Goal: Communication & Community: Answer question/provide support

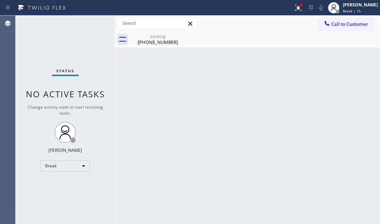
drag, startPoint x: 90, startPoint y: 42, endPoint x: 87, endPoint y: 81, distance: 38.7
click at [89, 43] on div "Status No active tasks Change activity state to start receiving tasks. [PERSON_…" at bounding box center [65, 120] width 99 height 209
click at [77, 164] on div "Break" at bounding box center [65, 166] width 50 height 11
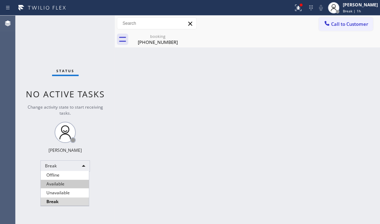
drag, startPoint x: 68, startPoint y: 177, endPoint x: 66, endPoint y: 182, distance: 5.5
click at [66, 182] on ul "Offline Available Unavailable Break" at bounding box center [64, 188] width 49 height 35
click at [66, 182] on li "Available" at bounding box center [65, 184] width 48 height 9
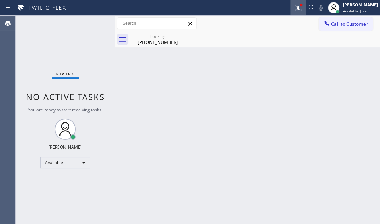
click at [295, 10] on icon at bounding box center [298, 8] width 6 height 6
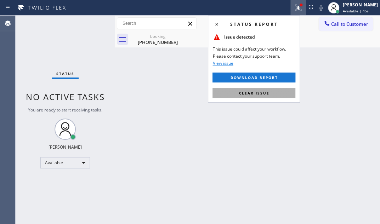
click at [248, 91] on span "Clear issue" at bounding box center [254, 93] width 30 height 5
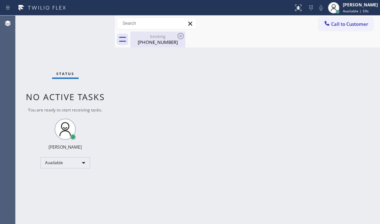
click at [173, 44] on div "[PHONE_NUMBER]" at bounding box center [158, 42] width 54 height 6
click at [138, 71] on div "Back to Dashboard Change Sender ID Customers Technicians Select a contact Outbo…" at bounding box center [247, 120] width 265 height 209
click at [304, 140] on div "Back to Dashboard Change Sender ID Customers Technicians Select a contact Outbo…" at bounding box center [247, 120] width 265 height 209
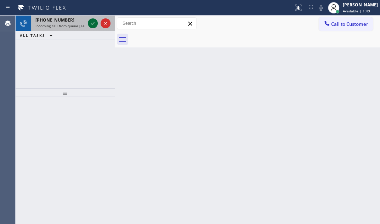
click at [93, 25] on icon at bounding box center [93, 23] width 9 height 9
click at [93, 23] on icon at bounding box center [93, 23] width 9 height 9
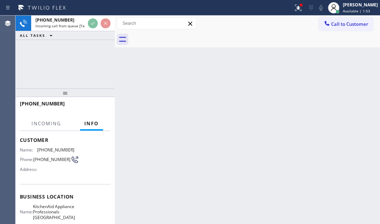
scroll to position [96, 0]
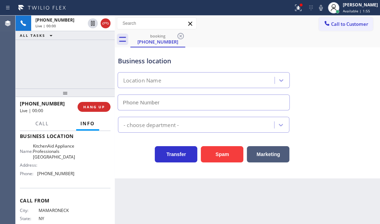
type input "[PHONE_NUMBER]"
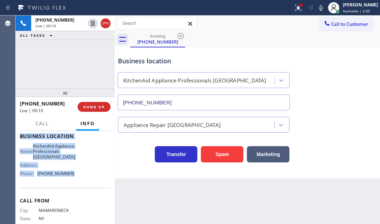
drag, startPoint x: 39, startPoint y: 184, endPoint x: 71, endPoint y: 188, distance: 32.2
click at [71, 188] on div "Context Queue: [Test] All Priority: 1 Customer Name: [PHONE_NUMBER] Phone: [PHO…" at bounding box center [65, 177] width 99 height 93
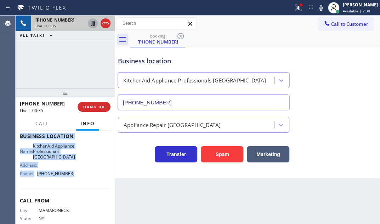
click at [92, 22] on icon at bounding box center [93, 23] width 9 height 9
click at [95, 23] on icon at bounding box center [93, 23] width 9 height 9
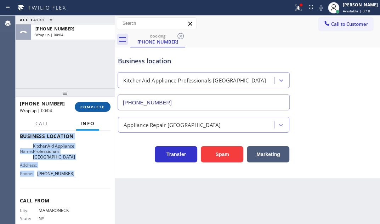
click at [91, 107] on span "COMPLETE" at bounding box center [92, 107] width 24 height 5
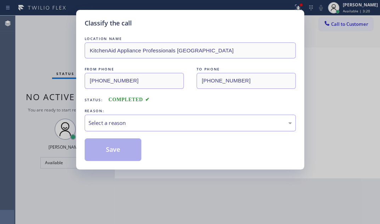
click at [185, 127] on div "Select a reason" at bounding box center [190, 123] width 211 height 17
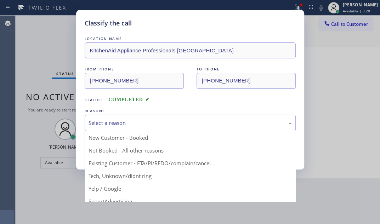
drag, startPoint x: 126, startPoint y: 150, endPoint x: 118, endPoint y: 151, distance: 7.8
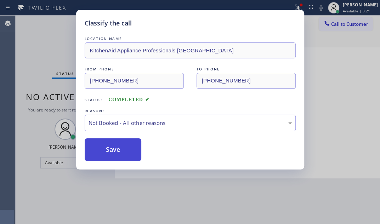
click at [117, 150] on button "Save" at bounding box center [113, 150] width 57 height 23
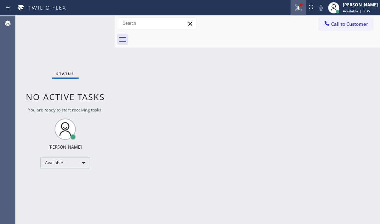
click at [294, 9] on icon at bounding box center [298, 8] width 9 height 9
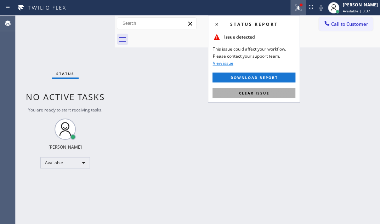
click at [265, 96] on button "Clear issue" at bounding box center [254, 93] width 83 height 10
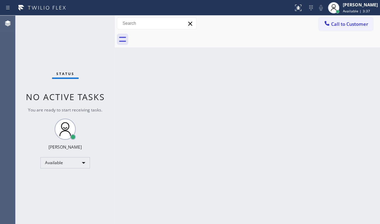
click at [124, 77] on div "Back to Dashboard Change Sender ID Customers Technicians Select a contact Outbo…" at bounding box center [247, 120] width 265 height 209
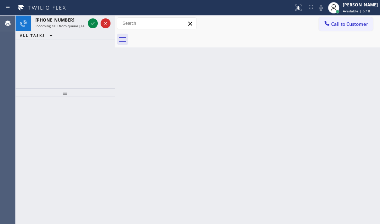
drag, startPoint x: 91, startPoint y: 20, endPoint x: 89, endPoint y: 35, distance: 15.7
click at [91, 20] on icon at bounding box center [93, 23] width 9 height 9
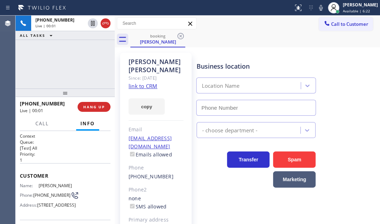
type input "[PHONE_NUMBER]"
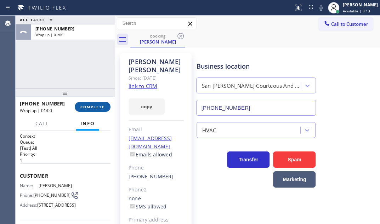
click at [88, 105] on span "COMPLETE" at bounding box center [92, 107] width 24 height 5
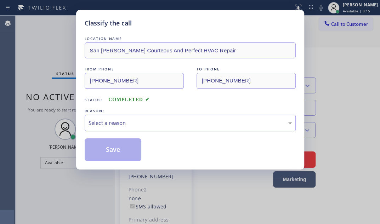
click at [127, 124] on div "Select a reason" at bounding box center [190, 123] width 203 height 8
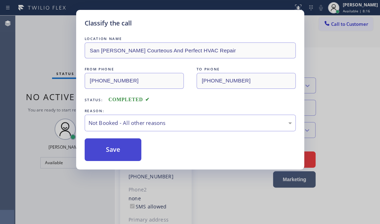
drag, startPoint x: 106, startPoint y: 151, endPoint x: 102, endPoint y: 151, distance: 4.6
click at [102, 151] on button "Save" at bounding box center [113, 150] width 57 height 23
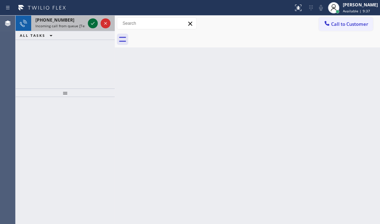
click at [92, 24] on icon at bounding box center [93, 23] width 4 height 3
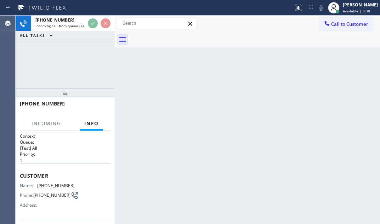
click at [92, 31] on div "[PHONE_NUMBER] Incoming call from queue [Test] All ALL TASKS ALL TASKS ACTIVE T…" at bounding box center [65, 28] width 99 height 24
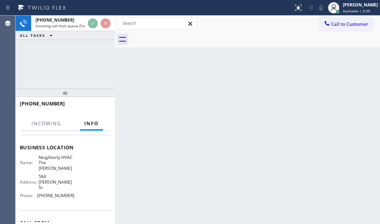
scroll to position [96, 0]
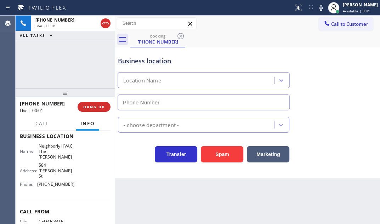
type input "[PHONE_NUMBER]"
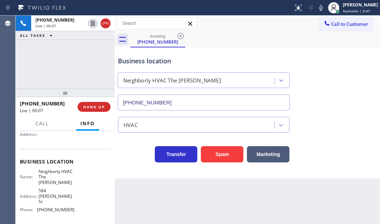
scroll to position [32, 0]
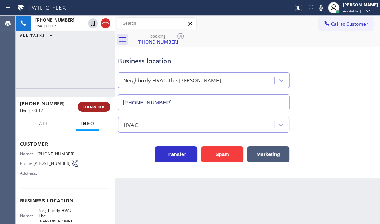
click at [100, 108] on span "HANG UP" at bounding box center [94, 107] width 22 height 5
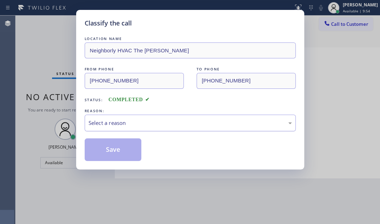
click at [175, 116] on div "Select a reason" at bounding box center [190, 123] width 211 height 17
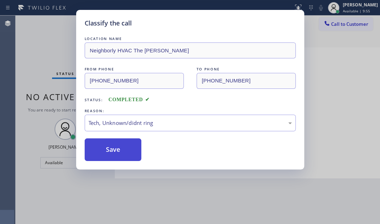
click at [103, 152] on button "Save" at bounding box center [113, 150] width 57 height 23
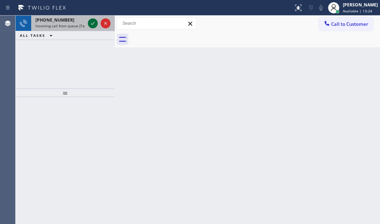
click at [89, 24] on icon at bounding box center [93, 23] width 9 height 9
click at [92, 21] on icon at bounding box center [93, 23] width 9 height 9
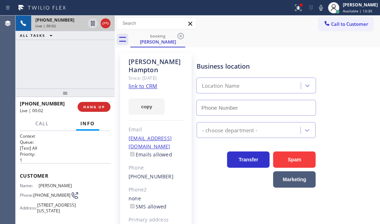
type input "[PHONE_NUMBER]"
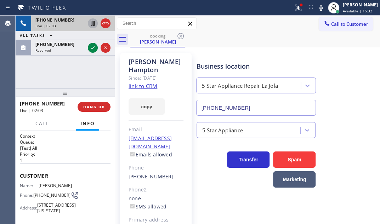
click at [93, 22] on icon at bounding box center [93, 23] width 4 height 5
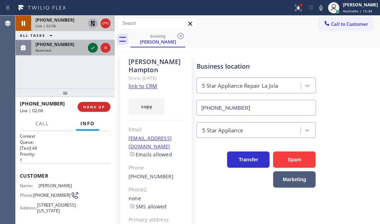
click at [93, 46] on icon at bounding box center [93, 48] width 9 height 9
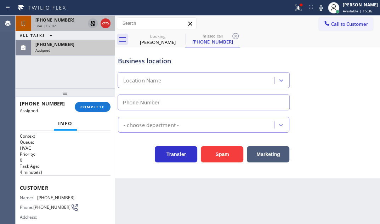
type input "[PHONE_NUMBER]"
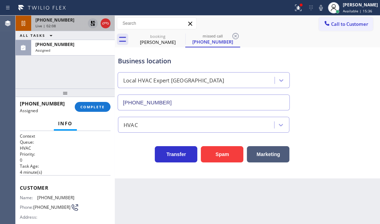
drag, startPoint x: 67, startPoint y: 51, endPoint x: 50, endPoint y: 121, distance: 72.0
click at [67, 51] on div "Assigned" at bounding box center [72, 50] width 75 height 5
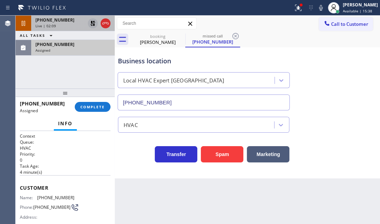
drag, startPoint x: 78, startPoint y: 47, endPoint x: 66, endPoint y: 78, distance: 33.0
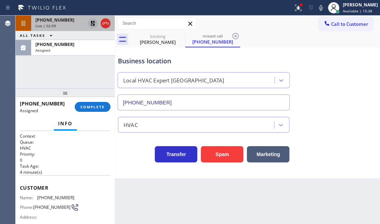
click at [77, 48] on div "Assigned" at bounding box center [72, 50] width 75 height 5
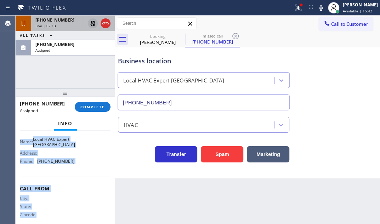
scroll to position [129, 0]
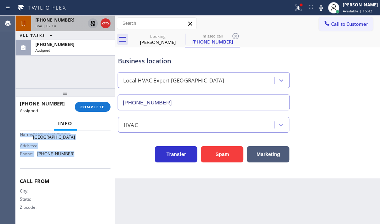
drag, startPoint x: 19, startPoint y: 152, endPoint x: 82, endPoint y: 161, distance: 63.4
click at [82, 161] on div "Context Queue: HVAC Priority: 0 Task Age: [DEMOGRAPHIC_DATA] minute(s) Customer…" at bounding box center [65, 177] width 99 height 93
copy div "Customer Name: [PHONE_NUMBER] Phone: [PHONE_NUMBER] Address: Business location …"
click at [96, 107] on span "COMPLETE" at bounding box center [92, 107] width 24 height 5
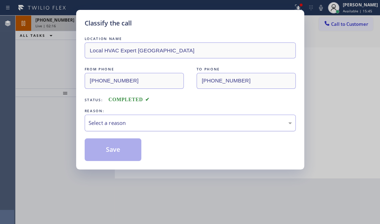
drag, startPoint x: 158, startPoint y: 121, endPoint x: 153, endPoint y: 129, distance: 10.2
click at [157, 121] on div "Select a reason" at bounding box center [190, 123] width 203 height 8
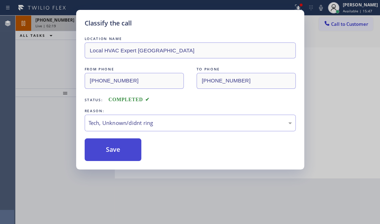
drag, startPoint x: 122, startPoint y: 173, endPoint x: 125, endPoint y: 159, distance: 14.5
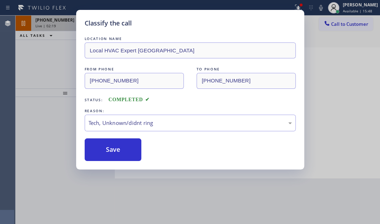
drag, startPoint x: 129, startPoint y: 150, endPoint x: 377, endPoint y: 150, distance: 248.5
click at [149, 150] on div "Save" at bounding box center [190, 150] width 211 height 23
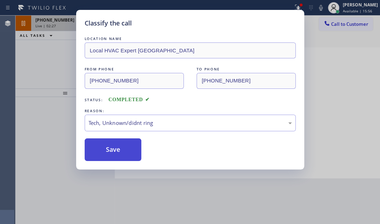
click at [117, 156] on button "Save" at bounding box center [113, 150] width 57 height 23
type input "[PHONE_NUMBER]"
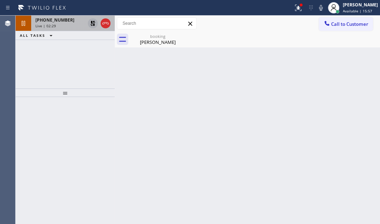
click at [122, 148] on div "Back to Dashboard Change Sender ID Customers Technicians Select a contact Outbo…" at bounding box center [247, 120] width 265 height 209
click at [154, 43] on div "[PERSON_NAME]" at bounding box center [158, 42] width 54 height 6
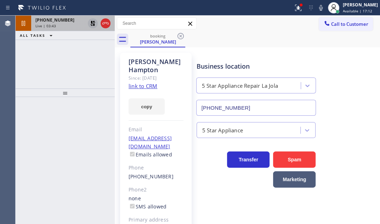
click at [95, 22] on icon at bounding box center [93, 23] width 9 height 9
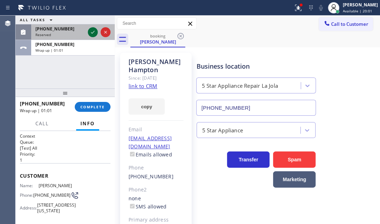
drag, startPoint x: 95, startPoint y: 31, endPoint x: 99, endPoint y: 60, distance: 29.8
click at [95, 31] on icon at bounding box center [93, 32] width 9 height 9
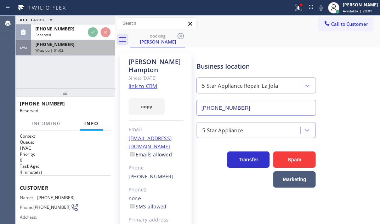
click at [89, 52] on div "[PHONE_NUMBER] Wrap up | 01:02" at bounding box center [71, 48] width 81 height 16
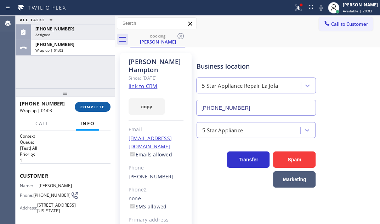
click at [96, 107] on span "COMPLETE" at bounding box center [92, 107] width 24 height 5
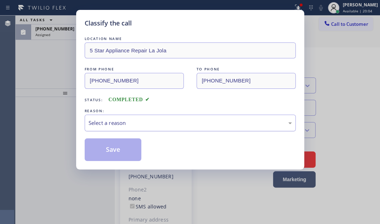
click at [152, 121] on div "Select a reason" at bounding box center [190, 123] width 203 height 8
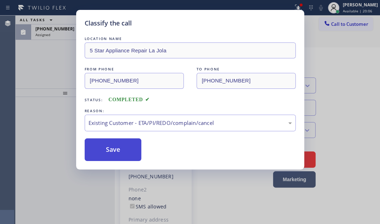
click at [125, 151] on button "Save" at bounding box center [113, 150] width 57 height 23
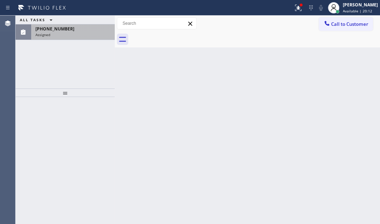
click at [71, 32] on div "Assigned" at bounding box center [72, 34] width 75 height 5
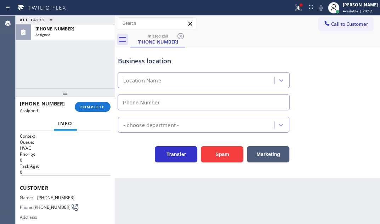
type input "[PHONE_NUMBER]"
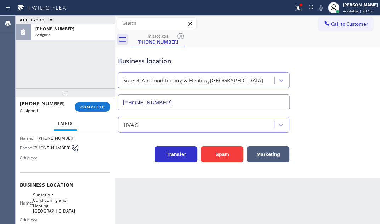
scroll to position [102, 0]
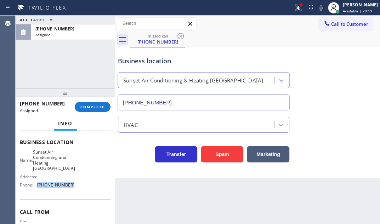
drag, startPoint x: 73, startPoint y: 184, endPoint x: 35, endPoint y: 186, distance: 37.6
click at [35, 186] on div "Name: Sunset Air Conditioning and Heating Palm Desert Address: Phone: [PHONE_NU…" at bounding box center [65, 170] width 91 height 41
copy div "[PHONE_NUMBER]"
click at [347, 26] on span "Call to Customer" at bounding box center [349, 24] width 37 height 6
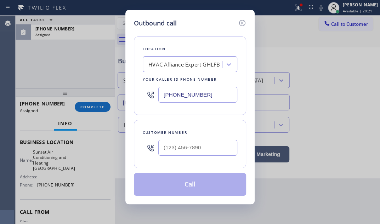
click at [224, 94] on input "[PHONE_NUMBER]" at bounding box center [197, 95] width 79 height 16
paste input "760) 284-8499"
type input "[PHONE_NUMBER]"
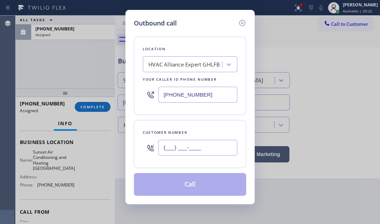
click at [206, 141] on input "(___) ___-____" at bounding box center [197, 148] width 79 height 16
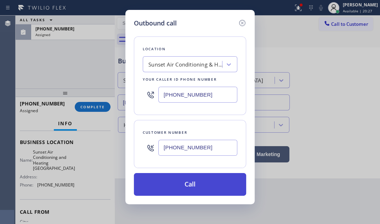
type input "[PHONE_NUMBER]"
click at [192, 186] on button "Call" at bounding box center [190, 184] width 112 height 23
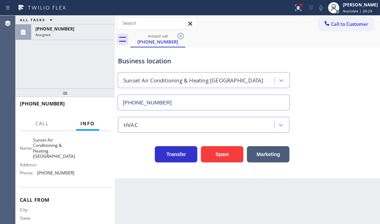
scroll to position [91, 0]
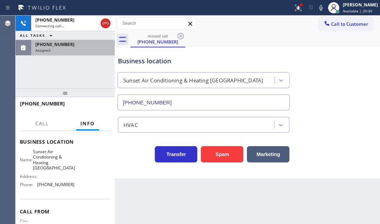
click at [75, 46] on div "[PHONE_NUMBER]" at bounding box center [72, 44] width 75 height 6
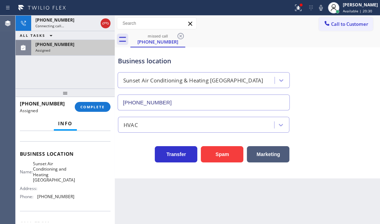
scroll to position [102, 0]
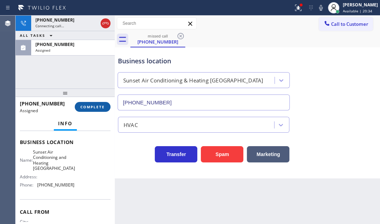
drag, startPoint x: 98, startPoint y: 106, endPoint x: 102, endPoint y: 108, distance: 4.8
click at [98, 106] on span "COMPLETE" at bounding box center [92, 107] width 24 height 5
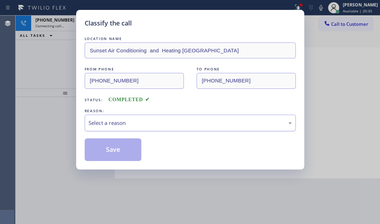
click at [158, 123] on div "Select a reason" at bounding box center [190, 123] width 203 height 8
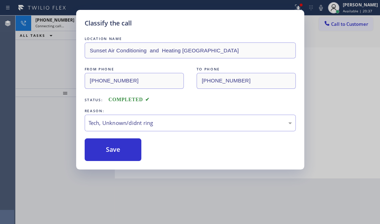
drag, startPoint x: 131, startPoint y: 174, endPoint x: 131, endPoint y: 166, distance: 8.2
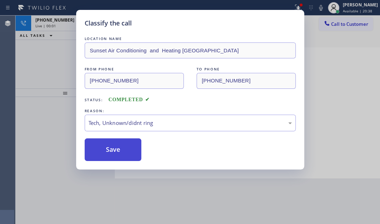
click at [127, 155] on button "Save" at bounding box center [113, 150] width 57 height 23
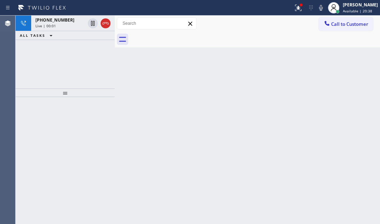
drag, startPoint x: 326, startPoint y: 74, endPoint x: 206, endPoint y: 55, distance: 121.8
click at [325, 74] on div "Back to Dashboard Change Sender ID Customers Technicians Select a contact Outbo…" at bounding box center [247, 120] width 265 height 209
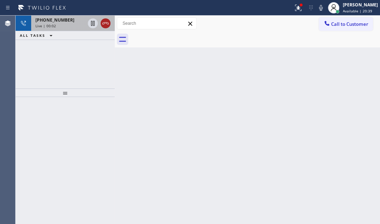
click at [107, 23] on icon at bounding box center [105, 23] width 9 height 9
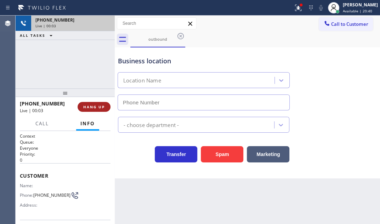
click at [101, 106] on span "HANG UP" at bounding box center [94, 107] width 22 height 5
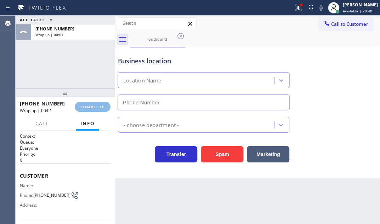
type input "[PHONE_NUMBER]"
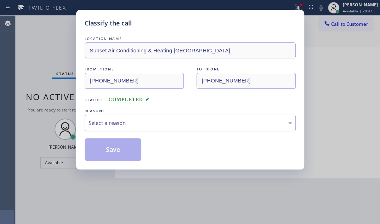
click at [163, 124] on div "Select a reason" at bounding box center [190, 123] width 203 height 8
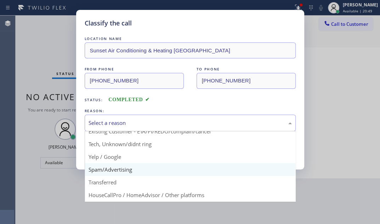
scroll to position [47, 0]
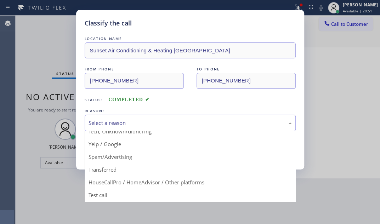
drag, startPoint x: 169, startPoint y: 183, endPoint x: 161, endPoint y: 178, distance: 9.4
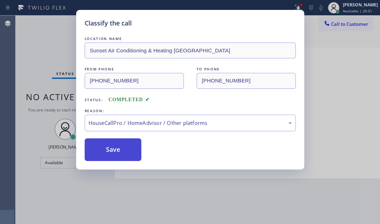
click at [123, 149] on button "Save" at bounding box center [113, 150] width 57 height 23
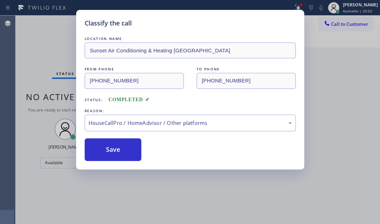
click at [259, 218] on div "Classify the call LOCATION NAME Sunset Air Conditioning & Heating [GEOGRAPHIC_D…" at bounding box center [190, 112] width 380 height 224
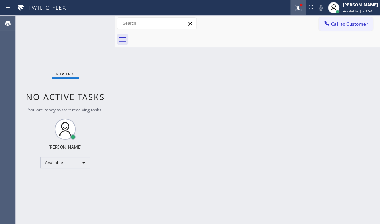
drag, startPoint x: 295, startPoint y: 9, endPoint x: 292, endPoint y: 14, distance: 6.0
click at [294, 9] on icon at bounding box center [298, 8] width 9 height 9
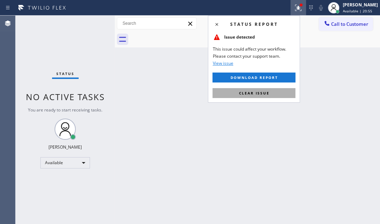
click at [255, 93] on span "Clear issue" at bounding box center [254, 93] width 30 height 5
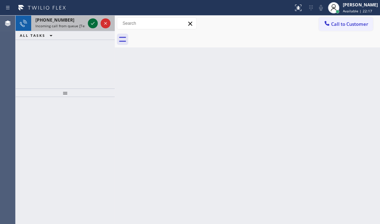
click at [92, 21] on icon at bounding box center [93, 23] width 9 height 9
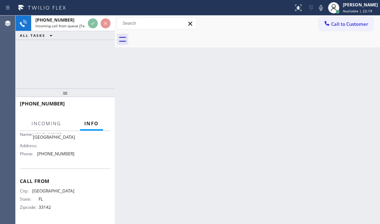
scroll to position [47, 0]
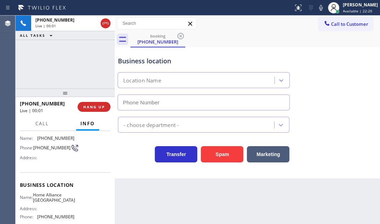
type input "[PHONE_NUMBER]"
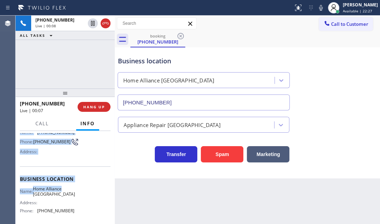
scroll to position [64, 0]
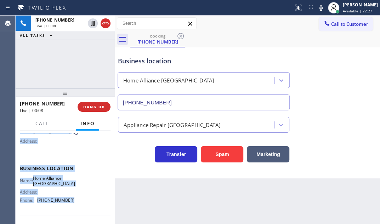
drag, startPoint x: 19, startPoint y: 173, endPoint x: 77, endPoint y: 200, distance: 63.7
click at [77, 200] on div "Context Queue: [Test] All Priority: 1 Customer Name: [PHONE_NUMBER] Phone: [PHO…" at bounding box center [65, 169] width 91 height 200
copy div "Customer Name: [PHONE_NUMBER] Phone: [PHONE_NUMBER] Address: Business location …"
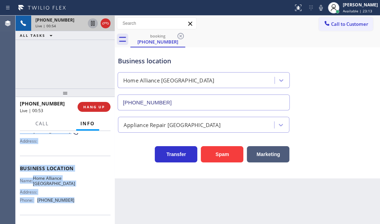
click at [93, 23] on icon at bounding box center [93, 23] width 4 height 5
click at [92, 24] on icon at bounding box center [93, 23] width 9 height 9
click at [102, 110] on button "HANG UP" at bounding box center [94, 107] width 33 height 10
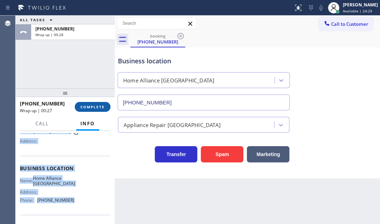
click at [98, 106] on span "COMPLETE" at bounding box center [92, 107] width 24 height 5
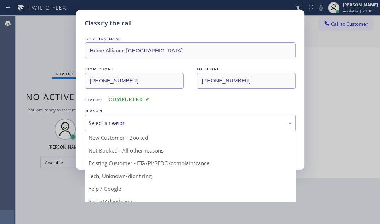
drag, startPoint x: 146, startPoint y: 121, endPoint x: 130, endPoint y: 142, distance: 26.3
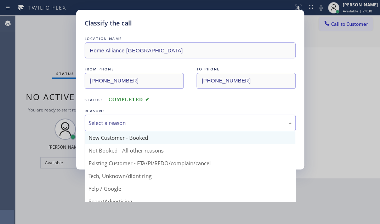
click at [146, 123] on div "Select a reason" at bounding box center [190, 123] width 203 height 8
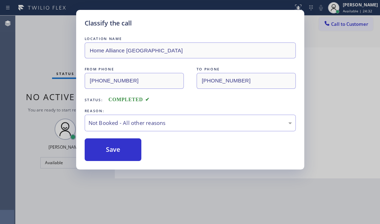
drag, startPoint x: 112, startPoint y: 148, endPoint x: 239, endPoint y: 147, distance: 126.5
click at [113, 147] on button "Save" at bounding box center [113, 150] width 57 height 23
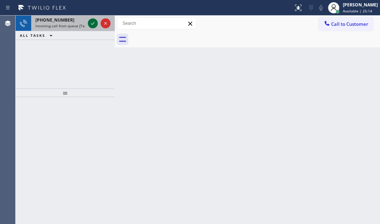
click at [92, 23] on icon at bounding box center [93, 23] width 9 height 9
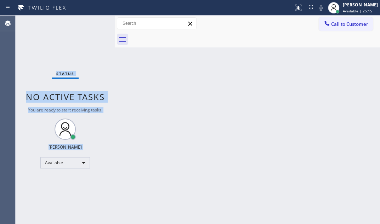
click at [91, 23] on div "Status No active tasks You are ready to start receiving tasks. [PERSON_NAME] Av…" at bounding box center [65, 120] width 99 height 209
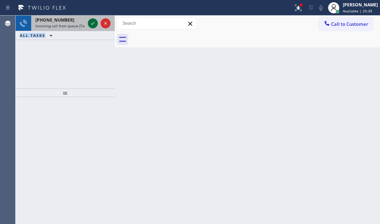
click at [92, 21] on icon at bounding box center [93, 23] width 9 height 9
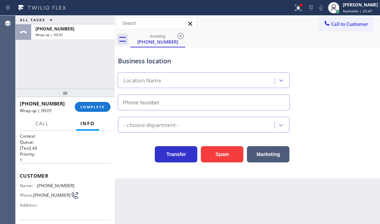
type input "[PHONE_NUMBER]"
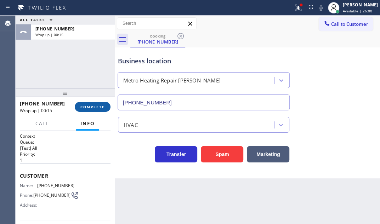
click at [99, 106] on span "COMPLETE" at bounding box center [92, 107] width 24 height 5
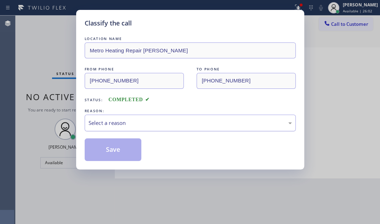
click at [175, 128] on div "Select a reason" at bounding box center [190, 123] width 211 height 17
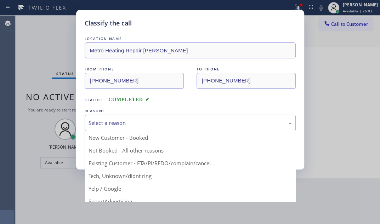
drag, startPoint x: 113, startPoint y: 177, endPoint x: 112, endPoint y: 172, distance: 4.3
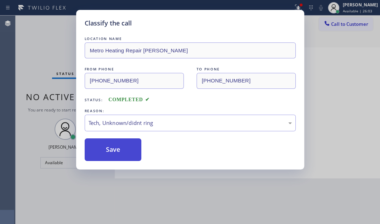
click at [111, 148] on button "Save" at bounding box center [113, 150] width 57 height 23
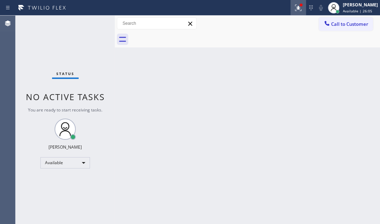
click at [291, 10] on div at bounding box center [299, 8] width 16 height 9
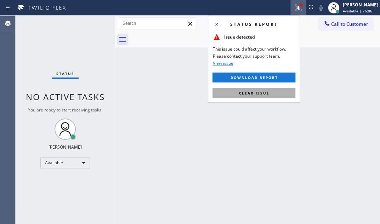
drag, startPoint x: 265, startPoint y: 91, endPoint x: 273, endPoint y: 90, distance: 8.2
click at [267, 91] on span "Clear issue" at bounding box center [254, 93] width 30 height 5
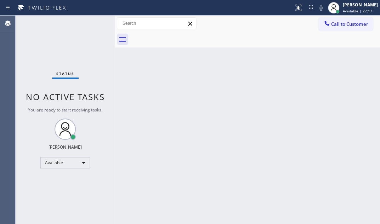
click at [164, 79] on div "Back to Dashboard Change Sender ID Customers Technicians Select a contact Outbo…" at bounding box center [247, 120] width 265 height 209
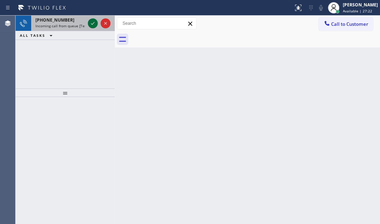
click at [92, 24] on icon at bounding box center [93, 23] width 4 height 3
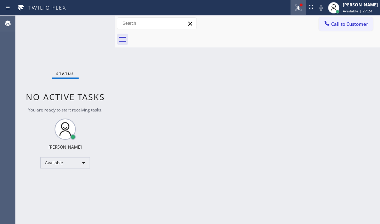
click at [294, 11] on icon at bounding box center [298, 8] width 9 height 9
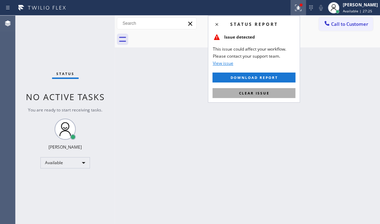
click at [261, 92] on span "Clear issue" at bounding box center [254, 93] width 30 height 5
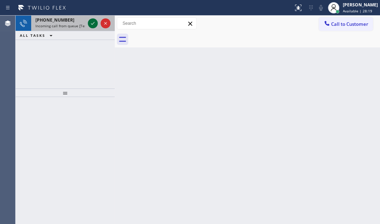
click at [90, 21] on icon at bounding box center [93, 23] width 9 height 9
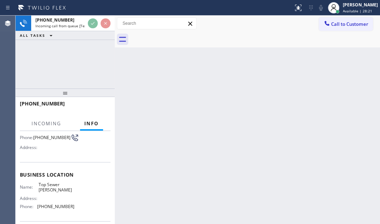
scroll to position [64, 0]
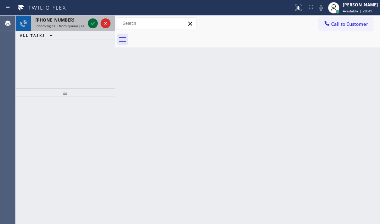
click at [90, 22] on icon at bounding box center [93, 23] width 9 height 9
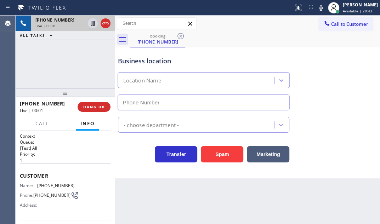
type input "[PHONE_NUMBER]"
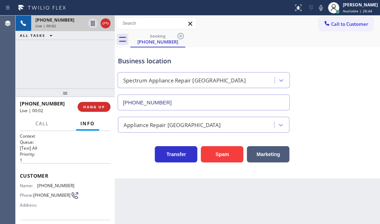
drag, startPoint x: 225, startPoint y: 152, endPoint x: 274, endPoint y: 134, distance: 52.4
click at [227, 151] on button "Spam" at bounding box center [222, 154] width 43 height 16
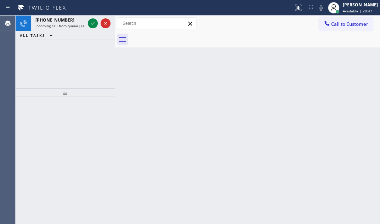
drag, startPoint x: 91, startPoint y: 23, endPoint x: 91, endPoint y: 41, distance: 17.4
click at [91, 23] on icon at bounding box center [93, 23] width 4 height 3
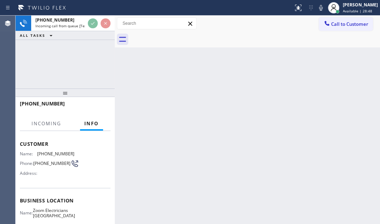
scroll to position [64, 0]
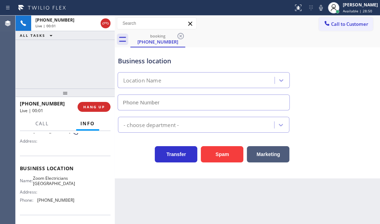
type input "[PHONE_NUMBER]"
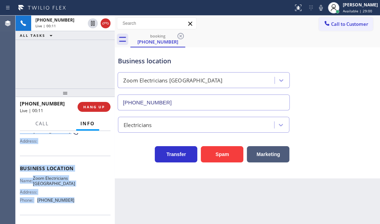
drag, startPoint x: 18, startPoint y: 173, endPoint x: 79, endPoint y: 208, distance: 71.0
click at [79, 208] on div "Context Queue: [Test] All Priority: 1 Customer Name: [PHONE_NUMBER] Phone: [PHO…" at bounding box center [65, 177] width 99 height 93
copy div "Customer Name: [PHONE_NUMBER] Phone: [PHONE_NUMBER] Address: Business location …"
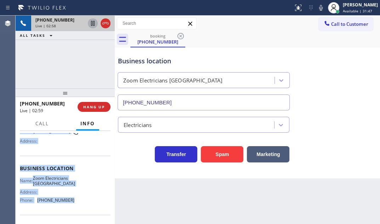
click at [94, 22] on icon at bounding box center [93, 23] width 9 height 9
click at [92, 26] on icon at bounding box center [92, 23] width 5 height 5
click at [74, 23] on div "Live | 07:53" at bounding box center [60, 25] width 50 height 5
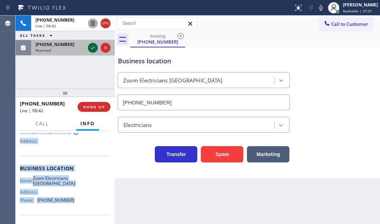
click at [92, 50] on icon at bounding box center [93, 48] width 9 height 9
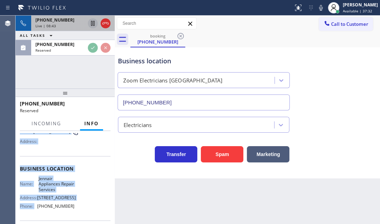
click at [74, 21] on div "[PHONE_NUMBER]" at bounding box center [60, 20] width 50 height 6
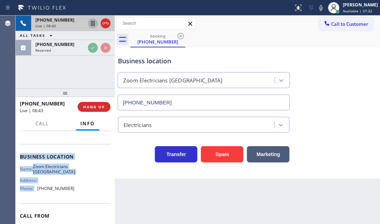
scroll to position [64, 0]
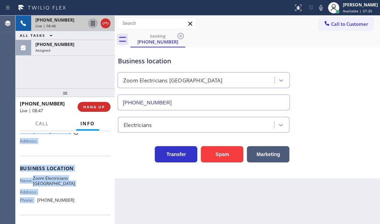
click at [78, 26] on div "Live | 08:46" at bounding box center [60, 25] width 50 height 5
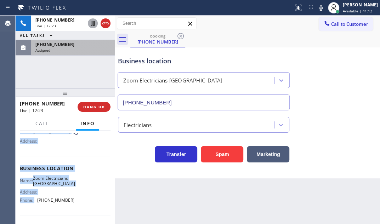
click at [85, 48] on div "Assigned" at bounding box center [72, 50] width 75 height 5
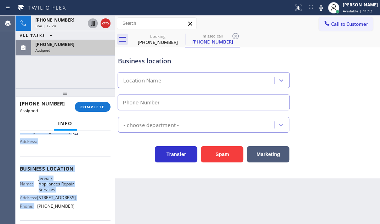
type input "[PHONE_NUMBER]"
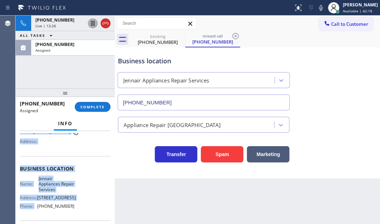
click at [93, 25] on icon at bounding box center [93, 23] width 9 height 9
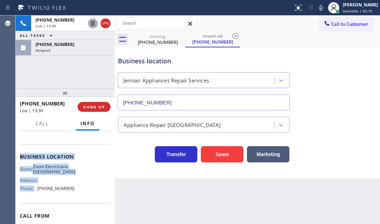
scroll to position [64, 0]
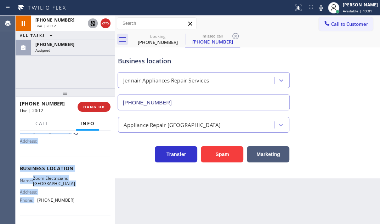
click at [91, 21] on icon at bounding box center [92, 23] width 5 height 5
click at [103, 24] on icon at bounding box center [105, 23] width 9 height 9
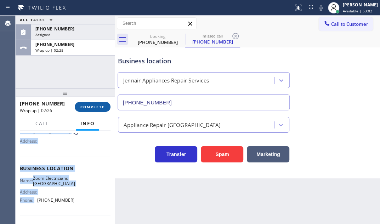
drag, startPoint x: 84, startPoint y: 51, endPoint x: 100, endPoint y: 102, distance: 53.0
click at [84, 53] on div "[PHONE_NUMBER] Wrap up | 02:25" at bounding box center [71, 48] width 81 height 16
click at [99, 107] on span "COMPLETE" at bounding box center [92, 107] width 24 height 5
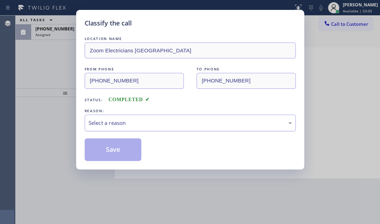
click at [154, 121] on div "Select a reason" at bounding box center [190, 123] width 203 height 8
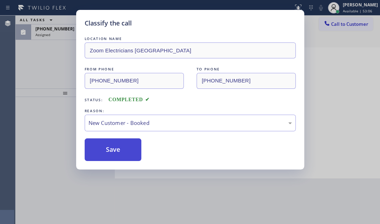
click at [111, 149] on button "Save" at bounding box center [113, 150] width 57 height 23
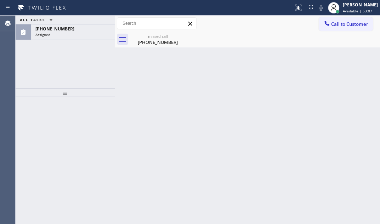
click at [60, 37] on div "[PHONE_NUMBER] Assigned" at bounding box center [71, 32] width 81 height 16
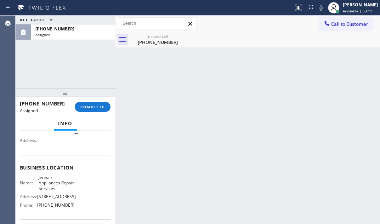
scroll to position [129, 0]
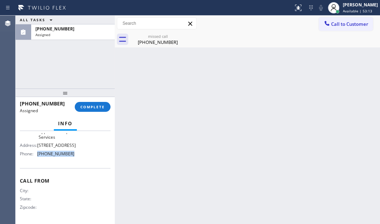
drag, startPoint x: 71, startPoint y: 161, endPoint x: 37, endPoint y: 161, distance: 33.3
click at [37, 157] on div "Phone: [PHONE_NUMBER]" at bounding box center [47, 153] width 55 height 5
copy div "[PHONE_NUMBER]"
click at [354, 27] on button "Call to Customer" at bounding box center [346, 23] width 54 height 13
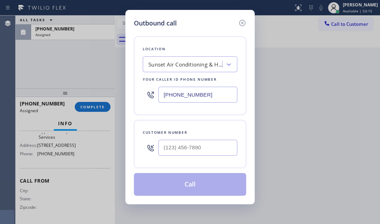
click at [215, 92] on input "[PHONE_NUMBER]" at bounding box center [197, 95] width 79 height 16
paste input "602) 638-351"
type input "[PHONE_NUMBER]"
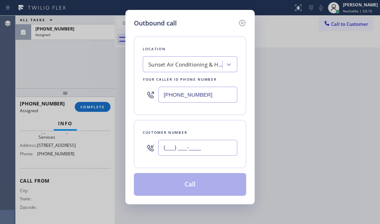
click at [206, 145] on input "(___) ___-____" at bounding box center [197, 148] width 79 height 16
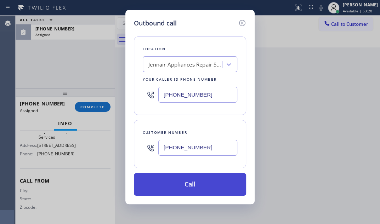
type input "[PHONE_NUMBER]"
click at [189, 179] on button "Call" at bounding box center [190, 184] width 112 height 23
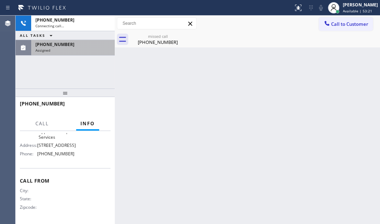
click at [76, 40] on div "[PHONE_NUMBER] Assigned" at bounding box center [71, 48] width 81 height 16
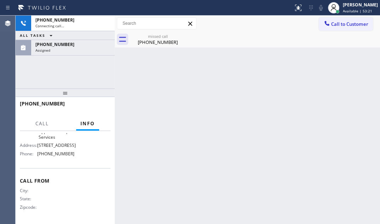
scroll to position [129, 0]
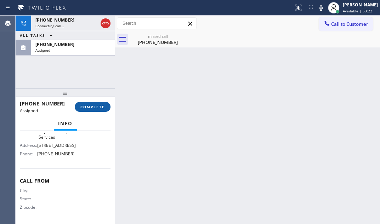
drag, startPoint x: 86, startPoint y: 106, endPoint x: 113, endPoint y: 118, distance: 29.2
click at [87, 106] on span "COMPLETE" at bounding box center [92, 107] width 24 height 5
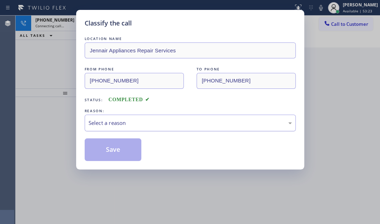
drag, startPoint x: 169, startPoint y: 122, endPoint x: 163, endPoint y: 129, distance: 9.3
click at [166, 125] on div "Select a reason" at bounding box center [190, 123] width 203 height 8
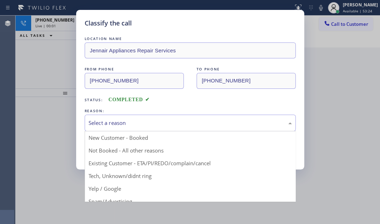
drag, startPoint x: 111, startPoint y: 177, endPoint x: 113, endPoint y: 167, distance: 10.4
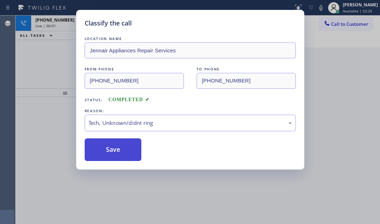
click at [117, 147] on button "Save" at bounding box center [113, 150] width 57 height 23
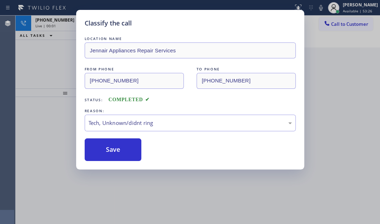
click at [44, 63] on div "Classify the call LOCATION NAME [PERSON_NAME] Electrical Service FROM PHONE [PH…" at bounding box center [198, 120] width 365 height 209
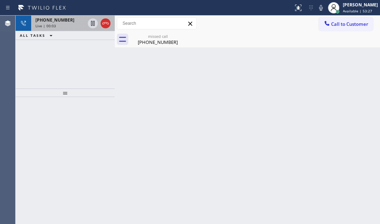
click at [77, 25] on div "Live | 00:03" at bounding box center [60, 25] width 50 height 5
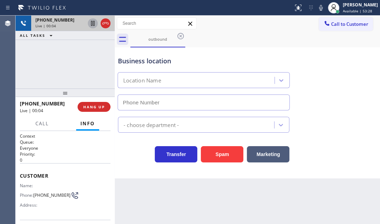
type input "[PHONE_NUMBER]"
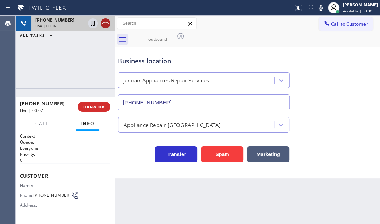
click at [105, 23] on icon at bounding box center [105, 23] width 9 height 9
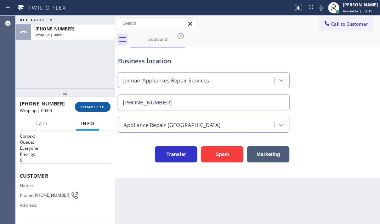
click at [95, 103] on button "COMPLETE" at bounding box center [93, 107] width 36 height 10
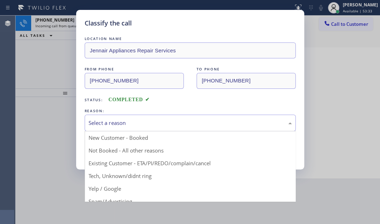
drag, startPoint x: 220, startPoint y: 118, endPoint x: 214, endPoint y: 130, distance: 13.9
click at [220, 119] on div "Select a reason" at bounding box center [190, 123] width 203 height 8
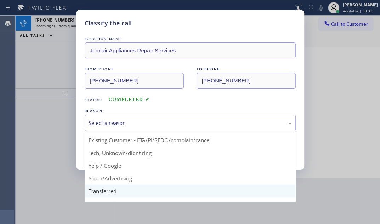
scroll to position [47, 0]
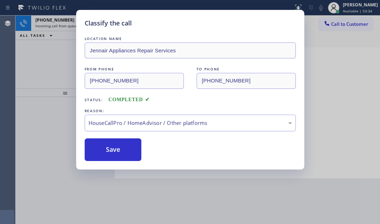
drag, startPoint x: 167, startPoint y: 181, endPoint x: 121, endPoint y: 146, distance: 58.3
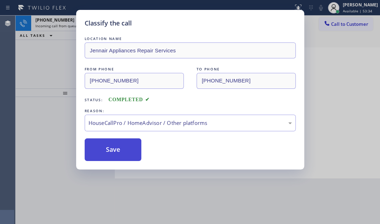
click at [104, 145] on button "Save" at bounding box center [113, 150] width 57 height 23
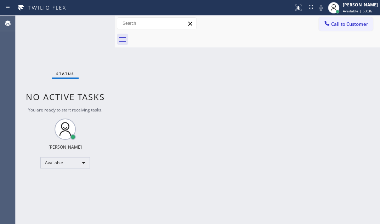
click at [296, 134] on div "Back to Dashboard Change Sender ID Customers Technicians Select a contact Outbo…" at bounding box center [247, 120] width 265 height 209
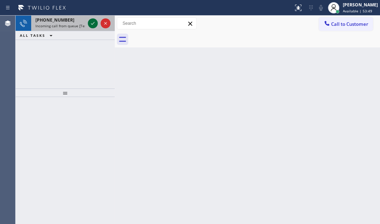
click at [89, 23] on icon at bounding box center [93, 23] width 9 height 9
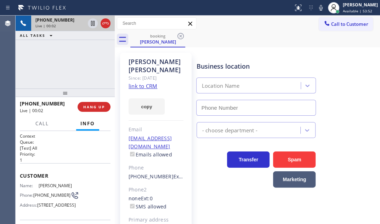
type input "[PHONE_NUMBER]"
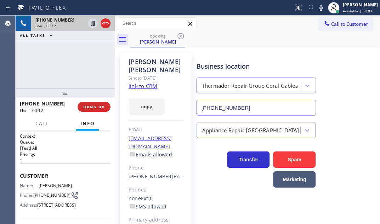
click at [145, 83] on link "link to CRM" at bounding box center [143, 86] width 29 height 7
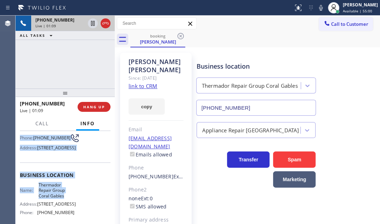
scroll to position [64, 0]
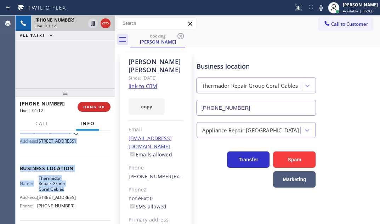
drag, startPoint x: 18, startPoint y: 174, endPoint x: 92, endPoint y: 157, distance: 76.4
click at [92, 157] on div "Context Queue: [Test] All Priority: 1 Customer Name: [PERSON_NAME] Phone: [PHON…" at bounding box center [65, 177] width 99 height 93
copy div "Customer Name: [PERSON_NAME] Phone: [PHONE_NUMBER] Address: [STREET_ADDRESS]"
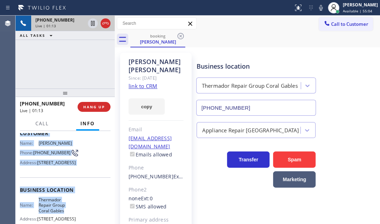
scroll to position [0, 0]
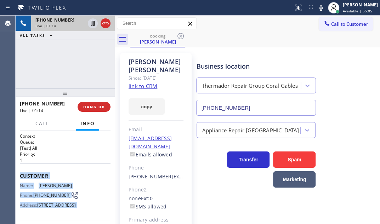
drag, startPoint x: 89, startPoint y: 175, endPoint x: 78, endPoint y: 175, distance: 11.0
click at [89, 175] on span "Customer" at bounding box center [65, 176] width 91 height 7
click at [53, 163] on div "Customer Name: [PERSON_NAME] Phone: [PHONE_NUMBER] Address: [STREET_ADDRESS]" at bounding box center [65, 191] width 91 height 57
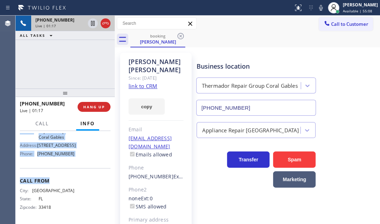
scroll to position [129, 0]
drag, startPoint x: 19, startPoint y: 173, endPoint x: 82, endPoint y: 164, distance: 63.8
click at [82, 164] on div "Context Queue: [Test] All Priority: 1 Customer Name: [PERSON_NAME] Phone: [PHON…" at bounding box center [65, 177] width 99 height 93
copy div "Customer Name: [PERSON_NAME] Phone: [PHONE_NUMBER] Address: [STREET_ADDRESS] Bu…"
click at [92, 25] on icon at bounding box center [93, 23] width 9 height 9
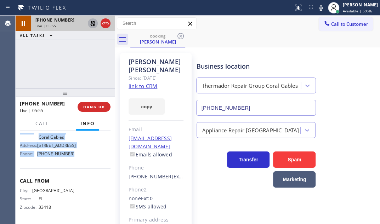
click at [94, 26] on icon at bounding box center [93, 23] width 9 height 9
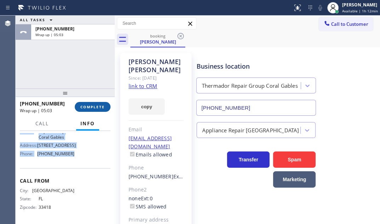
click at [89, 106] on span "COMPLETE" at bounding box center [92, 107] width 24 height 5
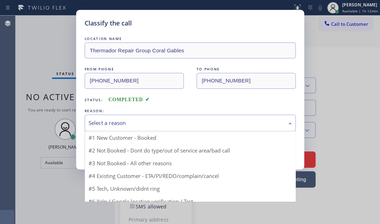
click at [129, 121] on div "Select a reason" at bounding box center [190, 123] width 203 height 8
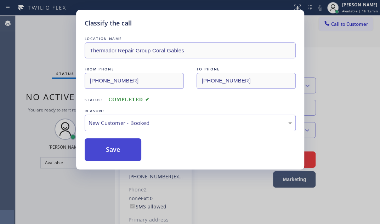
click at [118, 150] on button "Save" at bounding box center [113, 150] width 57 height 23
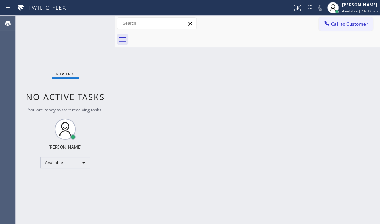
click at [227, 73] on div "Back to Dashboard Change Sender ID Customers Technicians Select a contact Outbo…" at bounding box center [247, 120] width 265 height 209
click at [84, 165] on div "Available" at bounding box center [65, 162] width 50 height 11
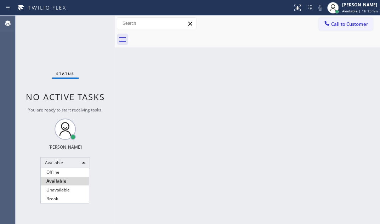
click at [269, 95] on div at bounding box center [190, 112] width 380 height 224
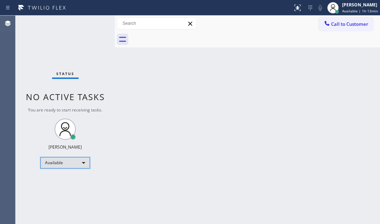
click at [82, 160] on div "Available" at bounding box center [65, 162] width 50 height 11
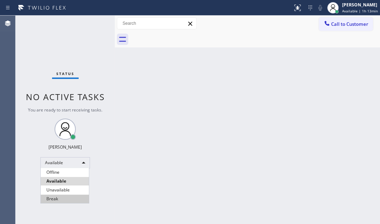
click at [70, 200] on li "Break" at bounding box center [65, 199] width 48 height 9
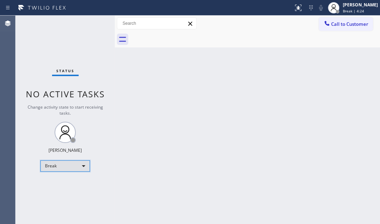
click at [75, 165] on div "Break" at bounding box center [65, 166] width 50 height 11
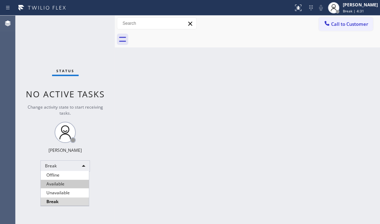
click at [71, 181] on li "Available" at bounding box center [65, 184] width 48 height 9
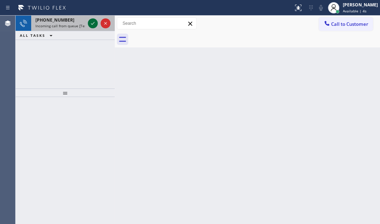
click at [91, 23] on icon at bounding box center [93, 23] width 9 height 9
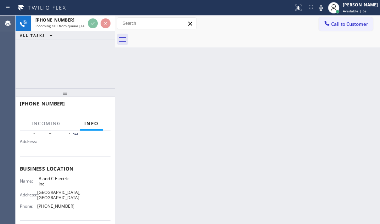
scroll to position [64, 0]
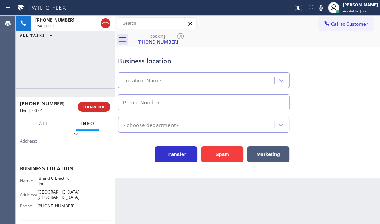
type input "[PHONE_NUMBER]"
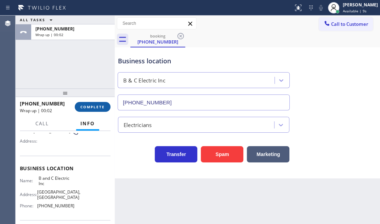
click at [88, 107] on span "COMPLETE" at bounding box center [92, 107] width 24 height 5
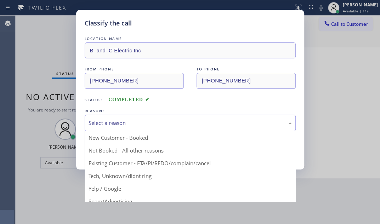
click at [187, 122] on div "Select a reason" at bounding box center [190, 123] width 203 height 8
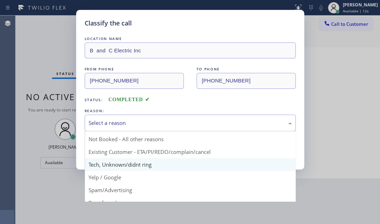
scroll to position [32, 0]
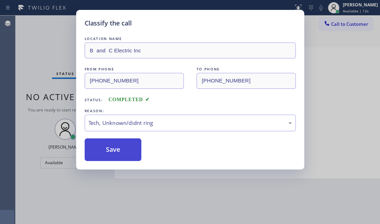
drag, startPoint x: 136, startPoint y: 145, endPoint x: 108, endPoint y: 140, distance: 29.1
click at [105, 140] on button "Save" at bounding box center [113, 150] width 57 height 23
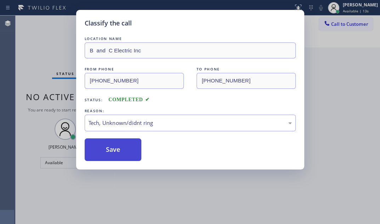
click at [108, 146] on button "Save" at bounding box center [113, 150] width 57 height 23
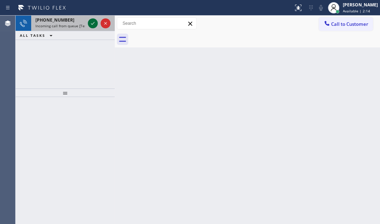
click at [93, 22] on icon at bounding box center [93, 23] width 9 height 9
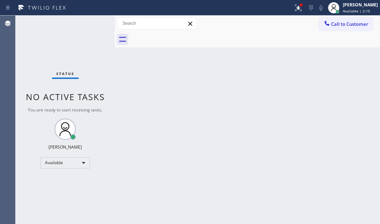
click at [206, 72] on div "Back to Dashboard Change Sender ID Customers Technicians Select a contact Outbo…" at bounding box center [247, 120] width 265 height 209
click at [294, 10] on icon at bounding box center [298, 8] width 9 height 9
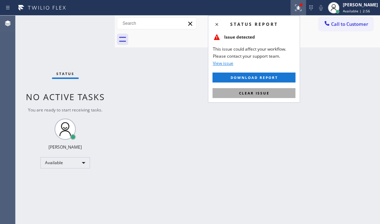
click at [282, 92] on button "Clear issue" at bounding box center [254, 93] width 83 height 10
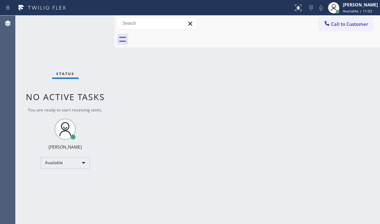
click at [94, 22] on div "Status No active tasks You are ready to start receiving tasks. [PERSON_NAME] Av…" at bounding box center [65, 120] width 99 height 209
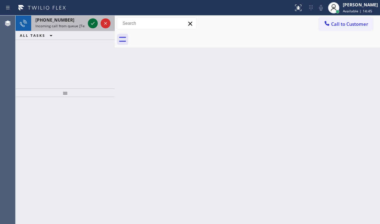
click at [93, 25] on icon at bounding box center [93, 23] width 9 height 9
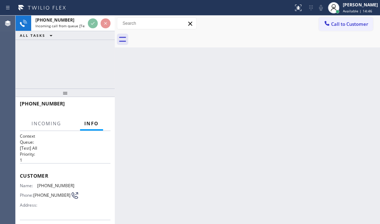
scroll to position [96, 0]
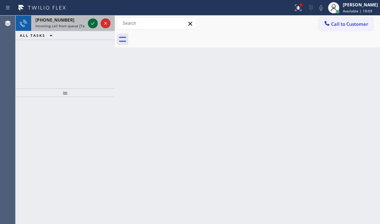
click at [93, 24] on icon at bounding box center [93, 23] width 4 height 3
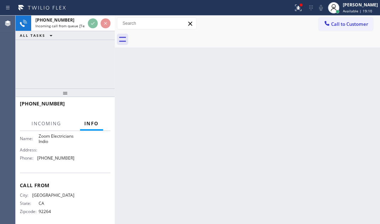
scroll to position [112, 0]
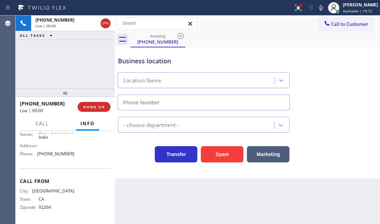
type input "[PHONE_NUMBER]"
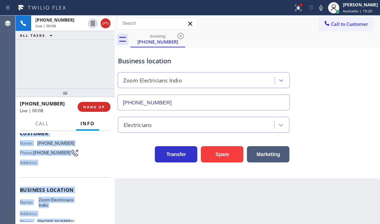
scroll to position [80, 0]
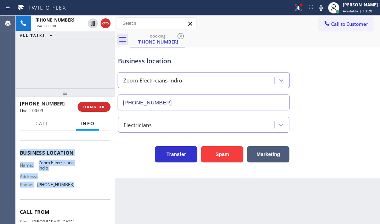
drag, startPoint x: 20, startPoint y: 157, endPoint x: 82, endPoint y: 194, distance: 72.3
click at [82, 194] on div "Context Queue: [Test] All Priority: 2 Customer Name: [PHONE_NUMBER] Phone: [PHO…" at bounding box center [65, 154] width 91 height 200
copy div "Customer Name: [PHONE_NUMBER] Phone: [PHONE_NUMBER] Address: Business location …"
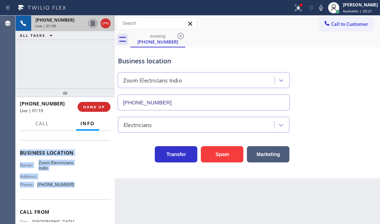
click at [92, 23] on icon at bounding box center [93, 23] width 4 height 5
click at [90, 24] on icon at bounding box center [93, 23] width 9 height 9
click at [92, 24] on icon at bounding box center [93, 23] width 4 height 5
click at [91, 23] on icon at bounding box center [92, 23] width 5 height 5
click at [106, 27] on icon at bounding box center [105, 23] width 9 height 9
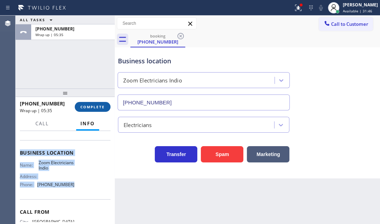
click at [99, 107] on span "COMPLETE" at bounding box center [92, 107] width 24 height 5
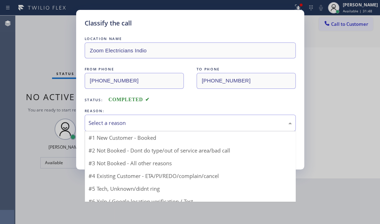
click at [197, 124] on div "Select a reason" at bounding box center [190, 123] width 203 height 8
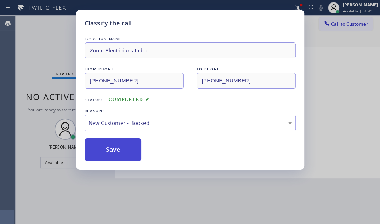
click at [108, 147] on button "Save" at bounding box center [113, 150] width 57 height 23
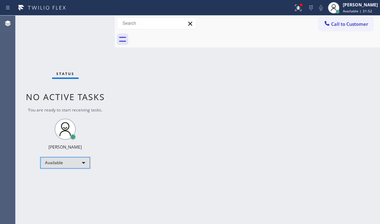
click at [74, 164] on div "Available" at bounding box center [65, 162] width 50 height 11
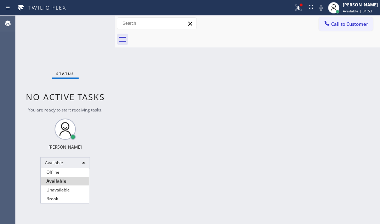
drag, startPoint x: 58, startPoint y: 202, endPoint x: 62, endPoint y: 197, distance: 5.3
click at [58, 200] on li "Break" at bounding box center [65, 199] width 48 height 9
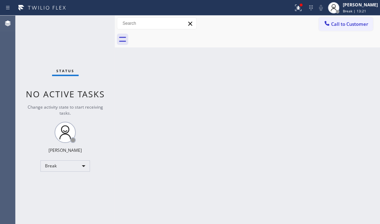
click at [46, 37] on div "Status No active tasks Change activity state to start receiving tasks. [PERSON_…" at bounding box center [65, 120] width 99 height 209
click at [79, 169] on div "Break" at bounding box center [65, 166] width 50 height 11
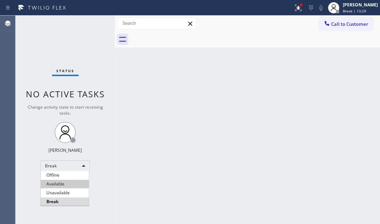
click at [64, 182] on li "Available" at bounding box center [65, 184] width 48 height 9
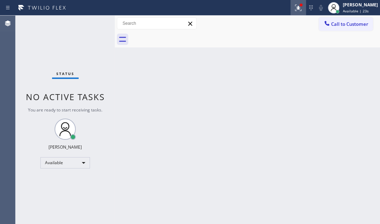
click at [296, 8] on icon at bounding box center [298, 8] width 9 height 9
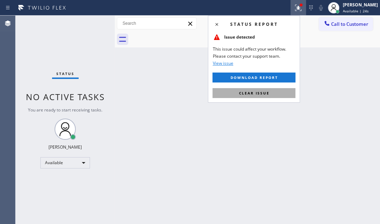
click at [270, 91] on button "Clear issue" at bounding box center [254, 93] width 83 height 10
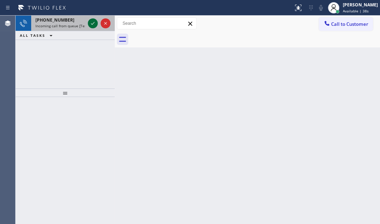
click at [95, 22] on icon at bounding box center [93, 23] width 9 height 9
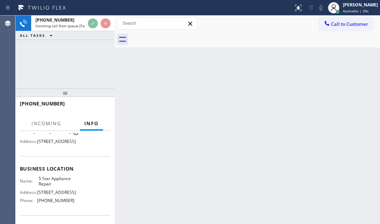
scroll to position [64, 0]
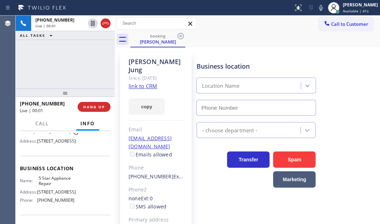
type input "[PHONE_NUMBER]"
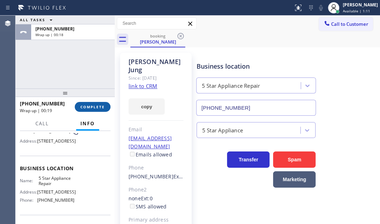
click at [99, 106] on span "COMPLETE" at bounding box center [92, 107] width 24 height 5
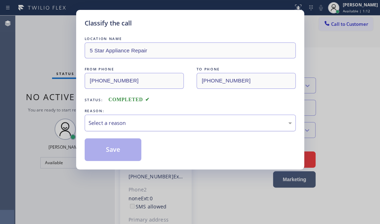
click at [164, 120] on div "Select a reason" at bounding box center [190, 123] width 203 height 8
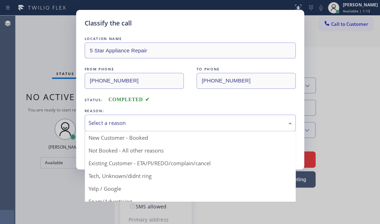
drag, startPoint x: 132, startPoint y: 163, endPoint x: 110, endPoint y: 153, distance: 24.3
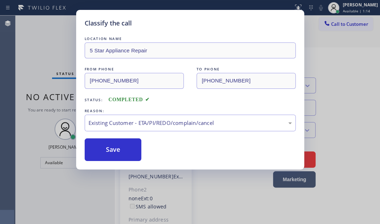
drag, startPoint x: 105, startPoint y: 146, endPoint x: 242, endPoint y: 145, distance: 136.8
click at [107, 145] on button "Save" at bounding box center [113, 150] width 57 height 23
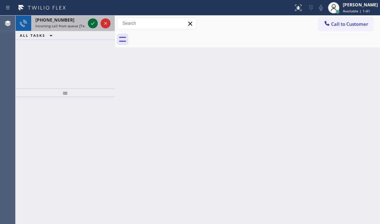
click at [90, 26] on icon at bounding box center [93, 23] width 9 height 9
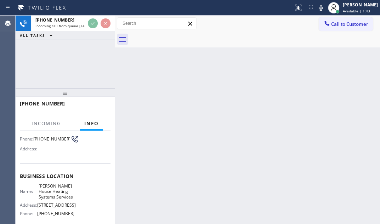
scroll to position [96, 0]
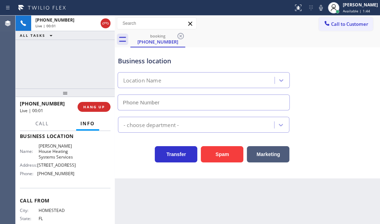
type input "[PHONE_NUMBER]"
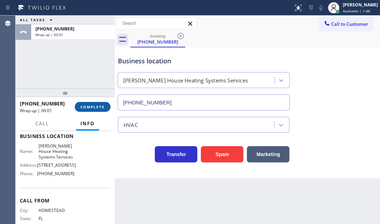
click at [101, 110] on button "COMPLETE" at bounding box center [93, 107] width 36 height 10
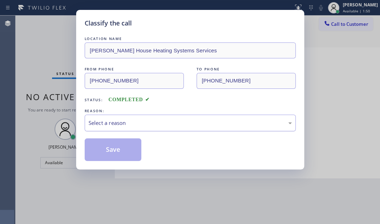
drag, startPoint x: 179, startPoint y: 110, endPoint x: 174, endPoint y: 114, distance: 7.0
click at [177, 111] on div "REASON:" at bounding box center [190, 110] width 211 height 7
click at [169, 121] on div "Select a reason" at bounding box center [190, 123] width 203 height 8
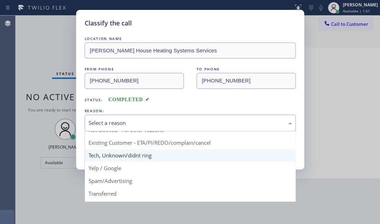
scroll to position [32, 0]
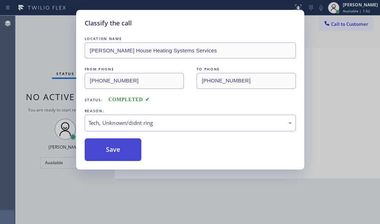
click at [114, 148] on button "Save" at bounding box center [113, 150] width 57 height 23
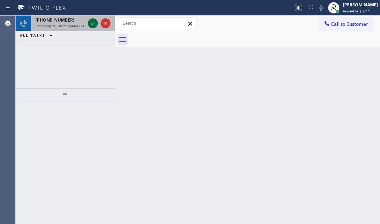
click at [93, 23] on icon at bounding box center [93, 23] width 9 height 9
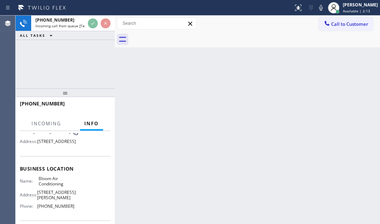
scroll to position [64, 0]
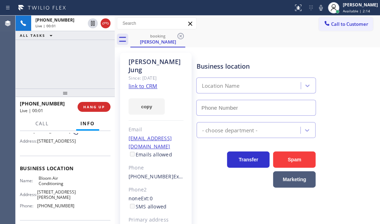
type input "[PHONE_NUMBER]"
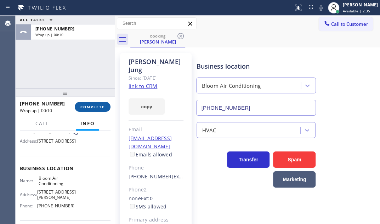
click at [88, 108] on span "COMPLETE" at bounding box center [92, 107] width 24 height 5
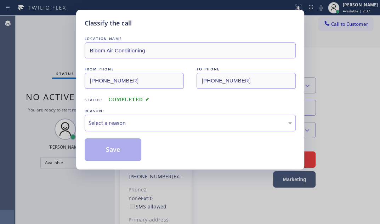
click at [174, 119] on div "Select a reason" at bounding box center [190, 123] width 203 height 8
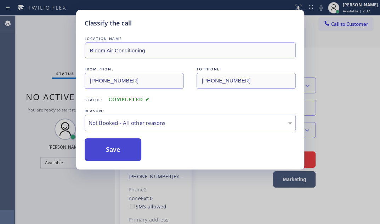
click at [116, 145] on button "Save" at bounding box center [113, 150] width 57 height 23
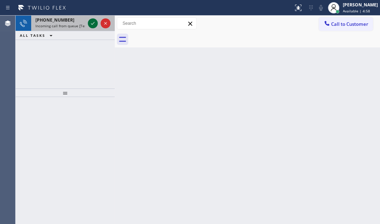
click at [92, 22] on icon at bounding box center [93, 23] width 9 height 9
click at [90, 23] on icon at bounding box center [93, 23] width 9 height 9
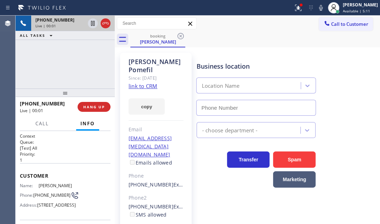
type input "[PHONE_NUMBER]"
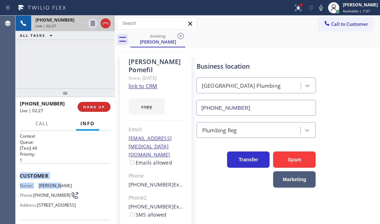
scroll to position [32, 0]
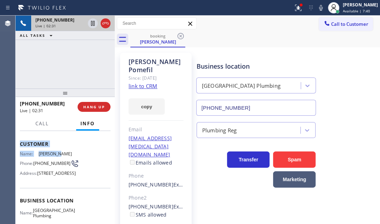
drag, startPoint x: 20, startPoint y: 172, endPoint x: 82, endPoint y: 184, distance: 63.2
click at [82, 184] on div "Customer Name: [PERSON_NAME] Phone: [PHONE_NUMBER] Address: [STREET_ADDRESS]" at bounding box center [65, 159] width 91 height 57
click at [94, 163] on div "Name: [PERSON_NAME] Phone: [PHONE_NUMBER] Address: [STREET_ADDRESS]" at bounding box center [65, 165] width 91 height 28
click at [98, 105] on span "HANG UP" at bounding box center [94, 107] width 22 height 5
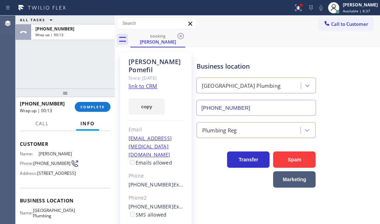
drag, startPoint x: 53, startPoint y: 82, endPoint x: 91, endPoint y: 99, distance: 41.7
click at [53, 82] on div "ALL TASKS ALL TASKS ACTIVE TASKS TASKS IN WRAP UP [PHONE_NUMBER] Wrap up | 00:13" at bounding box center [65, 52] width 99 height 73
click at [100, 108] on span "COMPLETE" at bounding box center [92, 107] width 24 height 5
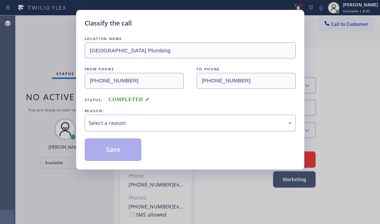
drag, startPoint x: 152, startPoint y: 124, endPoint x: 143, endPoint y: 127, distance: 9.2
click at [152, 123] on div "Select a reason" at bounding box center [190, 123] width 203 height 8
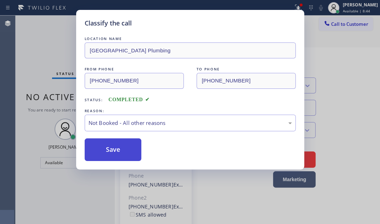
click at [105, 153] on button "Save" at bounding box center [113, 150] width 57 height 23
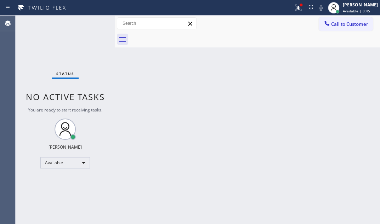
click at [128, 105] on div "Back to Dashboard Change Sender ID Customers Technicians Select a contact Outbo…" at bounding box center [247, 120] width 265 height 209
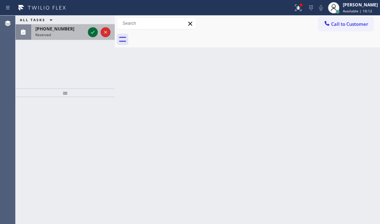
click at [90, 32] on icon at bounding box center [93, 32] width 9 height 9
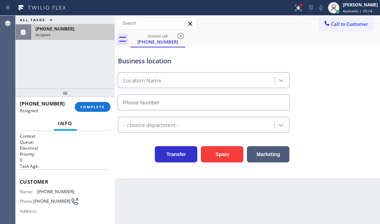
type input "[PHONE_NUMBER]"
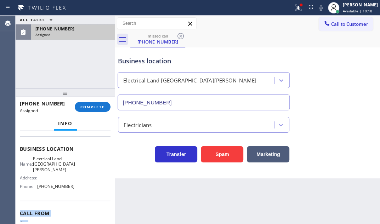
scroll to position [91, 0]
drag, startPoint x: 51, startPoint y: 217, endPoint x: 42, endPoint y: 206, distance: 14.6
click at [42, 206] on div "Context Queue: Electrical Priority: 0 Task Age: Customer Name: [PHONE_NUMBER] P…" at bounding box center [65, 148] width 91 height 211
click at [69, 177] on div "Name: Electrical Land [GEOGRAPHIC_DATA][PERSON_NAME] Address: Phone: [PHONE_NUM…" at bounding box center [47, 173] width 55 height 36
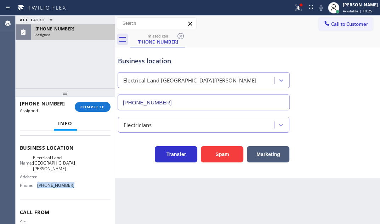
drag, startPoint x: 69, startPoint y: 179, endPoint x: 36, endPoint y: 179, distance: 33.3
click at [36, 183] on div "Phone: [PHONE_NUMBER]" at bounding box center [47, 185] width 55 height 5
copy div "[PHONE_NUMBER]"
drag, startPoint x: 336, startPoint y: 24, endPoint x: 300, endPoint y: 57, distance: 49.2
click at [336, 24] on span "Call to Customer" at bounding box center [349, 24] width 37 height 6
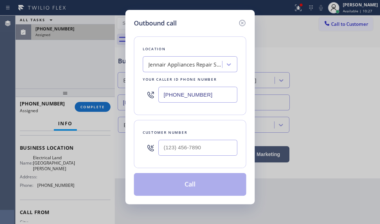
click at [214, 92] on input "[PHONE_NUMBER]" at bounding box center [197, 95] width 79 height 16
paste input "310) 388-4026"
type input "[PHONE_NUMBER]"
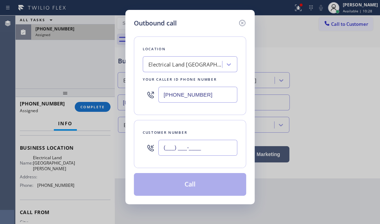
click at [197, 141] on input "(___) ___-____" at bounding box center [197, 148] width 79 height 16
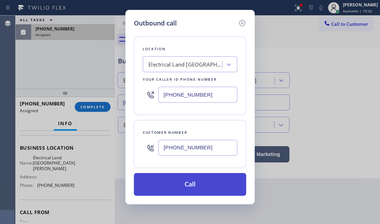
type input "[PHONE_NUMBER]"
click at [204, 179] on button "Call" at bounding box center [190, 184] width 112 height 23
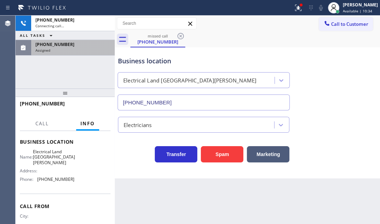
scroll to position [85, 0]
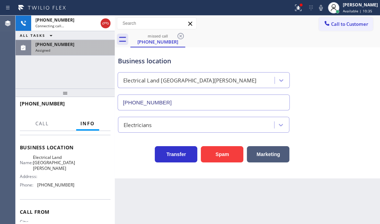
click at [74, 50] on div "Assigned" at bounding box center [72, 50] width 75 height 5
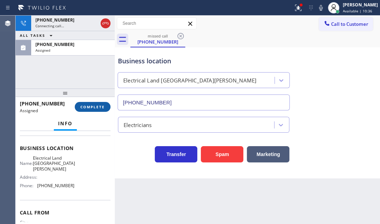
click at [97, 110] on button "COMPLETE" at bounding box center [93, 107] width 36 height 10
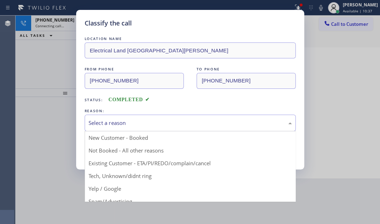
drag, startPoint x: 171, startPoint y: 121, endPoint x: 127, endPoint y: 156, distance: 56.5
click at [170, 121] on div "Select a reason" at bounding box center [190, 123] width 203 height 8
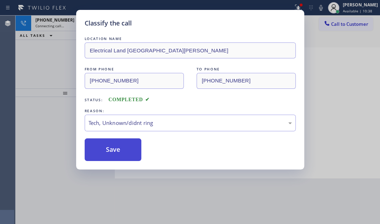
click at [111, 151] on button "Save" at bounding box center [113, 150] width 57 height 23
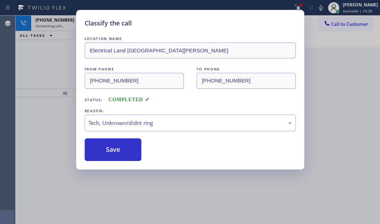
click at [57, 25] on div "Classify the call LOCATION NAME [PERSON_NAME] Electrical Service FROM PHONE [PH…" at bounding box center [198, 120] width 365 height 209
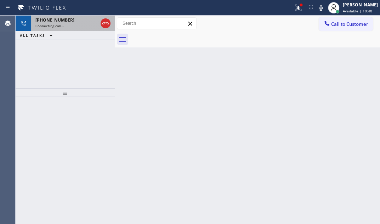
click at [73, 22] on div "[PHONE_NUMBER]" at bounding box center [66, 20] width 62 height 6
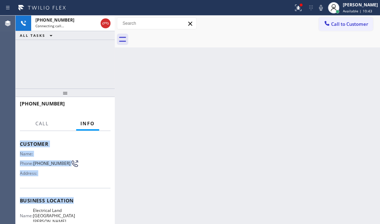
scroll to position [64, 0]
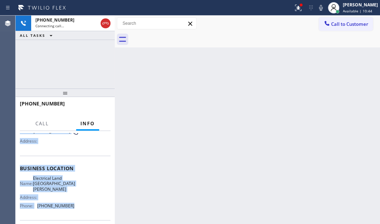
drag, startPoint x: 18, startPoint y: 171, endPoint x: 73, endPoint y: 200, distance: 62.0
click at [73, 200] on div "Context Queue: Everyone Priority: 0 Customer Name: Phone: [PHONE_NUMBER] Addres…" at bounding box center [65, 177] width 99 height 93
copy div "Customer Name: Phone: [PHONE_NUMBER] Address: Business location Name: Electrica…"
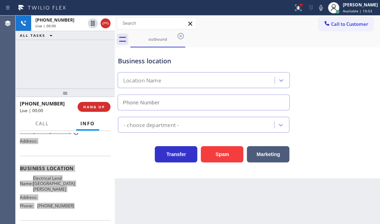
type input "[PHONE_NUMBER]"
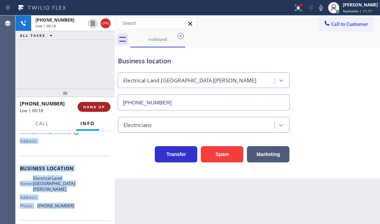
click at [91, 107] on span "HANG UP" at bounding box center [94, 107] width 22 height 5
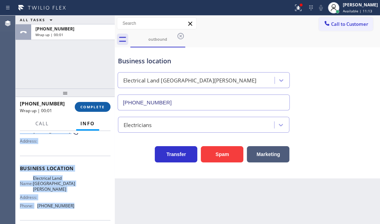
click at [99, 108] on span "COMPLETE" at bounding box center [92, 107] width 24 height 5
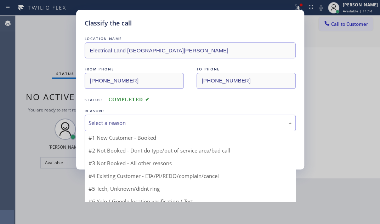
click at [175, 121] on div "Select a reason" at bounding box center [190, 123] width 203 height 8
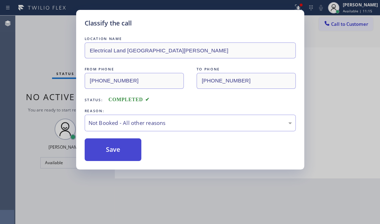
click at [110, 151] on button "Save" at bounding box center [113, 150] width 57 height 23
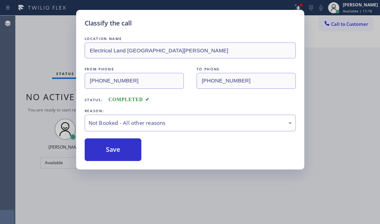
click at [27, 37] on div "Classify the call LOCATION NAME [PERSON_NAME] Electrical Service FROM PHONE [PH…" at bounding box center [198, 120] width 365 height 209
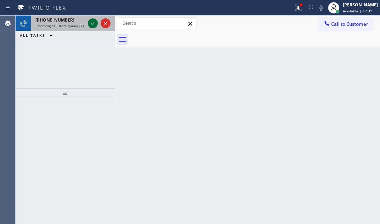
click at [92, 23] on icon at bounding box center [93, 23] width 9 height 9
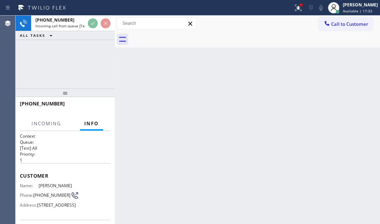
scroll to position [64, 0]
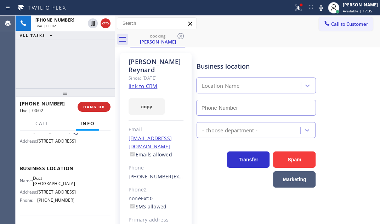
type input "[PHONE_NUMBER]"
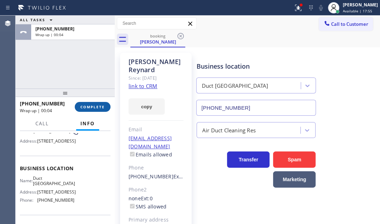
click at [91, 109] on span "COMPLETE" at bounding box center [92, 107] width 24 height 5
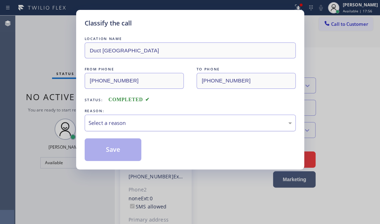
drag, startPoint x: 186, startPoint y: 124, endPoint x: 177, endPoint y: 128, distance: 10.5
click at [186, 124] on div "Select a reason" at bounding box center [190, 123] width 203 height 8
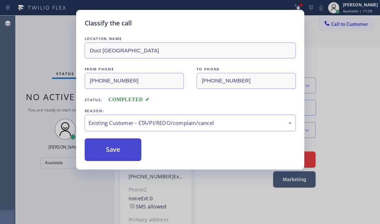
click at [115, 146] on button "Save" at bounding box center [113, 150] width 57 height 23
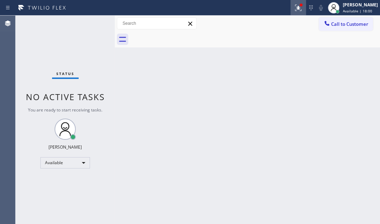
click at [294, 10] on icon at bounding box center [298, 8] width 9 height 9
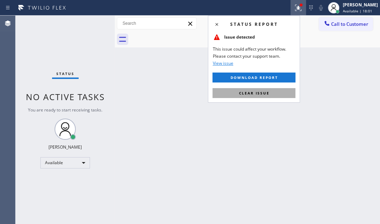
click at [259, 94] on span "Clear issue" at bounding box center [254, 93] width 30 height 5
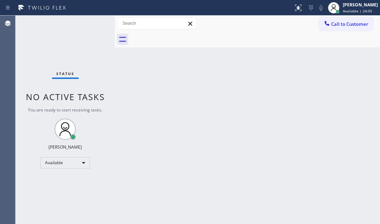
click at [85, 61] on div "Status No active tasks You are ready to start receiving tasks. [PERSON_NAME] Av…" at bounding box center [65, 120] width 99 height 209
click at [86, 66] on div "Status No active tasks You are ready to start receiving tasks. [PERSON_NAME] Av…" at bounding box center [65, 120] width 99 height 209
click at [273, 173] on div "Back to Dashboard Change Sender ID Customers Technicians Select a contact Outbo…" at bounding box center [247, 120] width 265 height 209
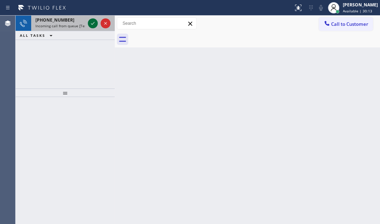
click at [93, 21] on icon at bounding box center [93, 23] width 9 height 9
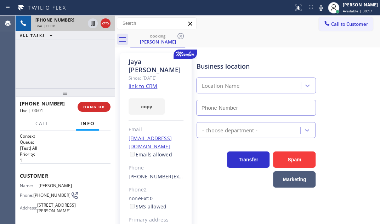
type input "[PHONE_NUMBER]"
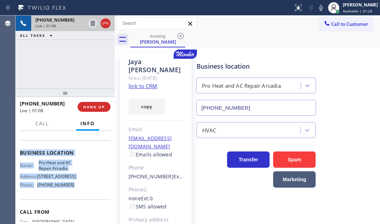
scroll to position [96, 0]
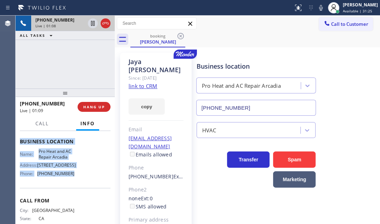
drag, startPoint x: 18, startPoint y: 173, endPoint x: 79, endPoint y: 198, distance: 66.0
click at [79, 198] on div "Context Queue: [Test] All Priority: 1 Customer Name: [PERSON_NAME] Phone: [PHON…" at bounding box center [65, 177] width 99 height 93
click at [94, 25] on icon at bounding box center [93, 23] width 9 height 9
click at [91, 22] on icon at bounding box center [92, 23] width 5 height 5
click at [107, 25] on icon at bounding box center [105, 23] width 9 height 9
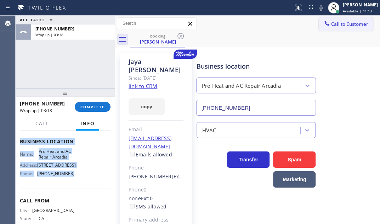
click at [347, 26] on span "Call to Customer" at bounding box center [349, 24] width 37 height 6
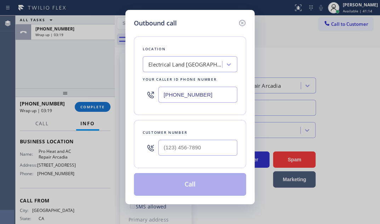
click at [212, 96] on input "[PHONE_NUMBER]" at bounding box center [197, 95] width 79 height 16
paste input "213) 722-3204"
type input "[PHONE_NUMBER]"
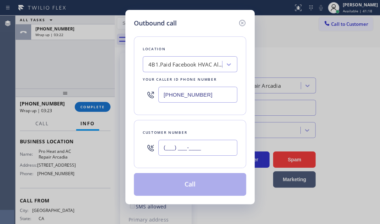
click at [180, 147] on input "(___) ___-____" at bounding box center [197, 148] width 79 height 16
paste input "916) 225-5700"
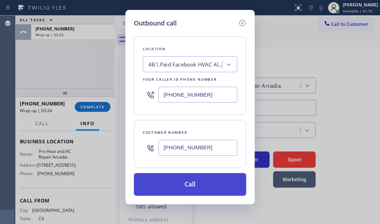
type input "[PHONE_NUMBER]"
click at [194, 184] on button "Call" at bounding box center [190, 184] width 112 height 23
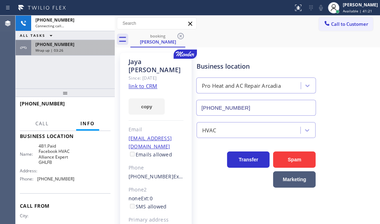
click at [83, 46] on div "[PHONE_NUMBER]" at bounding box center [72, 44] width 75 height 6
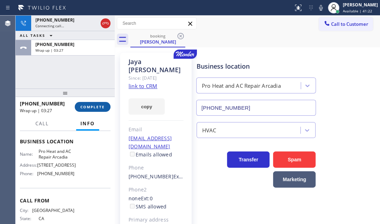
click at [96, 107] on span "COMPLETE" at bounding box center [92, 107] width 24 height 5
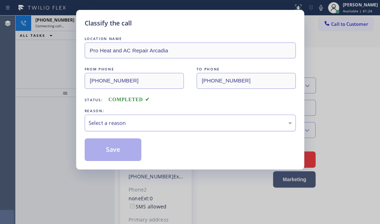
click at [146, 122] on div "Select a reason" at bounding box center [190, 123] width 203 height 8
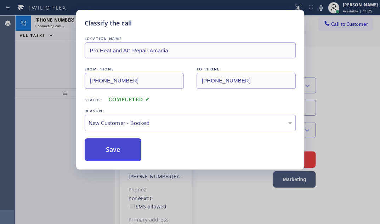
click at [110, 146] on button "Save" at bounding box center [113, 150] width 57 height 23
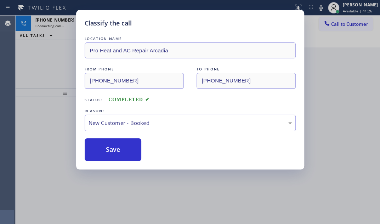
click at [62, 24] on div "Classify the call LOCATION NAME [PERSON_NAME] Electrical Service FROM PHONE [PH…" at bounding box center [198, 120] width 365 height 209
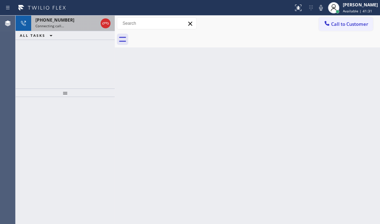
click at [69, 25] on div "Connecting call…" at bounding box center [66, 25] width 62 height 5
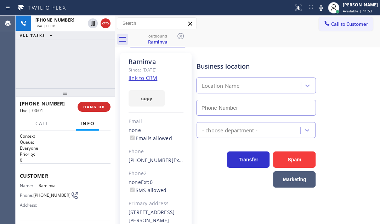
type input "[PHONE_NUMBER]"
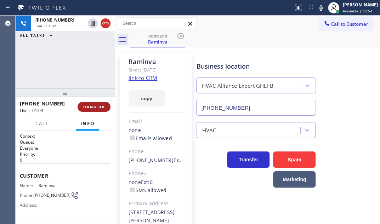
click at [99, 108] on span "HANG UP" at bounding box center [94, 107] width 22 height 5
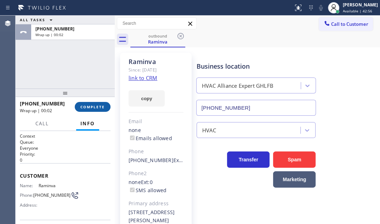
click at [93, 106] on span "COMPLETE" at bounding box center [92, 107] width 24 height 5
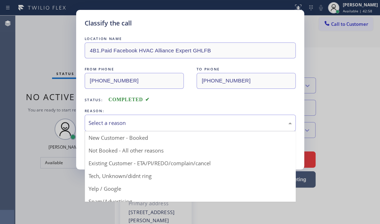
click at [168, 127] on div "Select a reason" at bounding box center [190, 123] width 211 height 17
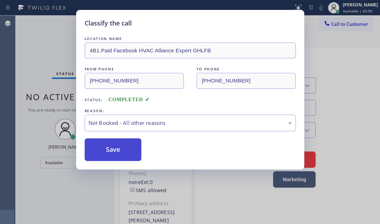
click at [103, 145] on button "Save" at bounding box center [113, 150] width 57 height 23
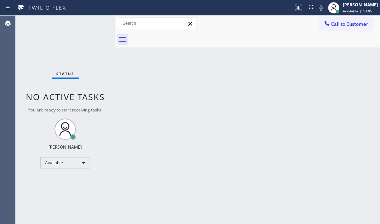
click at [108, 60] on div "Status No active tasks You are ready to start receiving tasks. [PERSON_NAME] Av…" at bounding box center [65, 120] width 99 height 209
click at [115, 91] on div at bounding box center [115, 120] width 0 height 209
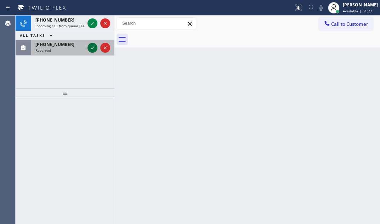
click at [91, 46] on icon at bounding box center [92, 48] width 9 height 9
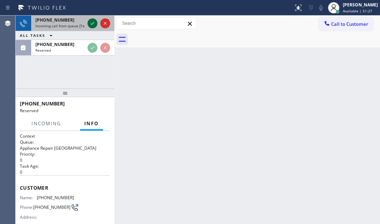
click at [93, 24] on icon at bounding box center [93, 23] width 4 height 3
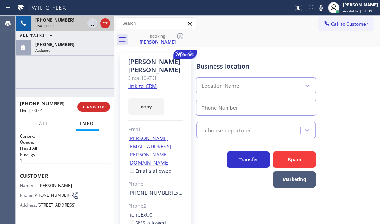
type input "[PHONE_NUMBER]"
click at [71, 23] on div "Live | 00:05" at bounding box center [59, 25] width 49 height 5
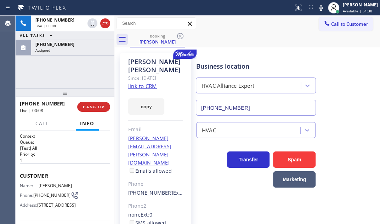
click at [142, 83] on link "link to CRM" at bounding box center [142, 86] width 29 height 7
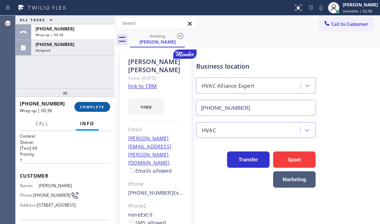
click at [93, 110] on button "COMPLETE" at bounding box center [92, 107] width 36 height 10
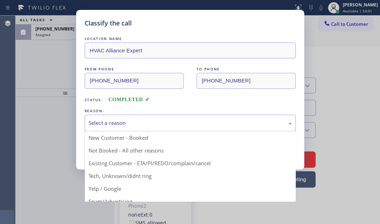
click at [143, 120] on div "Select a reason" at bounding box center [190, 123] width 203 height 8
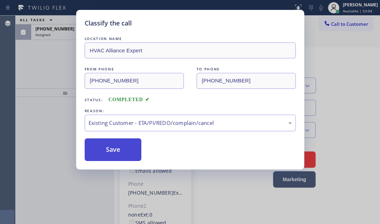
click at [105, 153] on button "Save" at bounding box center [113, 150] width 57 height 23
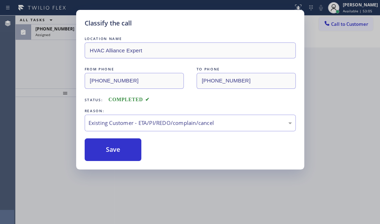
click at [58, 31] on div "Classify the call LOCATION NAME HVAC Alliance Expert FROM PHONE [PHONE_NUMBER] …" at bounding box center [190, 112] width 380 height 224
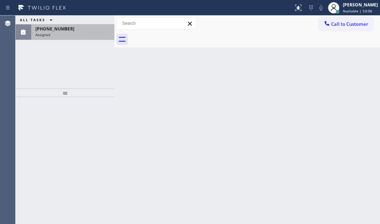
click at [58, 33] on div "Assigned" at bounding box center [72, 34] width 75 height 5
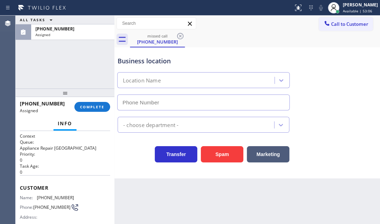
scroll to position [96, 0]
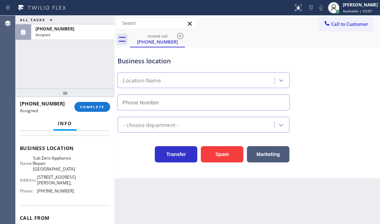
type input "[PHONE_NUMBER]"
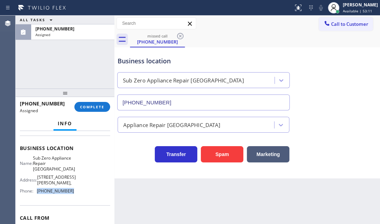
drag, startPoint x: 69, startPoint y: 187, endPoint x: 38, endPoint y: 187, distance: 31.2
click at [38, 189] on span "[PHONE_NUMBER]" at bounding box center [55, 191] width 37 height 5
click at [349, 23] on span "Call to Customer" at bounding box center [349, 24] width 37 height 6
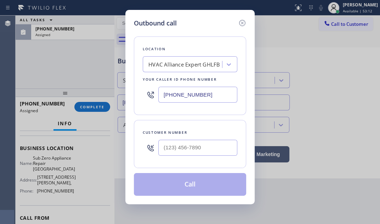
click at [205, 93] on input "[PHONE_NUMBER]" at bounding box center [197, 95] width 79 height 16
paste input "360) 205-1831"
type input "[PHONE_NUMBER]"
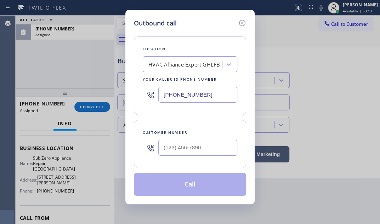
click at [200, 139] on div at bounding box center [197, 147] width 79 height 23
click at [200, 149] on input "(___) ___-____" at bounding box center [197, 148] width 79 height 16
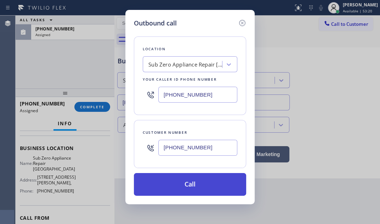
type input "[PHONE_NUMBER]"
click at [202, 174] on button "Call" at bounding box center [190, 184] width 112 height 23
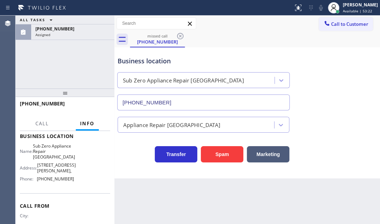
scroll to position [85, 0]
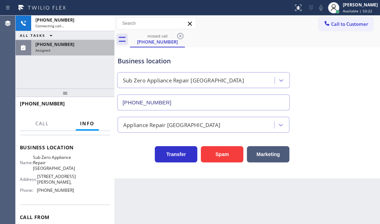
click at [70, 52] on div "[PHONE_NUMBER] Assigned" at bounding box center [71, 48] width 80 height 16
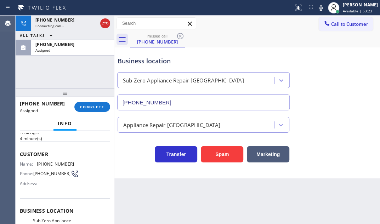
scroll to position [32, 0]
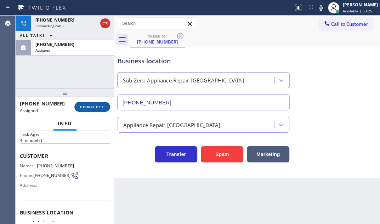
click at [100, 107] on span "COMPLETE" at bounding box center [92, 107] width 24 height 5
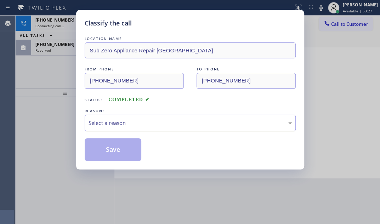
drag, startPoint x: 156, startPoint y: 120, endPoint x: 153, endPoint y: 125, distance: 6.4
click at [156, 120] on div "Select a reason" at bounding box center [190, 123] width 203 height 8
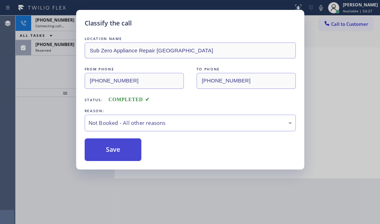
click at [112, 153] on button "Save" at bounding box center [113, 150] width 57 height 23
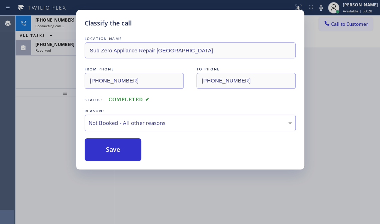
click at [65, 29] on div "Classify the call LOCATION NAME [PERSON_NAME] Electrical Service FROM PHONE [PH…" at bounding box center [198, 120] width 365 height 209
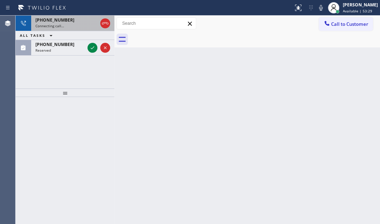
click at [68, 26] on div "Connecting call…" at bounding box center [66, 25] width 62 height 5
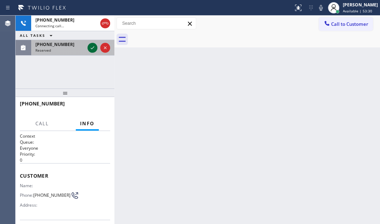
click at [91, 47] on icon at bounding box center [92, 48] width 9 height 9
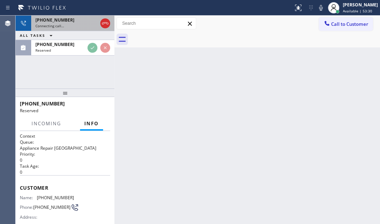
click at [81, 22] on div "[PHONE_NUMBER]" at bounding box center [66, 20] width 62 height 6
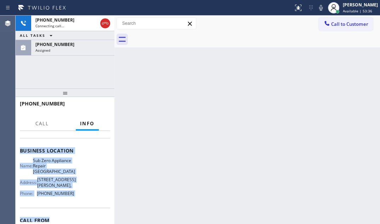
scroll to position [96, 0]
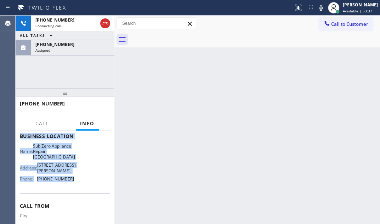
drag, startPoint x: 20, startPoint y: 140, endPoint x: 90, endPoint y: 188, distance: 84.8
click at [87, 189] on div "Context Queue: Everyone Priority: 0 Customer Name: Phone: [PHONE_NUMBER] Addres…" at bounding box center [65, 142] width 90 height 211
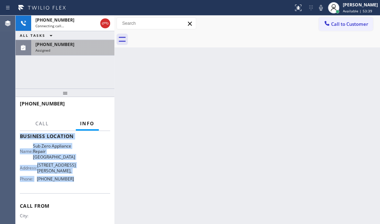
click at [93, 50] on div "Assigned" at bounding box center [72, 50] width 75 height 5
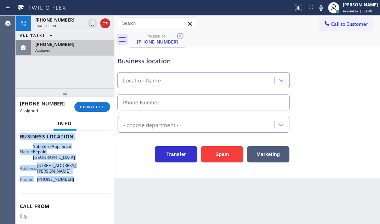
type input "[PHONE_NUMBER]"
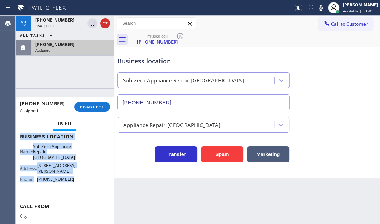
click at [93, 50] on div "Assigned" at bounding box center [72, 50] width 75 height 5
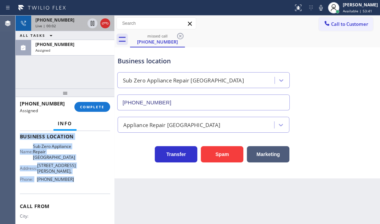
click at [74, 23] on div "Live | 00:02" at bounding box center [59, 25] width 49 height 5
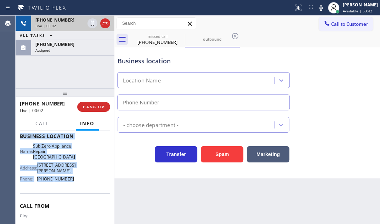
type input "[PHONE_NUMBER]"
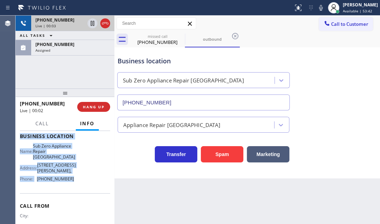
click at [74, 23] on div "Live | 00:03" at bounding box center [59, 25] width 49 height 5
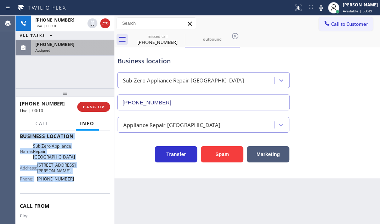
click at [77, 51] on div "Assigned" at bounding box center [72, 50] width 75 height 5
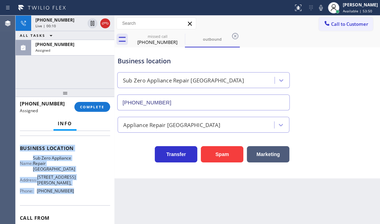
scroll to position [108, 0]
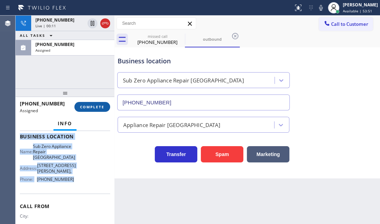
click at [101, 105] on span "COMPLETE" at bounding box center [92, 107] width 24 height 5
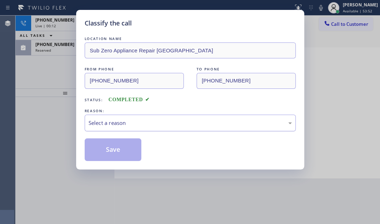
click at [137, 123] on div "Select a reason" at bounding box center [190, 123] width 203 height 8
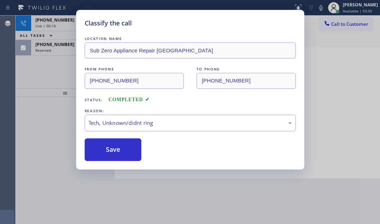
drag, startPoint x: 126, startPoint y: 177, endPoint x: 122, endPoint y: 167, distance: 11.2
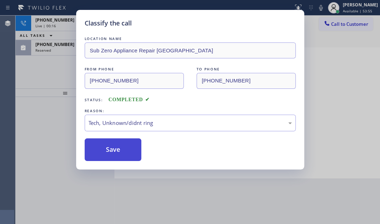
click at [119, 155] on button "Save" at bounding box center [113, 150] width 57 height 23
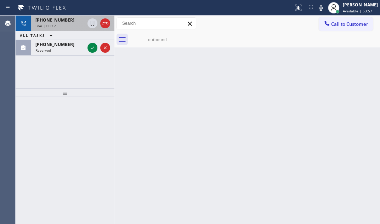
click at [70, 25] on div "Live | 00:17" at bounding box center [59, 25] width 49 height 5
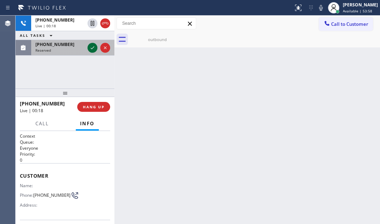
click at [91, 49] on icon at bounding box center [92, 48] width 9 height 9
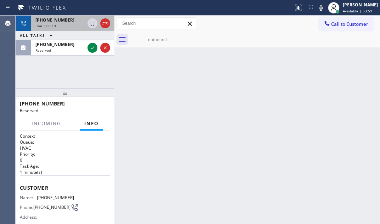
click at [74, 26] on div "Live | 00:19" at bounding box center [59, 25] width 49 height 5
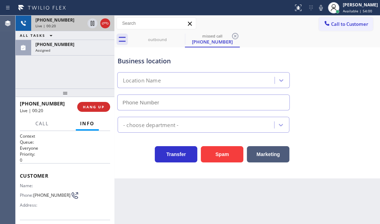
type input "[PHONE_NUMBER]"
click at [106, 29] on div at bounding box center [99, 24] width 26 height 16
click at [106, 25] on icon at bounding box center [105, 23] width 9 height 9
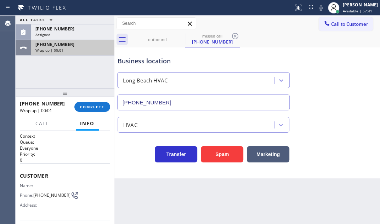
click at [97, 46] on div "[PHONE_NUMBER]" at bounding box center [72, 44] width 75 height 6
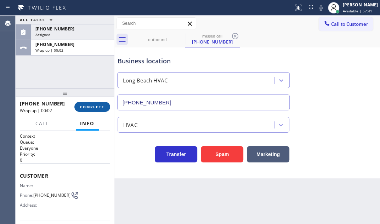
click at [90, 110] on button "COMPLETE" at bounding box center [92, 107] width 36 height 10
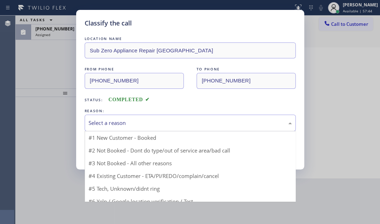
click at [150, 117] on div "Select a reason" at bounding box center [190, 123] width 211 height 17
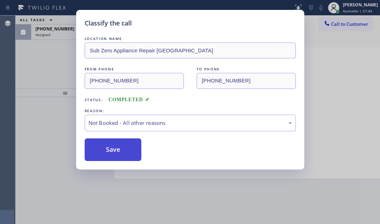
click at [103, 147] on button "Save" at bounding box center [113, 150] width 57 height 23
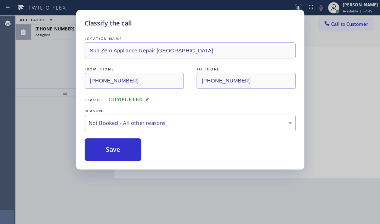
click at [67, 38] on div "Classify the call LOCATION NAME Sub Zero Appliance Repair [GEOGRAPHIC_DATA] FRO…" at bounding box center [190, 112] width 380 height 224
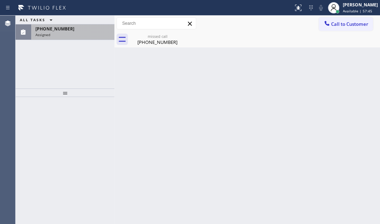
click at [69, 33] on div "Assigned" at bounding box center [72, 34] width 75 height 5
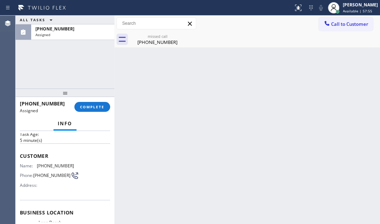
scroll to position [96, 0]
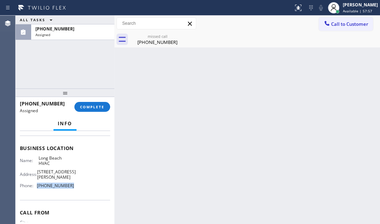
drag, startPoint x: 68, startPoint y: 180, endPoint x: 39, endPoint y: 184, distance: 29.3
click at [37, 183] on div "Phone: [PHONE_NUMBER]" at bounding box center [47, 185] width 54 height 5
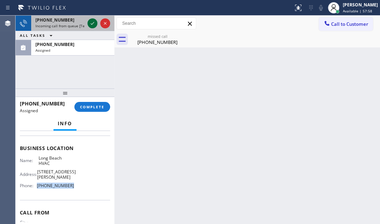
click at [92, 22] on icon at bounding box center [92, 23] width 9 height 9
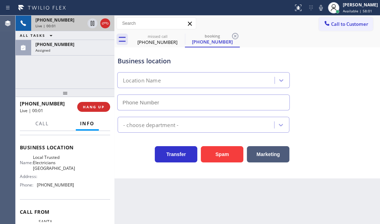
type input "[PHONE_NUMBER]"
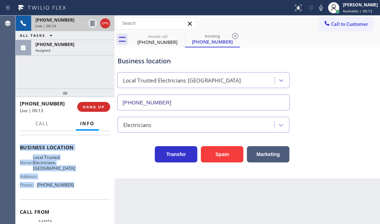
drag, startPoint x: 20, startPoint y: 153, endPoint x: 164, endPoint y: 204, distance: 152.9
click at [82, 194] on div "Context Queue: [Test] All Priority: 2 Customer Name: [PHONE_NUMBER] Phone: [PHO…" at bounding box center [65, 153] width 90 height 211
click at [93, 23] on icon at bounding box center [92, 23] width 9 height 9
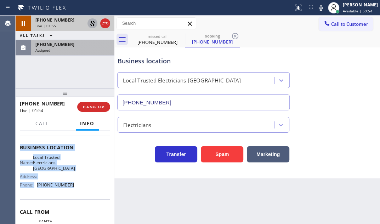
click at [76, 47] on div "[PHONE_NUMBER]" at bounding box center [72, 44] width 75 height 6
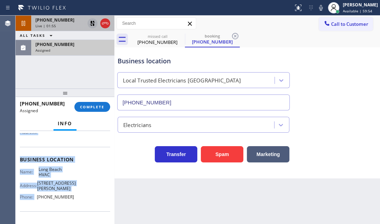
scroll to position [96, 0]
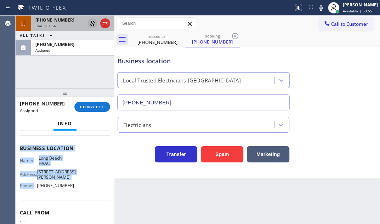
click at [102, 160] on div "Name: Long Beach HVAC Address: [STREET_ADDRESS][PERSON_NAME] Phone: [PHONE_NUMB…" at bounding box center [65, 174] width 90 height 36
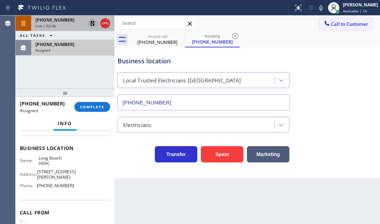
click at [79, 47] on div "[PHONE_NUMBER]" at bounding box center [72, 44] width 75 height 6
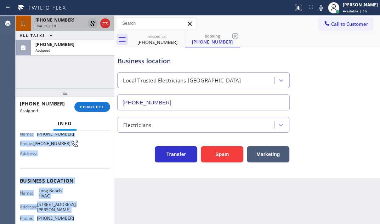
scroll to position [64, 0]
drag, startPoint x: 21, startPoint y: 151, endPoint x: 85, endPoint y: 211, distance: 87.8
click at [85, 211] on div "Context Queue: HVAC Priority: 0 Task Age: [DEMOGRAPHIC_DATA] minute(s) Customer…" at bounding box center [65, 177] width 90 height 217
click at [86, 108] on span "COMPLETE" at bounding box center [92, 107] width 24 height 5
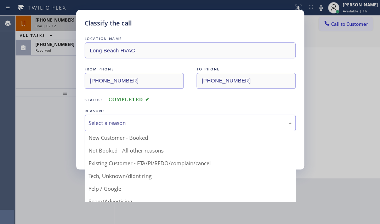
click at [184, 125] on div "Select a reason" at bounding box center [190, 123] width 203 height 8
drag, startPoint x: 123, startPoint y: 175, endPoint x: 120, endPoint y: 162, distance: 12.8
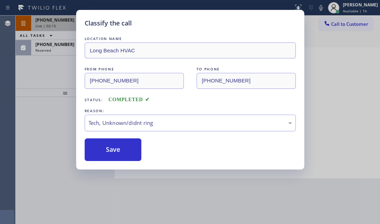
drag, startPoint x: 121, startPoint y: 146, endPoint x: 113, endPoint y: 136, distance: 12.2
click at [121, 146] on button "Save" at bounding box center [113, 150] width 57 height 23
drag, startPoint x: 55, startPoint y: 66, endPoint x: 61, endPoint y: 57, distance: 10.3
click at [56, 64] on div "Classify the call LOCATION NAME Long Beach HVAC FROM PHONE [PHONE_NUMBER] TO PH…" at bounding box center [190, 112] width 380 height 224
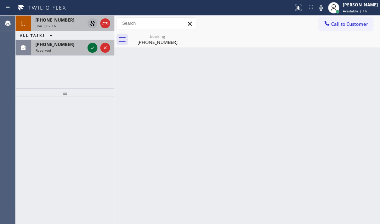
click at [89, 48] on icon at bounding box center [92, 48] width 9 height 9
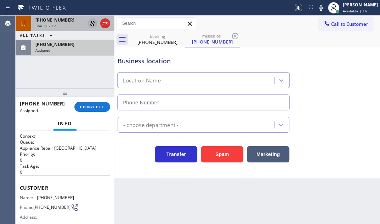
type input "[PHONE_NUMBER]"
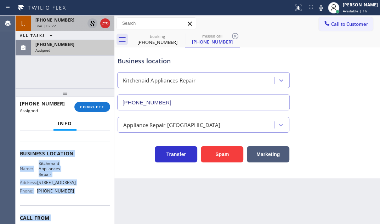
scroll to position [129, 0]
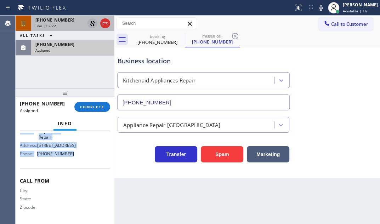
drag, startPoint x: 33, startPoint y: 191, endPoint x: 77, endPoint y: 158, distance: 55.4
click at [77, 158] on div "Context Queue: Appliance Repair High End Priority: 0 Task Age: [DEMOGRAPHIC_DAT…" at bounding box center [65, 177] width 99 height 93
drag, startPoint x: 89, startPoint y: 106, endPoint x: 123, endPoint y: 108, distance: 34.4
click at [89, 106] on span "COMPLETE" at bounding box center [92, 107] width 24 height 5
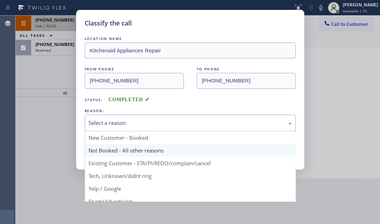
drag, startPoint x: 149, startPoint y: 124, endPoint x: 133, endPoint y: 148, distance: 29.1
click at [149, 125] on div "Select a reason" at bounding box center [190, 123] width 203 height 8
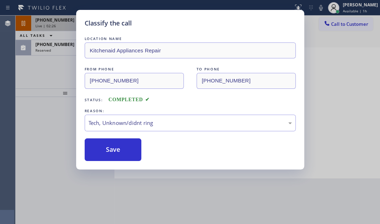
drag, startPoint x: 121, startPoint y: 147, endPoint x: 303, endPoint y: 146, distance: 182.9
click at [161, 146] on div "Save" at bounding box center [190, 150] width 211 height 23
drag, startPoint x: 113, startPoint y: 149, endPoint x: 100, endPoint y: 132, distance: 21.5
click at [111, 146] on button "Save" at bounding box center [113, 150] width 57 height 23
click at [63, 45] on div "Classify the call LOCATION NAME Kitchenaid Appliances Repair FROM PHONE [PHONE_…" at bounding box center [190, 112] width 380 height 224
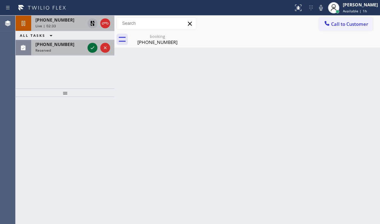
click at [91, 47] on icon at bounding box center [92, 48] width 9 height 9
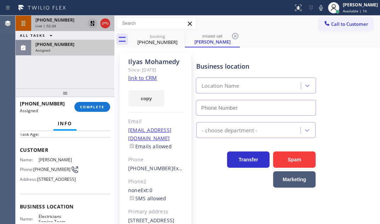
type input "[PHONE_NUMBER]"
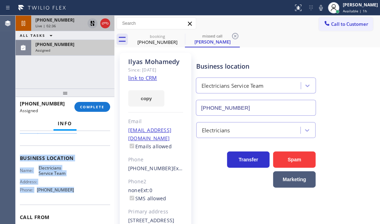
scroll to position [96, 0]
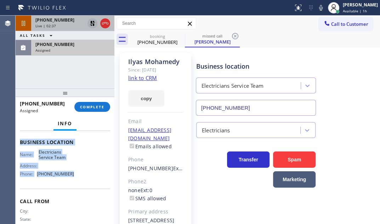
drag, startPoint x: 19, startPoint y: 184, endPoint x: 155, endPoint y: 220, distance: 140.6
click at [73, 191] on div "Context Queue: Electrical Priority: 0 Task Age: Customer Name: [PERSON_NAME] Ph…" at bounding box center [65, 177] width 99 height 93
click at [88, 108] on span "COMPLETE" at bounding box center [92, 107] width 24 height 5
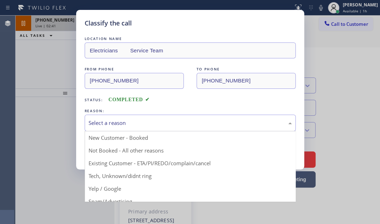
click at [148, 123] on div "Select a reason" at bounding box center [190, 123] width 203 height 8
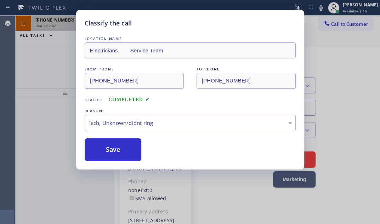
drag, startPoint x: 130, startPoint y: 178, endPoint x: 127, endPoint y: 168, distance: 9.6
drag, startPoint x: 122, startPoint y: 152, endPoint x: 158, endPoint y: 158, distance: 36.2
click at [123, 152] on button "Save" at bounding box center [113, 150] width 57 height 23
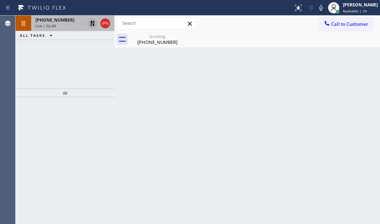
click at [92, 26] on icon at bounding box center [92, 23] width 9 height 9
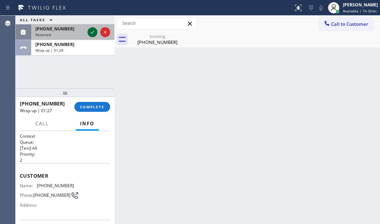
drag, startPoint x: 91, startPoint y: 33, endPoint x: 94, endPoint y: 36, distance: 3.8
click at [91, 33] on icon at bounding box center [92, 32] width 9 height 9
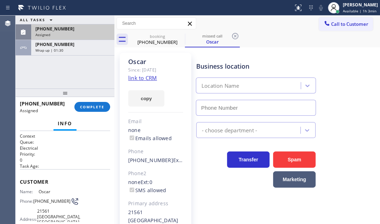
type input "[PHONE_NUMBER]"
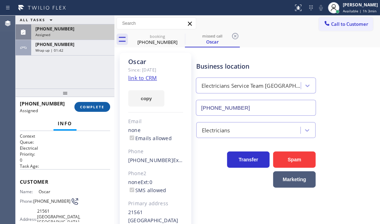
click at [100, 103] on button "COMPLETE" at bounding box center [92, 107] width 36 height 10
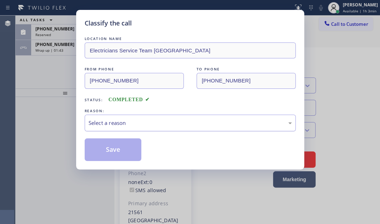
click at [147, 126] on div "Select a reason" at bounding box center [190, 123] width 203 height 8
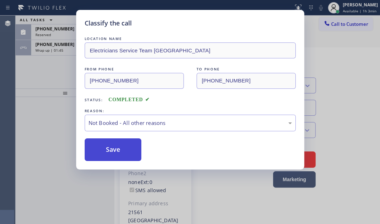
click at [117, 149] on button "Save" at bounding box center [113, 150] width 57 height 23
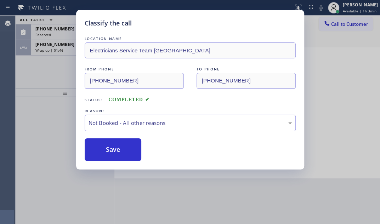
click at [63, 50] on div "Classify the call LOCATION NAME [PERSON_NAME] Electrical Service FROM PHONE [PH…" at bounding box center [198, 120] width 365 height 209
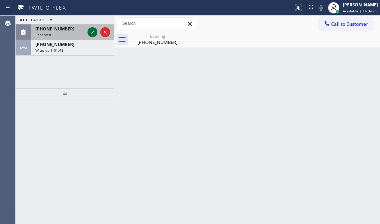
click at [91, 32] on icon at bounding box center [93, 32] width 4 height 3
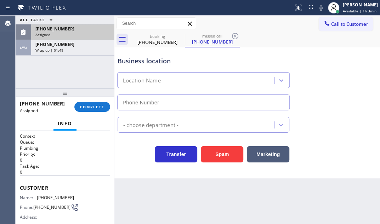
type input "[PHONE_NUMBER]"
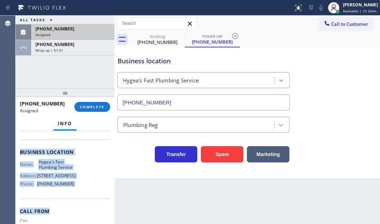
scroll to position [96, 0]
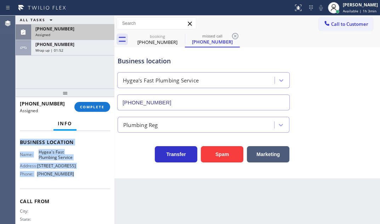
drag, startPoint x: 24, startPoint y: 187, endPoint x: 74, endPoint y: 195, distance: 50.9
click at [74, 195] on div "Context Queue: Plumbing Priority: 0 Task Age: Customer Name: [PHONE_NUMBER] Pho…" at bounding box center [65, 177] width 99 height 93
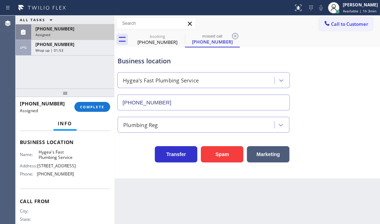
click at [94, 100] on div "[PHONE_NUMBER] Assigned COMPLETE" at bounding box center [65, 107] width 90 height 18
click at [95, 104] on button "COMPLETE" at bounding box center [92, 107] width 36 height 10
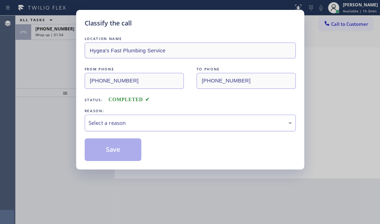
drag, startPoint x: 192, startPoint y: 126, endPoint x: 189, endPoint y: 129, distance: 4.0
click at [191, 126] on div "Select a reason" at bounding box center [190, 123] width 203 height 8
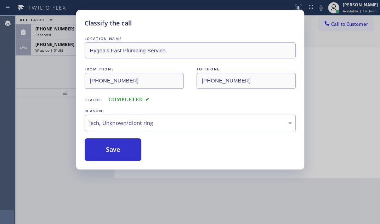
drag, startPoint x: 122, startPoint y: 175, endPoint x: 118, endPoint y: 162, distance: 13.2
drag, startPoint x: 119, startPoint y: 149, endPoint x: 108, endPoint y: 128, distance: 23.5
click at [119, 146] on button "Save" at bounding box center [113, 150] width 57 height 23
click at [54, 80] on div "Classify the call LOCATION NAME [PERSON_NAME]'s Fast Plumbing Service FROM PHON…" at bounding box center [190, 112] width 380 height 224
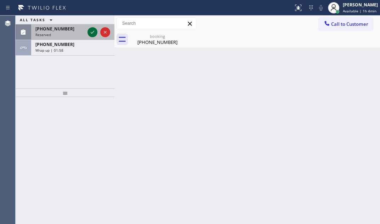
click at [95, 32] on icon at bounding box center [92, 32] width 9 height 9
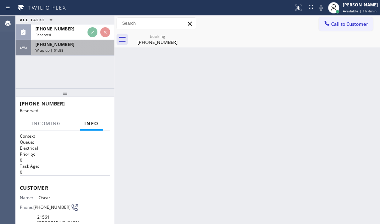
click at [79, 50] on div "Wrap up | 01:58" at bounding box center [72, 50] width 75 height 5
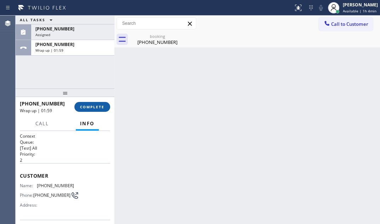
click at [98, 105] on span "COMPLETE" at bounding box center [92, 107] width 24 height 5
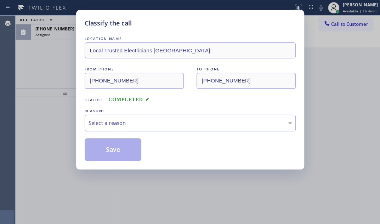
drag, startPoint x: 144, startPoint y: 125, endPoint x: 137, endPoint y: 130, distance: 8.3
click at [142, 125] on div "Select a reason" at bounding box center [190, 123] width 203 height 8
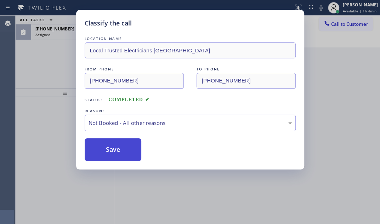
click at [108, 153] on button "Save" at bounding box center [113, 150] width 57 height 23
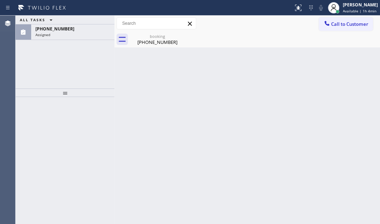
drag, startPoint x: 65, startPoint y: 35, endPoint x: 198, endPoint y: 89, distance: 144.3
click at [65, 35] on div "Assigned" at bounding box center [72, 34] width 75 height 5
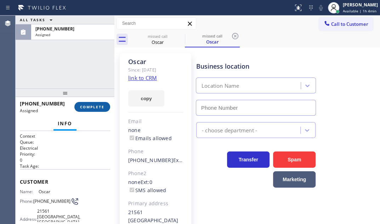
click at [95, 105] on span "COMPLETE" at bounding box center [92, 107] width 24 height 5
type input "[PHONE_NUMBER]"
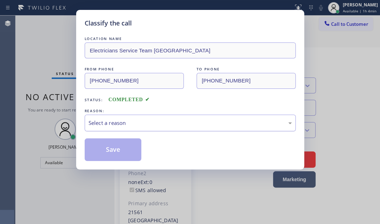
click at [140, 121] on div "Select a reason" at bounding box center [190, 123] width 203 height 8
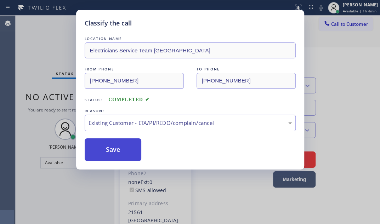
click at [127, 147] on button "Save" at bounding box center [113, 150] width 57 height 23
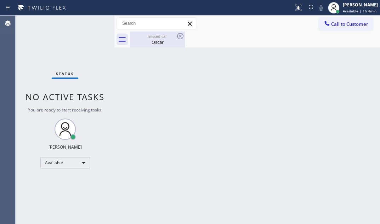
click at [161, 39] on div "Oscar" at bounding box center [158, 42] width 54 height 6
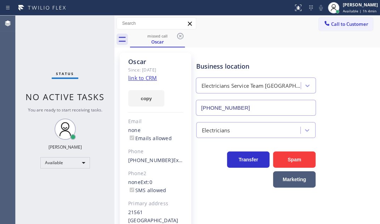
drag, startPoint x: 178, startPoint y: 36, endPoint x: 282, endPoint y: 50, distance: 105.9
click at [178, 36] on icon at bounding box center [180, 36] width 9 height 9
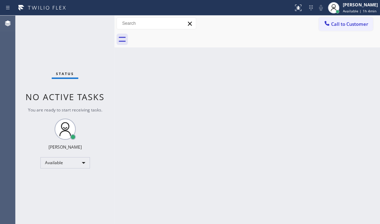
drag, startPoint x: 339, startPoint y: 24, endPoint x: 323, endPoint y: 35, distance: 19.8
click at [338, 24] on span "Call to Customer" at bounding box center [349, 24] width 37 height 6
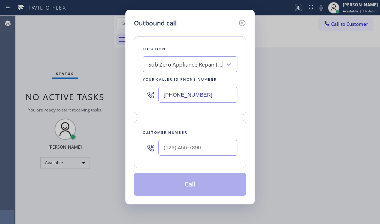
click at [208, 96] on input "[PHONE_NUMBER]" at bounding box center [197, 95] width 79 height 16
paste input "3236"
click at [211, 96] on input "[PHONE_NUMBER]" at bounding box center [197, 95] width 79 height 16
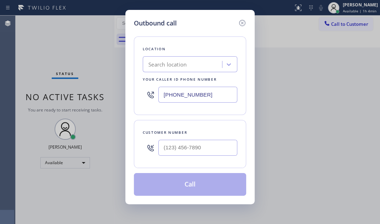
click at [211, 96] on input "[PHONE_NUMBER]" at bounding box center [197, 95] width 79 height 16
paste input "23) 641-4970"
type input "[PHONE_NUMBER]"
click at [177, 152] on input "(___) ___-____" at bounding box center [197, 148] width 79 height 16
paste input "562) 477-3716"
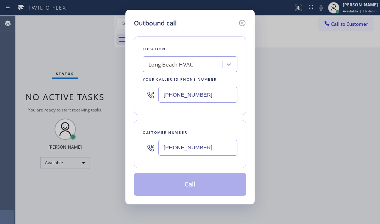
type input "[PHONE_NUMBER]"
click at [185, 184] on button "Call" at bounding box center [190, 184] width 112 height 23
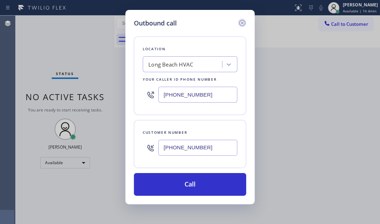
drag, startPoint x: 185, startPoint y: 184, endPoint x: 246, endPoint y: 23, distance: 172.1
click at [185, 184] on button "Call" at bounding box center [190, 184] width 112 height 23
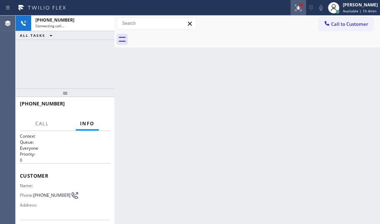
drag, startPoint x: 291, startPoint y: 8, endPoint x: 278, endPoint y: 61, distance: 55.2
click at [296, 8] on icon at bounding box center [298, 7] width 4 height 2
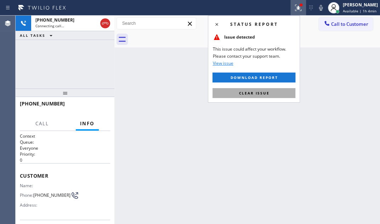
click at [248, 91] on span "Clear issue" at bounding box center [254, 93] width 30 height 5
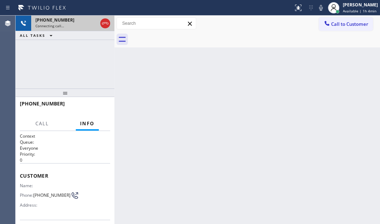
click at [73, 23] on div "Connecting call…" at bounding box center [66, 25] width 62 height 5
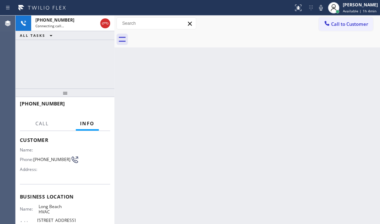
scroll to position [96, 0]
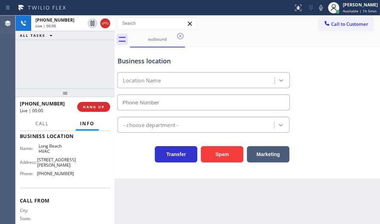
type input "[PHONE_NUMBER]"
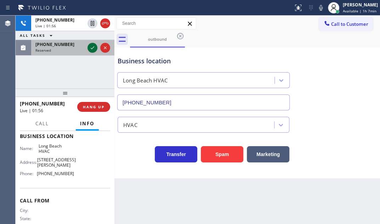
click at [95, 47] on icon at bounding box center [92, 48] width 9 height 9
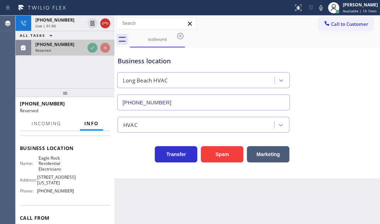
scroll to position [108, 0]
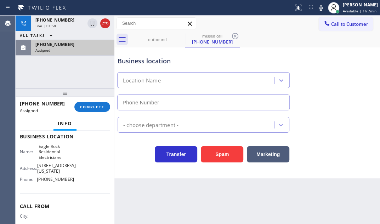
type input "[PHONE_NUMBER]"
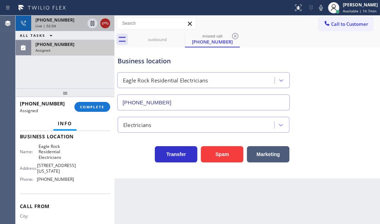
click at [105, 25] on icon at bounding box center [105, 23] width 9 height 9
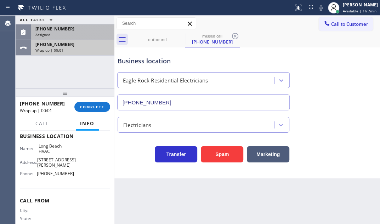
click at [88, 45] on div "[PHONE_NUMBER]" at bounding box center [72, 44] width 75 height 6
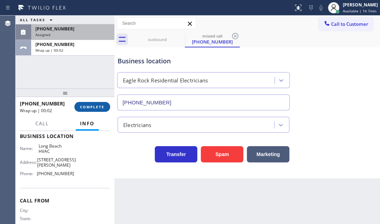
click at [96, 105] on span "COMPLETE" at bounding box center [92, 107] width 24 height 5
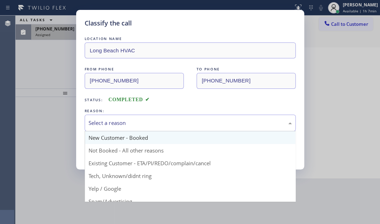
drag, startPoint x: 163, startPoint y: 127, endPoint x: 141, endPoint y: 138, distance: 24.6
click at [162, 127] on div "Select a reason" at bounding box center [190, 123] width 211 height 17
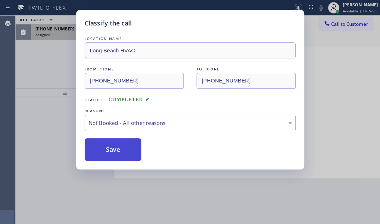
click at [107, 149] on button "Save" at bounding box center [113, 150] width 57 height 23
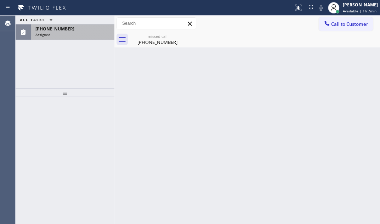
click at [35, 49] on div "Classify the call LOCATION NAME [PERSON_NAME] Electrical Service FROM PHONE [PH…" at bounding box center [198, 120] width 365 height 209
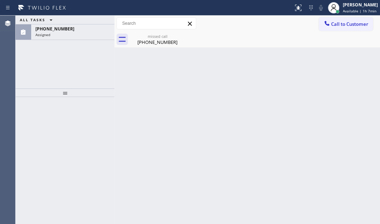
drag, startPoint x: 97, startPoint y: 32, endPoint x: 114, endPoint y: 49, distance: 23.6
click at [97, 32] on div "[PHONE_NUMBER] Assigned" at bounding box center [71, 32] width 80 height 16
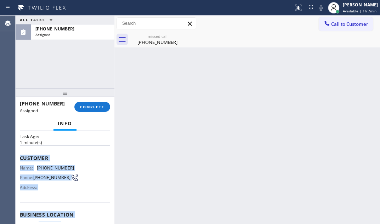
scroll to position [96, 0]
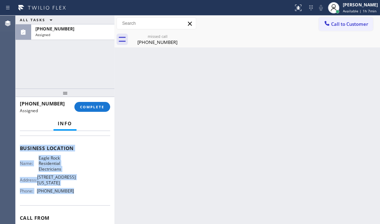
drag, startPoint x: 19, startPoint y: 181, endPoint x: 80, endPoint y: 199, distance: 64.0
click at [80, 199] on div "Context Queue: Electrical Priority: 0 Task Age: [DEMOGRAPHIC_DATA] minute(s) Cu…" at bounding box center [65, 177] width 99 height 93
click at [96, 105] on span "COMPLETE" at bounding box center [92, 107] width 24 height 5
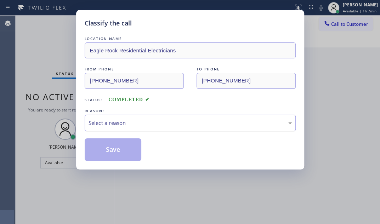
drag, startPoint x: 174, startPoint y: 122, endPoint x: 168, endPoint y: 129, distance: 9.8
click at [174, 122] on div "Select a reason" at bounding box center [190, 123] width 203 height 8
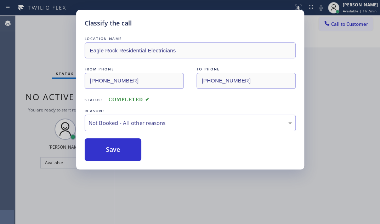
drag, startPoint x: 106, startPoint y: 148, endPoint x: 232, endPoint y: 163, distance: 127.4
click at [113, 149] on button "Save" at bounding box center [113, 150] width 57 height 23
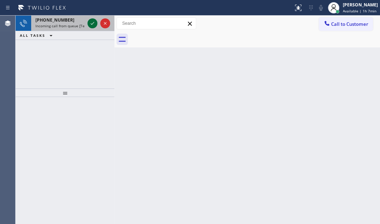
click at [96, 24] on icon at bounding box center [92, 23] width 9 height 9
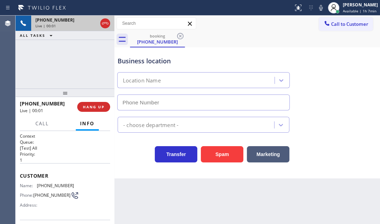
type input "[PHONE_NUMBER]"
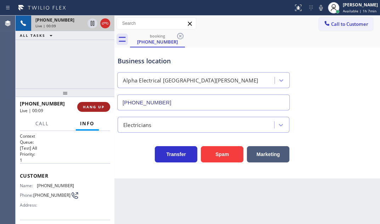
click at [88, 105] on span "HANG UP" at bounding box center [94, 107] width 22 height 5
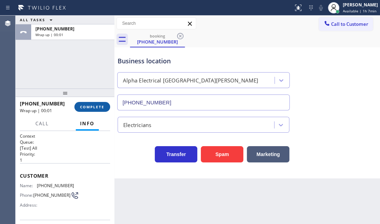
click at [90, 108] on span "COMPLETE" at bounding box center [92, 107] width 24 height 5
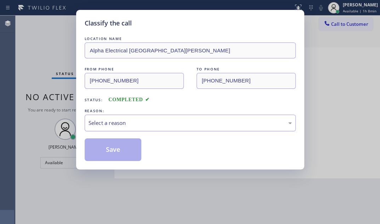
click at [243, 129] on div "Select a reason" at bounding box center [190, 123] width 211 height 17
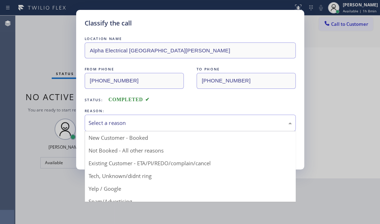
drag, startPoint x: 140, startPoint y: 177, endPoint x: 137, endPoint y: 172, distance: 6.1
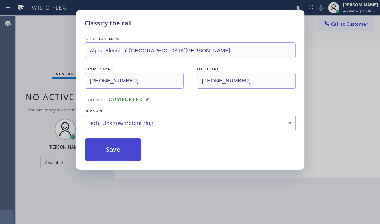
click at [124, 146] on button "Save" at bounding box center [113, 150] width 57 height 23
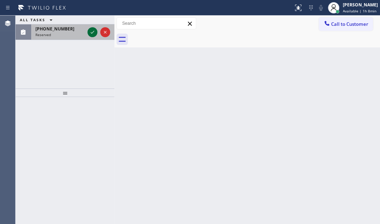
click at [92, 34] on icon at bounding box center [92, 32] width 9 height 9
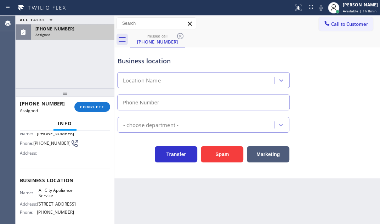
type input "[PHONE_NUMBER]"
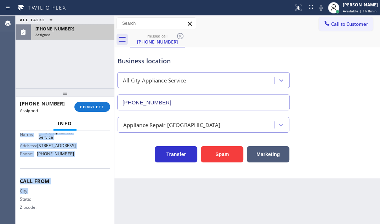
scroll to position [129, 0]
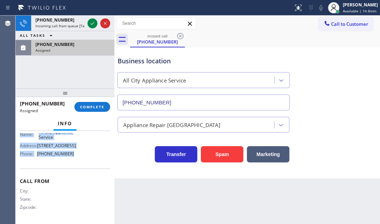
drag, startPoint x: 20, startPoint y: 151, endPoint x: 90, endPoint y: 164, distance: 70.8
click at [90, 164] on div "Context Queue: Appliance Repair High End Priority: 0 Task Age: Customer Name: […" at bounding box center [65, 120] width 90 height 206
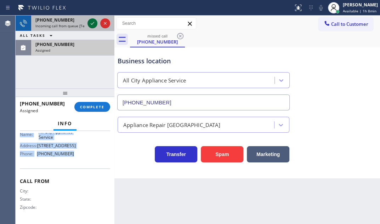
click at [94, 23] on icon at bounding box center [92, 23] width 9 height 9
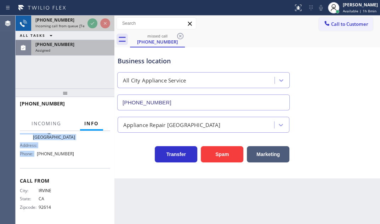
scroll to position [117, 0]
click at [74, 26] on span "Incoming call from queue [Test] All" at bounding box center [64, 25] width 59 height 5
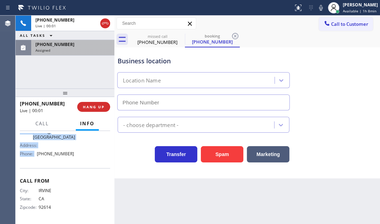
type input "[PHONE_NUMBER]"
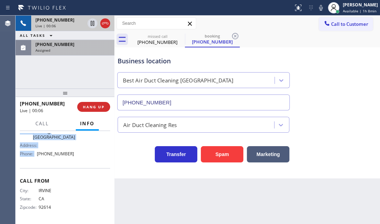
click at [68, 23] on div "Live | 00:06" at bounding box center [59, 25] width 49 height 5
click at [107, 25] on icon at bounding box center [105, 23] width 9 height 9
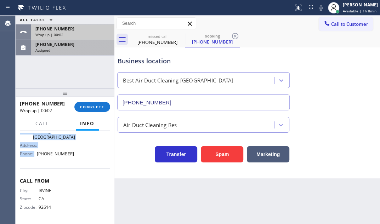
click at [83, 32] on div "Wrap up | 00:02" at bounding box center [72, 34] width 75 height 5
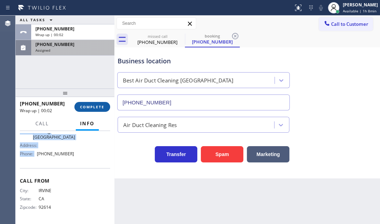
click at [93, 110] on button "COMPLETE" at bounding box center [92, 107] width 36 height 10
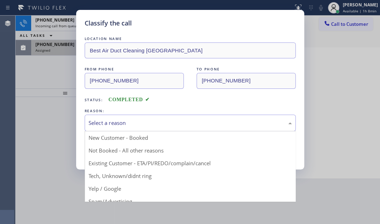
click at [144, 122] on div "Select a reason" at bounding box center [190, 123] width 203 height 8
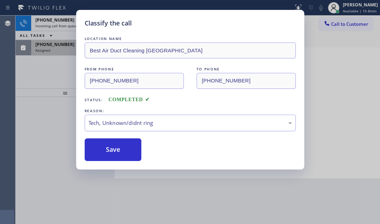
drag, startPoint x: 122, startPoint y: 175, endPoint x: 122, endPoint y: 170, distance: 5.0
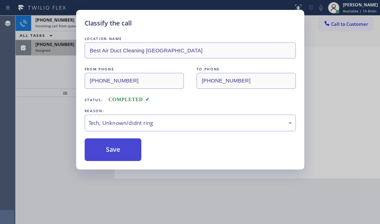
click at [120, 150] on button "Save" at bounding box center [113, 150] width 57 height 23
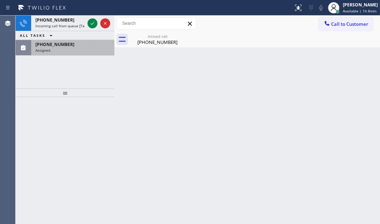
click at [52, 61] on div "[PHONE_NUMBER] Incoming call from queue [Test] All ALL TASKS ALL TASKS ACTIVE T…" at bounding box center [65, 52] width 99 height 73
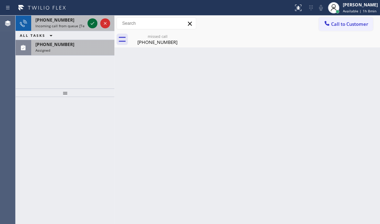
click at [91, 21] on icon at bounding box center [92, 23] width 9 height 9
click at [91, 26] on icon at bounding box center [92, 23] width 9 height 9
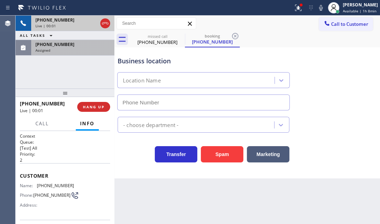
type input "[PHONE_NUMBER]"
click at [73, 28] on div "[PHONE_NUMBER] Live | 00:01" at bounding box center [65, 24] width 68 height 16
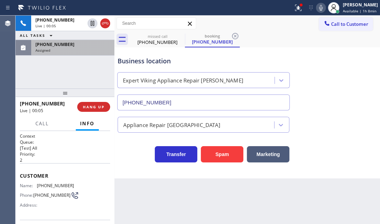
click at [317, 11] on icon at bounding box center [321, 8] width 9 height 9
click at [317, 10] on icon at bounding box center [321, 8] width 9 height 9
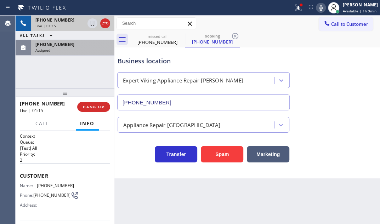
click at [66, 22] on div "[PHONE_NUMBER]" at bounding box center [59, 20] width 49 height 6
drag, startPoint x: 68, startPoint y: 24, endPoint x: 65, endPoint y: 129, distance: 104.3
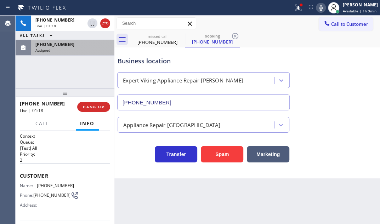
click at [68, 25] on div "Live | 01:18" at bounding box center [59, 25] width 49 height 5
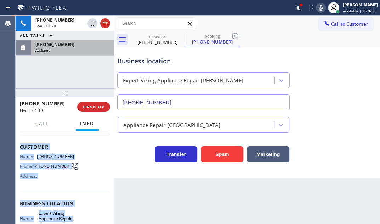
scroll to position [64, 0]
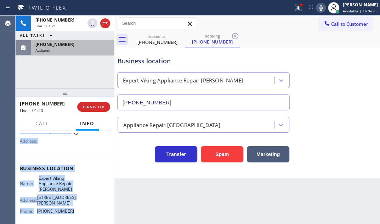
drag, startPoint x: 21, startPoint y: 173, endPoint x: 84, endPoint y: 212, distance: 74.7
click at [84, 212] on div "Context Queue: [Test] All Priority: 2 Customer Name: [PHONE_NUMBER] Phone: [PHO…" at bounding box center [65, 174] width 90 height 211
click at [90, 25] on icon at bounding box center [92, 23] width 9 height 9
click at [94, 23] on icon at bounding box center [92, 23] width 9 height 9
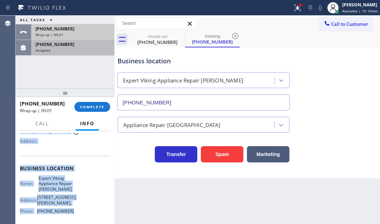
click at [100, 29] on div "[PHONE_NUMBER]" at bounding box center [72, 29] width 75 height 6
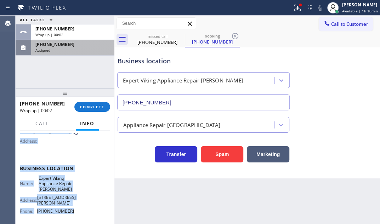
drag, startPoint x: 91, startPoint y: 106, endPoint x: 124, endPoint y: 116, distance: 34.0
click at [91, 106] on span "COMPLETE" at bounding box center [92, 107] width 24 height 5
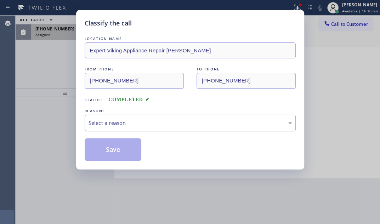
click at [164, 123] on div "Select a reason" at bounding box center [190, 123] width 203 height 8
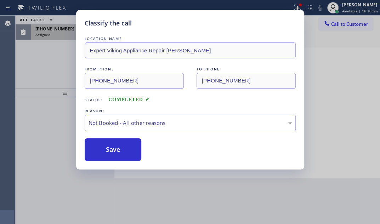
drag, startPoint x: 126, startPoint y: 151, endPoint x: 114, endPoint y: 149, distance: 11.5
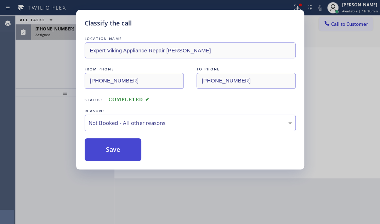
click at [114, 148] on button "Save" at bounding box center [113, 150] width 57 height 23
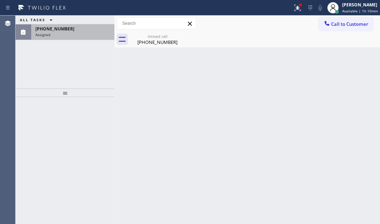
click at [83, 30] on div "[PHONE_NUMBER]" at bounding box center [72, 29] width 75 height 6
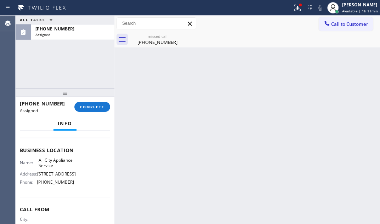
scroll to position [129, 0]
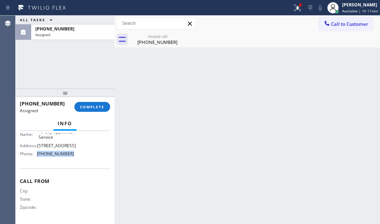
drag, startPoint x: 69, startPoint y: 158, endPoint x: 71, endPoint y: 203, distance: 44.7
click at [37, 157] on div "Phone: [PHONE_NUMBER]" at bounding box center [47, 153] width 54 height 5
click at [338, 21] on span "Call to Customer" at bounding box center [349, 24] width 37 height 6
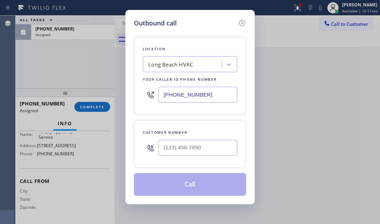
click at [201, 91] on input "[PHONE_NUMBER]" at bounding box center [197, 95] width 79 height 16
paste input "982-7959"
type input "[PHONE_NUMBER]"
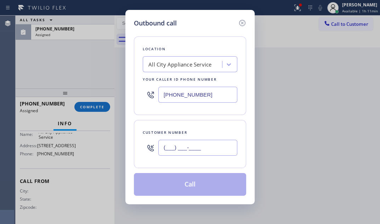
click at [195, 147] on input "(___) ___-____" at bounding box center [197, 148] width 79 height 16
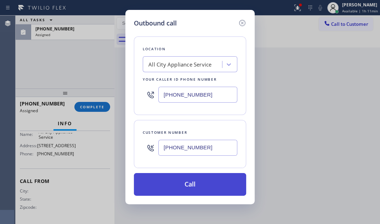
type input "[PHONE_NUMBER]"
click at [200, 183] on button "Call" at bounding box center [190, 184] width 112 height 23
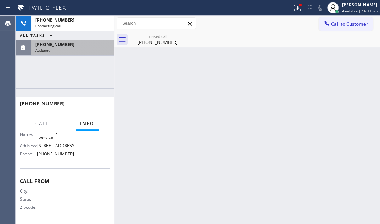
click at [79, 50] on div "Assigned" at bounding box center [72, 50] width 75 height 5
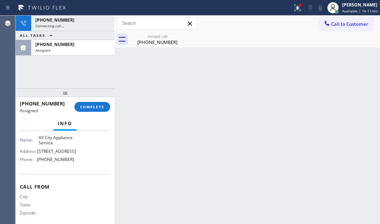
scroll to position [129, 0]
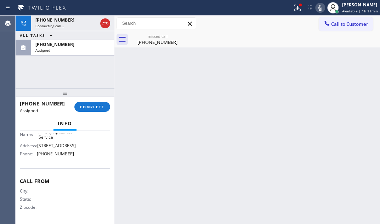
drag, startPoint x: 93, startPoint y: 107, endPoint x: 135, endPoint y: 127, distance: 46.5
click at [93, 108] on span "COMPLETE" at bounding box center [92, 107] width 24 height 5
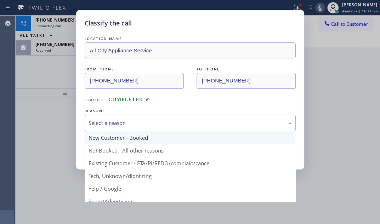
drag, startPoint x: 181, startPoint y: 120, endPoint x: 141, endPoint y: 142, distance: 45.5
click at [177, 121] on div "Select a reason" at bounding box center [190, 123] width 203 height 8
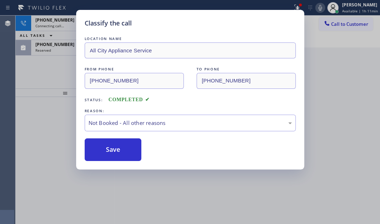
drag, startPoint x: 119, startPoint y: 149, endPoint x: 90, endPoint y: 105, distance: 52.3
click at [117, 146] on button "Save" at bounding box center [113, 150] width 57 height 23
click at [52, 66] on div "Classify the call LOCATION NAME All City Appliance Service FROM PHONE [PHONE_NU…" at bounding box center [190, 112] width 380 height 224
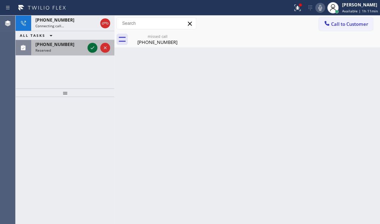
click at [93, 48] on icon at bounding box center [93, 47] width 4 height 3
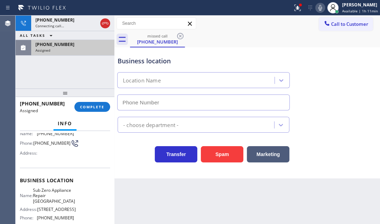
type input "[PHONE_NUMBER]"
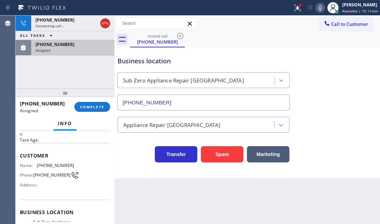
scroll to position [58, 0]
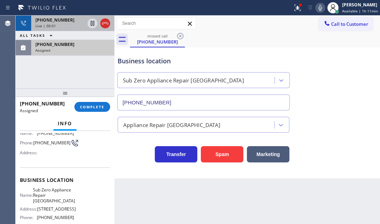
click at [70, 24] on div "Live | 00:01" at bounding box center [59, 25] width 49 height 5
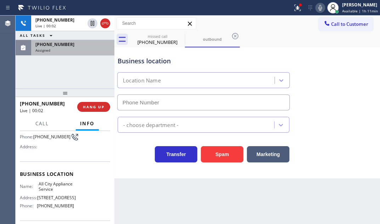
scroll to position [53, 0]
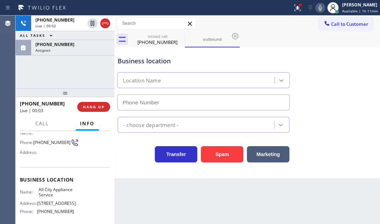
type input "[PHONE_NUMBER]"
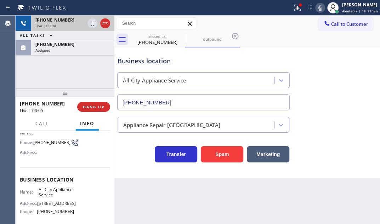
click at [69, 19] on div "[PHONE_NUMBER]" at bounding box center [59, 20] width 49 height 6
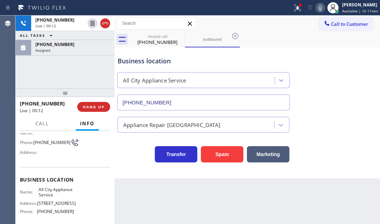
click at [316, 10] on icon at bounding box center [320, 8] width 9 height 9
click at [316, 7] on icon at bounding box center [320, 8] width 9 height 9
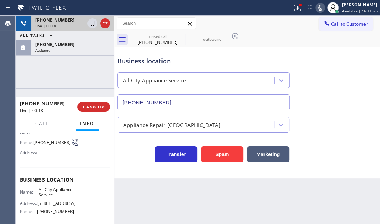
click at [74, 25] on div "Live | 00:18" at bounding box center [59, 25] width 49 height 5
click at [106, 25] on icon at bounding box center [105, 23] width 9 height 9
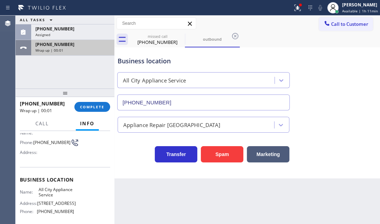
click at [85, 24] on div "ALL TASKS ALL TASKS ACTIVE TASKS TASKS IN WRAP UP [PHONE_NUMBER] Assigned [PHON…" at bounding box center [65, 36] width 99 height 40
drag, startPoint x: 82, startPoint y: 47, endPoint x: 96, endPoint y: 93, distance: 48.4
click at [82, 47] on div "[PHONE_NUMBER] Wrap up | 00:02" at bounding box center [71, 48] width 80 height 16
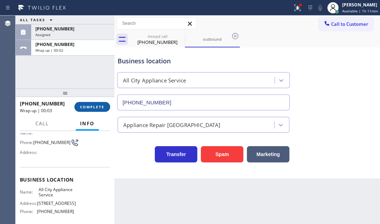
click at [98, 106] on span "COMPLETE" at bounding box center [92, 107] width 24 height 5
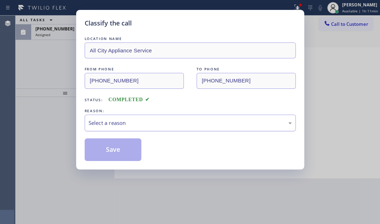
click at [150, 118] on div "Select a reason" at bounding box center [190, 123] width 211 height 17
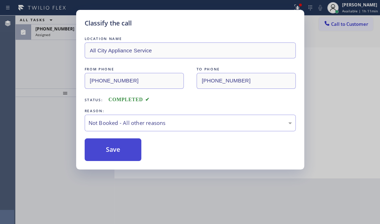
click at [110, 142] on button "Save" at bounding box center [113, 150] width 57 height 23
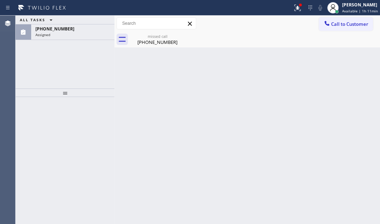
drag, startPoint x: 63, startPoint y: 34, endPoint x: 74, endPoint y: 87, distance: 54.3
click at [64, 35] on div "Assigned" at bounding box center [72, 34] width 75 height 5
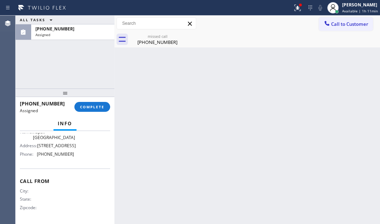
scroll to position [129, 0]
drag, startPoint x: 68, startPoint y: 158, endPoint x: 38, endPoint y: 162, distance: 29.7
click at [37, 157] on span "[PHONE_NUMBER]" at bounding box center [55, 153] width 37 height 5
click at [338, 28] on button "Call to Customer" at bounding box center [346, 23] width 54 height 13
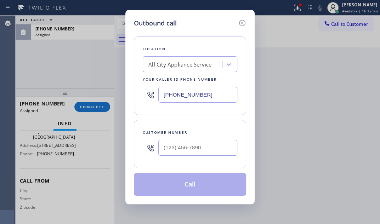
click at [214, 89] on input "[PHONE_NUMBER]" at bounding box center [197, 95] width 79 height 16
paste input "626) 341-1952"
type input "[PHONE_NUMBER]"
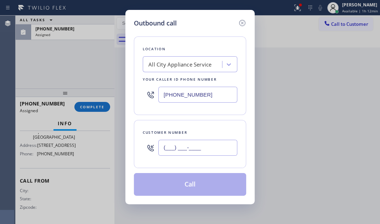
click at [195, 145] on input "(___) ___-____" at bounding box center [197, 148] width 79 height 16
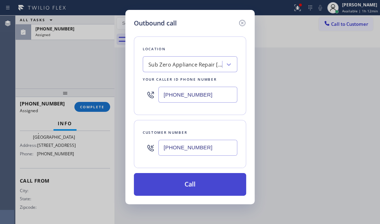
type input "[PHONE_NUMBER]"
click at [200, 183] on button "Call" at bounding box center [190, 184] width 112 height 23
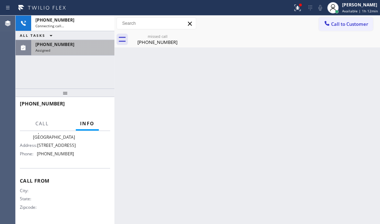
click at [78, 42] on div "[PHONE_NUMBER]" at bounding box center [72, 44] width 75 height 6
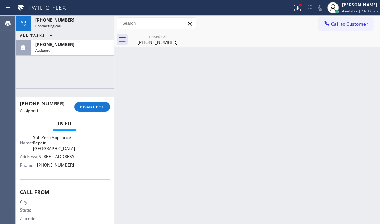
scroll to position [129, 0]
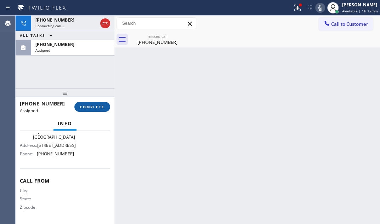
click at [95, 105] on span "COMPLETE" at bounding box center [92, 107] width 24 height 5
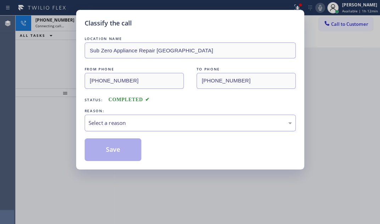
click at [150, 124] on div "Select a reason" at bounding box center [190, 123] width 203 height 8
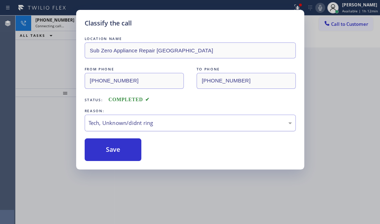
drag, startPoint x: 113, startPoint y: 148, endPoint x: 103, endPoint y: 125, distance: 24.9
click at [113, 147] on button "Save" at bounding box center [113, 150] width 57 height 23
click at [66, 26] on div "Classify the call LOCATION NAME Sub Zero Appliance Repair Temple City FROM PHON…" at bounding box center [190, 112] width 380 height 224
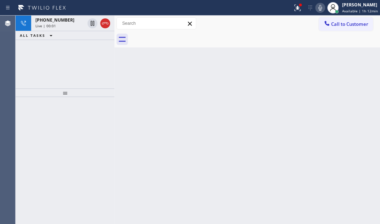
click at [66, 26] on div "Live | 00:01" at bounding box center [59, 25] width 49 height 5
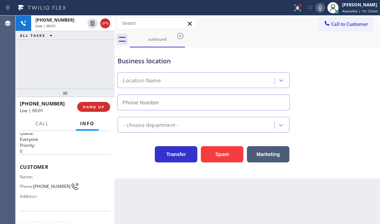
scroll to position [64, 0]
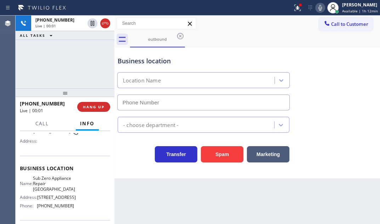
type input "[PHONE_NUMBER]"
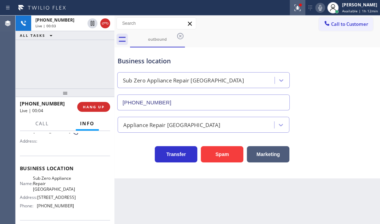
click at [293, 11] on icon at bounding box center [297, 8] width 9 height 9
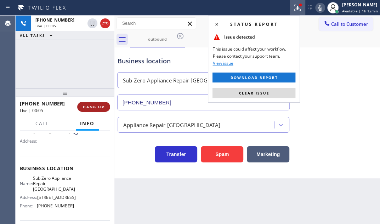
click at [93, 107] on span "HANG UP" at bounding box center [94, 107] width 22 height 5
click at [97, 107] on span "HANG UP" at bounding box center [94, 107] width 22 height 5
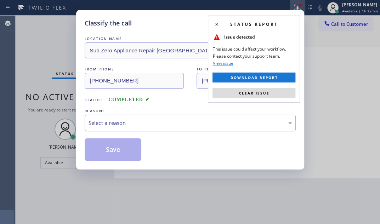
click at [159, 128] on div "Select a reason" at bounding box center [190, 123] width 211 height 17
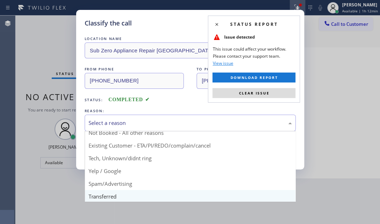
scroll to position [32, 0]
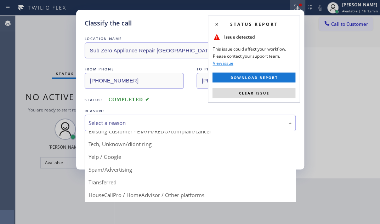
drag, startPoint x: 140, startPoint y: 192, endPoint x: 138, endPoint y: 184, distance: 9.3
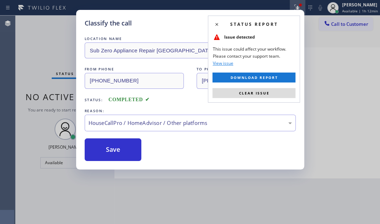
drag, startPoint x: 123, startPoint y: 146, endPoint x: 215, endPoint y: 153, distance: 93.1
click at [130, 147] on button "Save" at bounding box center [113, 150] width 57 height 23
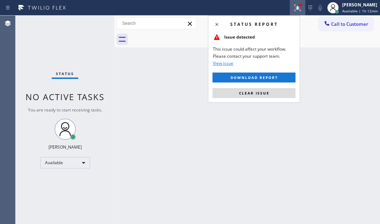
drag, startPoint x: 237, startPoint y: 114, endPoint x: 324, endPoint y: 48, distance: 108.8
click at [245, 111] on div "Back to Dashboard Change Sender ID Customers Technicians Select a contact Outbo…" at bounding box center [247, 120] width 266 height 209
click at [348, 15] on div "[PERSON_NAME] Available | 1h 12min" at bounding box center [352, 8] width 55 height 16
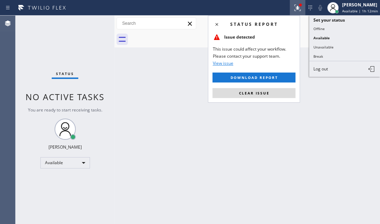
click at [345, 23] on div "Status report Issue detected This issue could affect your workflow. Please cont…" at bounding box center [190, 112] width 380 height 224
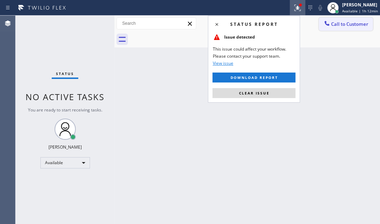
click at [338, 25] on span "Call to Customer" at bounding box center [349, 24] width 37 height 6
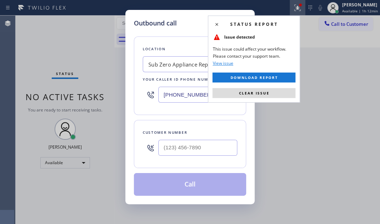
click at [177, 93] on input "[PHONE_NUMBER]" at bounding box center [197, 95] width 79 height 16
paste input "888-5538"
drag, startPoint x: 204, startPoint y: 95, endPoint x: 146, endPoint y: 95, distance: 57.4
click at [147, 95] on div "[PHONE_NUMBER]" at bounding box center [190, 94] width 95 height 23
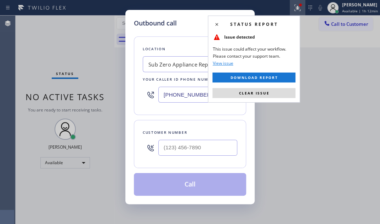
paste input "888) 553-8605"
click at [174, 94] on input "[PHONE_NUMBER]" at bounding box center [197, 95] width 79 height 16
paste input "626) 341-1391"
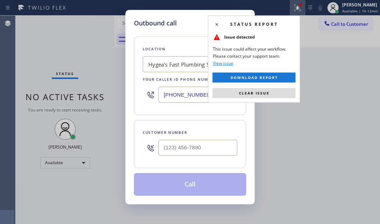
type input "[PHONE_NUMBER]"
click at [198, 142] on input "(___) ___-____" at bounding box center [197, 148] width 79 height 16
paste input "424) 386-7383"
type input "[PHONE_NUMBER]"
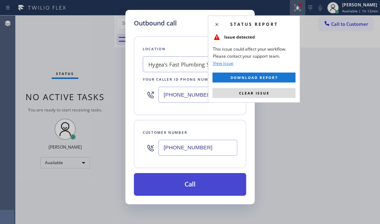
click at [194, 183] on button "Call" at bounding box center [190, 184] width 112 height 23
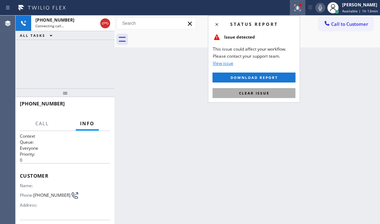
click at [266, 93] on span "Clear issue" at bounding box center [254, 93] width 30 height 5
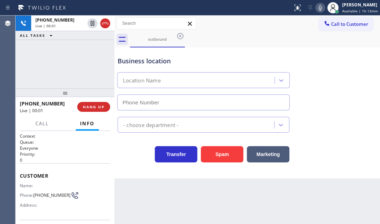
type input "[PHONE_NUMBER]"
click at [85, 60] on div "[PHONE_NUMBER] Live | 00:03 ALL TASKS ALL TASKS ACTIVE TASKS TASKS IN WRAP UP" at bounding box center [65, 52] width 99 height 73
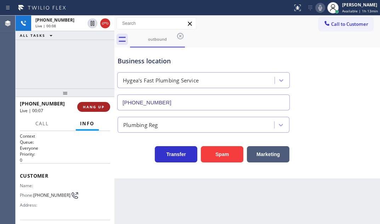
click at [101, 108] on span "HANG UP" at bounding box center [94, 107] width 22 height 5
click at [100, 108] on span "HANG UP" at bounding box center [94, 107] width 22 height 5
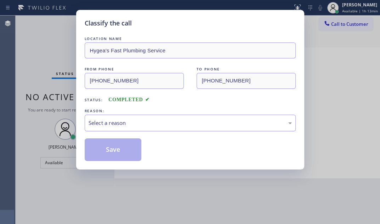
click at [128, 116] on div "Select a reason" at bounding box center [190, 123] width 211 height 17
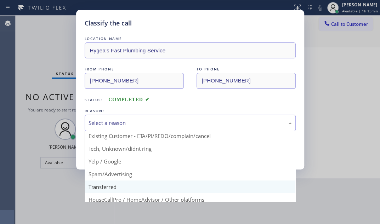
scroll to position [47, 0]
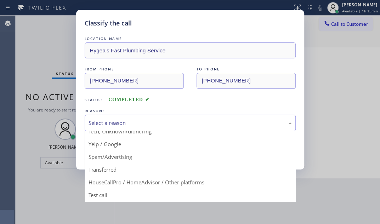
drag, startPoint x: 154, startPoint y: 179, endPoint x: 131, endPoint y: 145, distance: 41.6
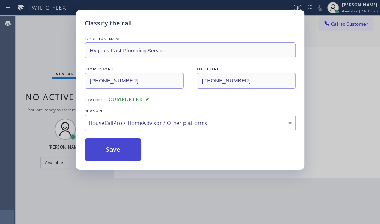
click at [125, 139] on button "Save" at bounding box center [113, 150] width 57 height 23
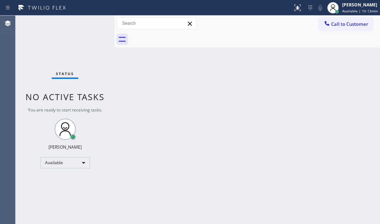
click at [300, 70] on div "Back to Dashboard Change Sender ID Customers Technicians Select a contact Outbo…" at bounding box center [247, 120] width 266 height 209
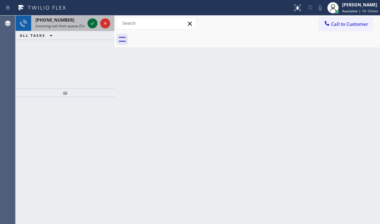
click at [91, 25] on icon at bounding box center [92, 23] width 9 height 9
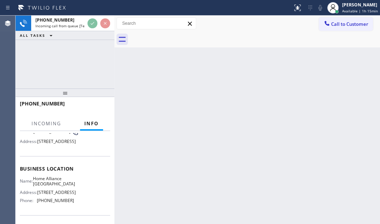
scroll to position [64, 0]
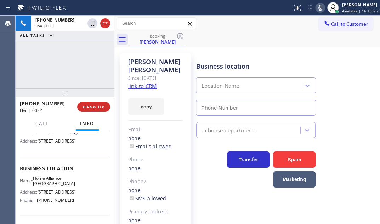
type input "[PHONE_NUMBER]"
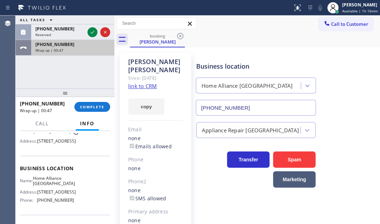
click at [85, 51] on div "Wrap up | 00:47" at bounding box center [72, 50] width 75 height 5
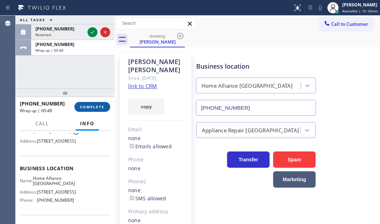
click at [91, 107] on span "COMPLETE" at bounding box center [92, 107] width 24 height 5
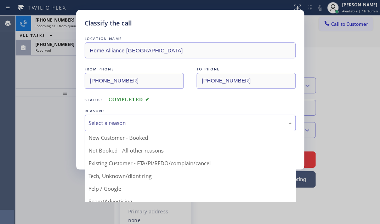
click at [175, 119] on div "Select a reason" at bounding box center [190, 123] width 203 height 8
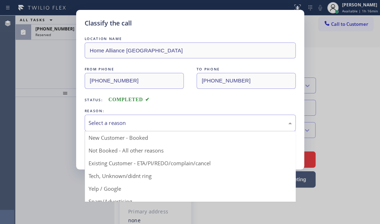
drag, startPoint x: 124, startPoint y: 151, endPoint x: 112, endPoint y: 151, distance: 11.7
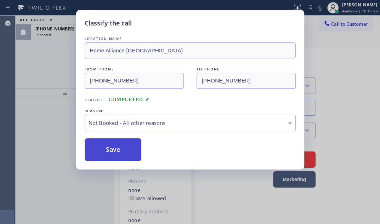
drag, startPoint x: 112, startPoint y: 151, endPoint x: 106, endPoint y: 146, distance: 7.3
click at [111, 151] on button "Save" at bounding box center [113, 150] width 57 height 23
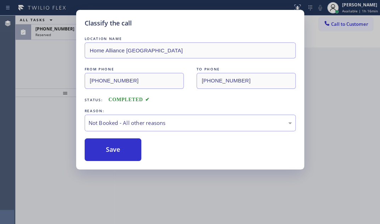
click at [45, 61] on div "Classify the call LOCATION NAME Home Alliance Oakland FROM PHONE [PHONE_NUMBER]…" at bounding box center [190, 112] width 380 height 224
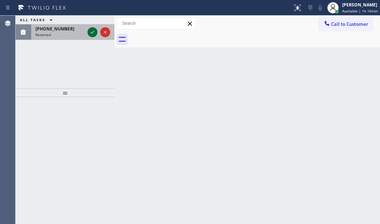
drag, startPoint x: 70, startPoint y: 34, endPoint x: 95, endPoint y: 34, distance: 25.2
click at [77, 34] on div "Reserved" at bounding box center [59, 34] width 49 height 5
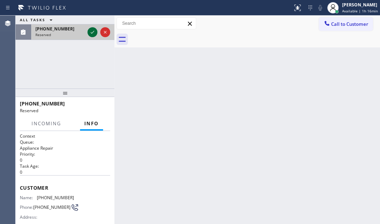
click at [93, 32] on icon at bounding box center [92, 32] width 9 height 9
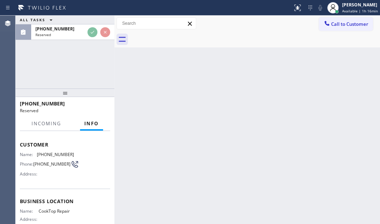
scroll to position [64, 0]
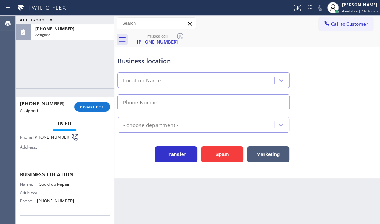
type input "[PHONE_NUMBER]"
drag, startPoint x: 70, startPoint y: 200, endPoint x: 36, endPoint y: 203, distance: 33.8
click at [36, 203] on div "Phone: [PHONE_NUMBER]" at bounding box center [47, 200] width 54 height 5
click at [339, 26] on span "Call to Customer" at bounding box center [349, 24] width 37 height 6
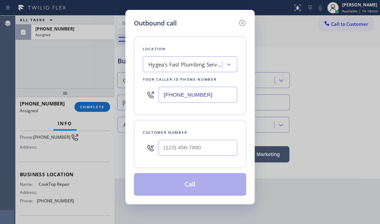
click at [207, 90] on input "[PHONE_NUMBER]" at bounding box center [197, 95] width 79 height 16
paste input "323) 992-6942"
type input "[PHONE_NUMBER]"
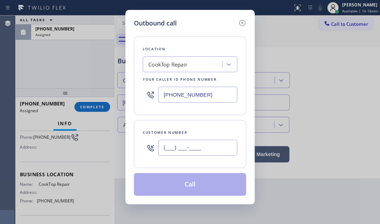
click at [198, 147] on input "(___) ___-____" at bounding box center [197, 148] width 79 height 16
type input "[PHONE_NUMBER]"
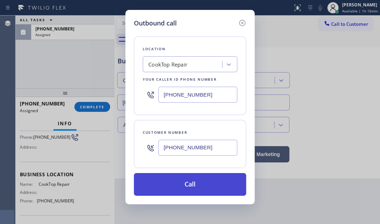
click at [195, 182] on button "Call" at bounding box center [190, 184] width 112 height 23
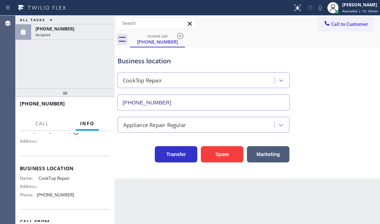
scroll to position [58, 0]
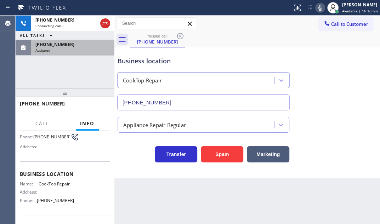
click at [89, 50] on div "Assigned" at bounding box center [72, 50] width 75 height 5
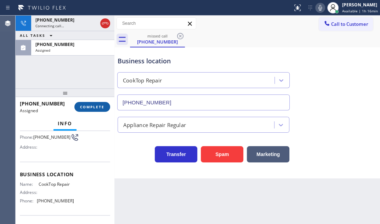
click at [92, 107] on span "COMPLETE" at bounding box center [92, 107] width 24 height 5
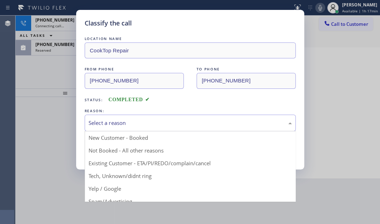
click at [141, 122] on div "Select a reason" at bounding box center [190, 123] width 203 height 8
drag, startPoint x: 128, startPoint y: 179, endPoint x: 118, endPoint y: 159, distance: 21.9
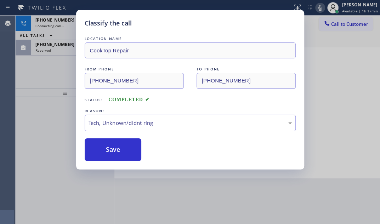
drag, startPoint x: 114, startPoint y: 150, endPoint x: 102, endPoint y: 137, distance: 17.6
click at [110, 145] on button "Save" at bounding box center [113, 150] width 57 height 23
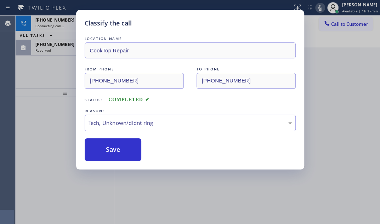
click at [54, 42] on div "Classify the call LOCATION NAME CookTop Repair FROM PHONE [PHONE_NUMBER] TO PHO…" at bounding box center [190, 112] width 380 height 224
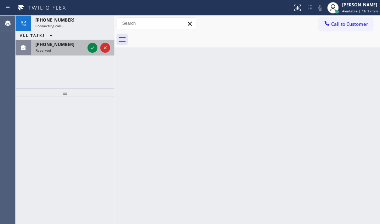
drag, startPoint x: 60, startPoint y: 47, endPoint x: 83, endPoint y: 49, distance: 22.4
click at [64, 47] on span "[PHONE_NUMBER]" at bounding box center [54, 44] width 39 height 6
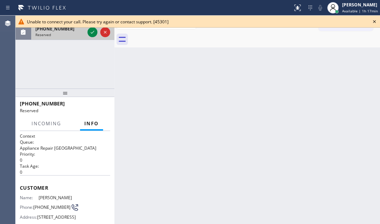
click at [88, 46] on div "ALL TASKS ALL TASKS ACTIVE TASKS TASKS IN WRAP UP [PHONE_NUMBER] Reserved" at bounding box center [65, 52] width 99 height 73
click at [90, 34] on icon at bounding box center [92, 32] width 9 height 9
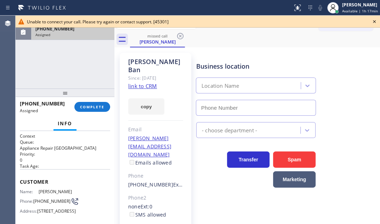
type input "[PHONE_NUMBER]"
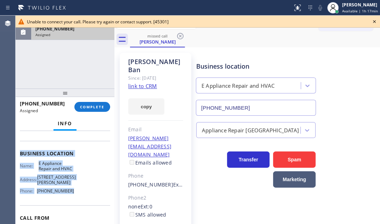
scroll to position [96, 0]
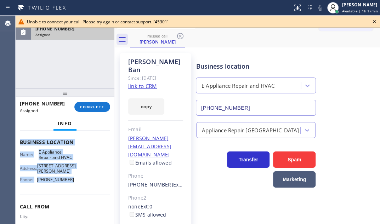
drag, startPoint x: 19, startPoint y: 177, endPoint x: 78, endPoint y: 201, distance: 62.8
click at [78, 201] on div "Context Queue: Appliance Repair High End Priority: 0 Task Age: Customer Name: […" at bounding box center [65, 142] width 90 height 211
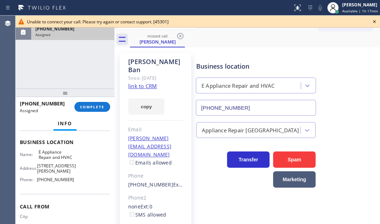
drag, startPoint x: 376, startPoint y: 22, endPoint x: 252, endPoint y: 35, distance: 124.4
click at [376, 22] on icon at bounding box center [374, 21] width 9 height 9
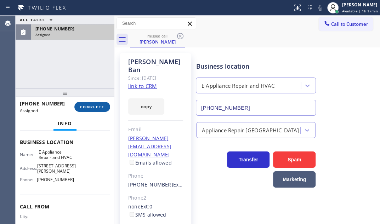
click at [89, 105] on span "COMPLETE" at bounding box center [92, 107] width 24 height 5
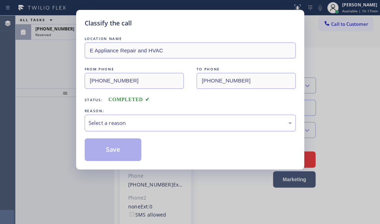
drag, startPoint x: 137, startPoint y: 123, endPoint x: 135, endPoint y: 127, distance: 4.8
click at [136, 123] on div "Select a reason" at bounding box center [190, 123] width 203 height 8
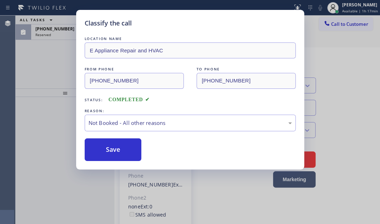
drag, startPoint x: 101, startPoint y: 156, endPoint x: 83, endPoint y: 92, distance: 66.5
click at [101, 152] on button "Save" at bounding box center [113, 150] width 57 height 23
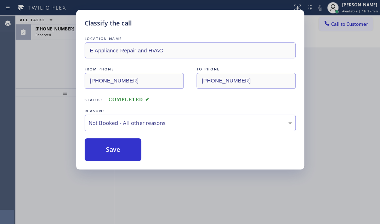
click at [58, 33] on div "Classify the call LOCATION NAME E Appliance Repair and HVAC FROM PHONE [PHONE_N…" at bounding box center [190, 112] width 380 height 224
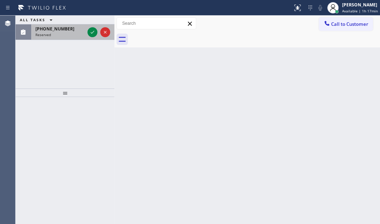
drag, startPoint x: 65, startPoint y: 32, endPoint x: 84, endPoint y: 32, distance: 19.1
click at [68, 32] on div "Reserved" at bounding box center [59, 34] width 49 height 5
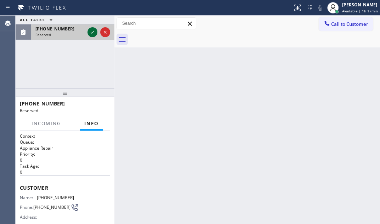
click at [88, 31] on icon at bounding box center [92, 32] width 9 height 9
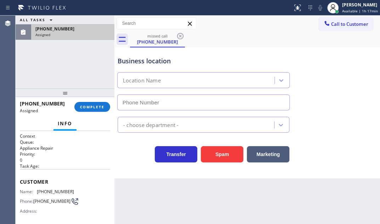
type input "[PHONE_NUMBER]"
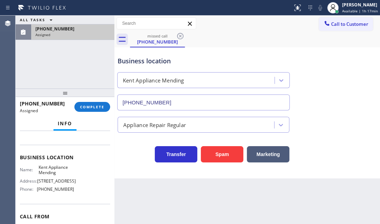
scroll to position [96, 0]
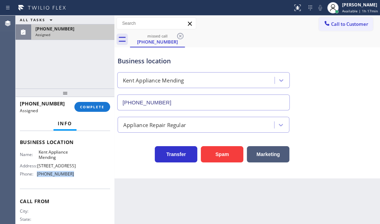
drag, startPoint x: 71, startPoint y: 180, endPoint x: 38, endPoint y: 180, distance: 33.3
click at [38, 177] on span "[PHONE_NUMBER]" at bounding box center [55, 174] width 37 height 5
click at [356, 22] on span "Call to Customer" at bounding box center [349, 24] width 37 height 6
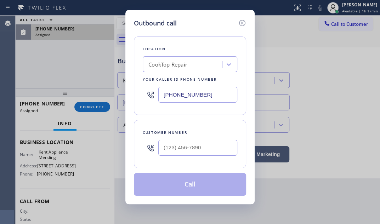
click at [210, 96] on input "[PHONE_NUMBER]" at bounding box center [197, 95] width 79 height 16
paste input "206) 202-1006"
type input "[PHONE_NUMBER]"
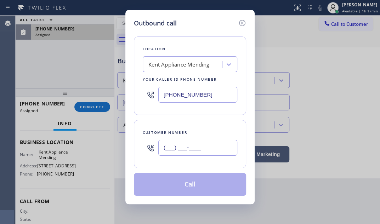
click at [203, 149] on input "(___) ___-____" at bounding box center [197, 148] width 79 height 16
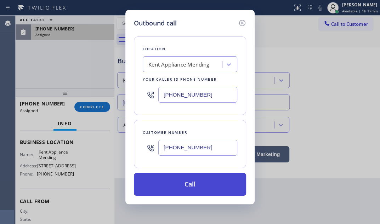
type input "[PHONE_NUMBER]"
click at [185, 188] on button "Call" at bounding box center [190, 184] width 112 height 23
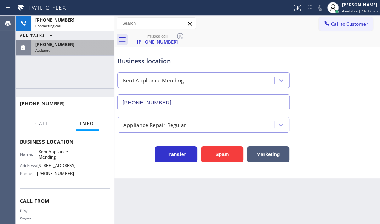
click at [80, 46] on div "[PHONE_NUMBER]" at bounding box center [72, 44] width 75 height 6
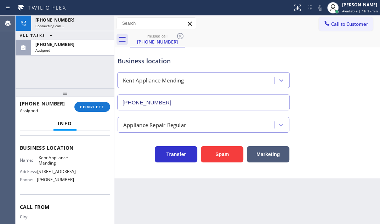
scroll to position [96, 0]
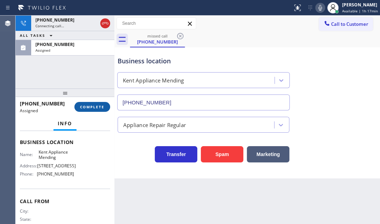
click at [91, 106] on span "COMPLETE" at bounding box center [92, 107] width 24 height 5
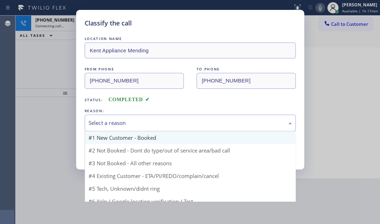
drag, startPoint x: 158, startPoint y: 122, endPoint x: 152, endPoint y: 140, distance: 19.7
click at [158, 122] on div "Select a reason" at bounding box center [190, 123] width 203 height 8
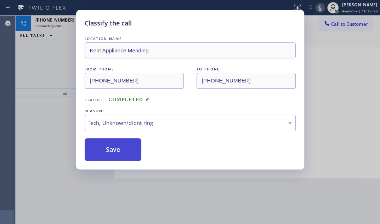
click at [114, 147] on button "Save" at bounding box center [113, 150] width 57 height 23
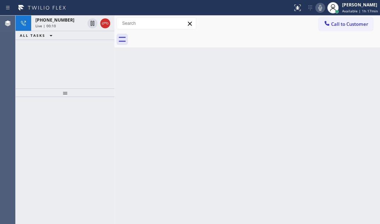
drag, startPoint x: 72, startPoint y: 23, endPoint x: 79, endPoint y: 63, distance: 41.2
click at [72, 23] on div "Live | 00:10" at bounding box center [59, 25] width 49 height 5
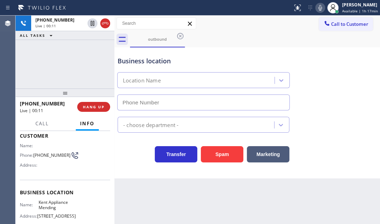
type input "[PHONE_NUMBER]"
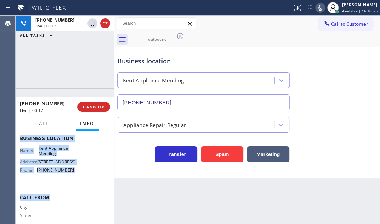
scroll to position [96, 0]
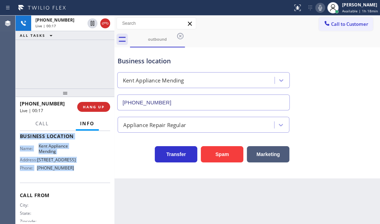
drag, startPoint x: 20, startPoint y: 173, endPoint x: 79, endPoint y: 179, distance: 59.5
click at [79, 179] on div "Context Queue: Everyone Priority: 0 Customer Name: Phone: [PHONE_NUMBER] Addres…" at bounding box center [65, 137] width 90 height 200
click at [316, 7] on icon at bounding box center [320, 8] width 9 height 9
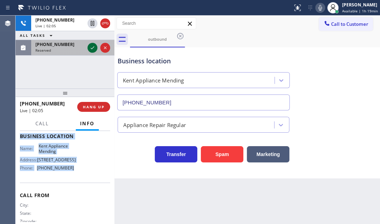
click at [93, 47] on icon at bounding box center [93, 47] width 4 height 3
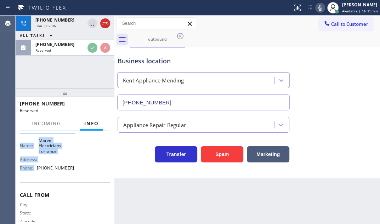
scroll to position [102, 0]
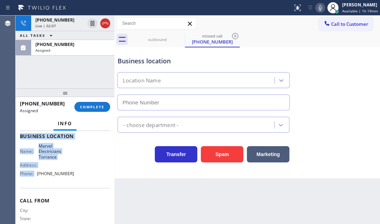
type input "[PHONE_NUMBER]"
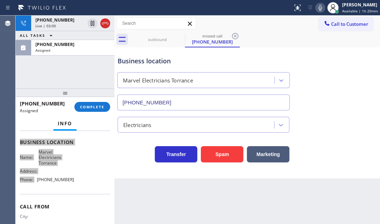
scroll to position [108, 0]
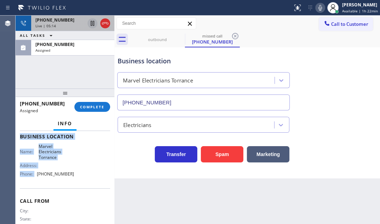
click at [92, 22] on icon at bounding box center [92, 23] width 9 height 9
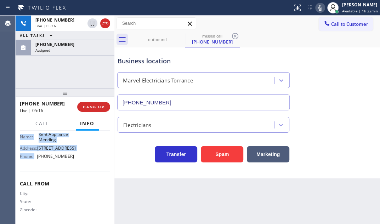
scroll to position [96, 0]
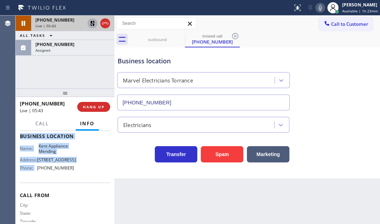
click at [91, 22] on icon at bounding box center [92, 23] width 5 height 5
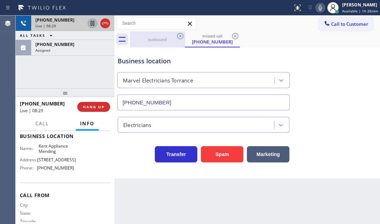
click at [168, 42] on div "outbound" at bounding box center [158, 39] width 54 height 5
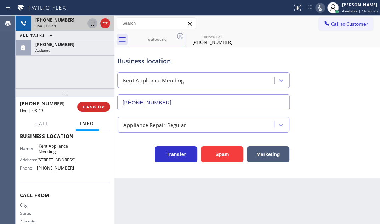
click at [61, 80] on div "[PHONE_NUMBER] Live | 08:49 ALL TASKS ALL TASKS ACTIVE TASKS TASKS IN WRAP UP […" at bounding box center [65, 52] width 99 height 73
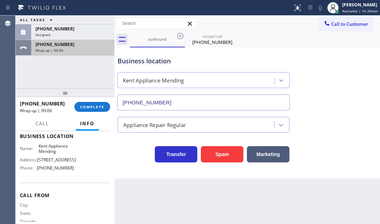
click at [79, 55] on div "[PHONE_NUMBER] Wrap up | 00:06" at bounding box center [71, 48] width 80 height 16
click at [81, 51] on div "Wrap up | 00:06" at bounding box center [72, 50] width 75 height 5
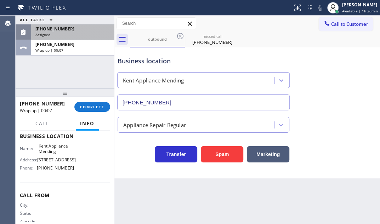
click at [74, 30] on div "[PHONE_NUMBER]" at bounding box center [72, 29] width 75 height 6
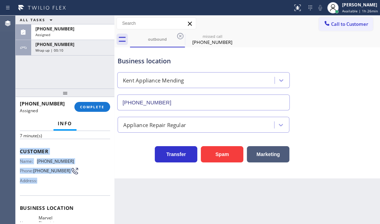
scroll to position [76, 0]
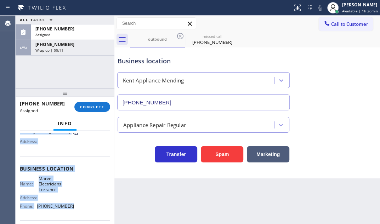
drag, startPoint x: 19, startPoint y: 174, endPoint x: 73, endPoint y: 207, distance: 63.2
click at [73, 207] on div "Context Queue: Electrical Priority: 0 Task Age: [DEMOGRAPHIC_DATA] minute(s) Cu…" at bounding box center [65, 177] width 99 height 93
click at [96, 108] on span "COMPLETE" at bounding box center [92, 107] width 24 height 5
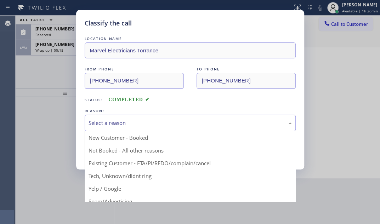
click at [153, 123] on div "Select a reason" at bounding box center [190, 123] width 203 height 8
drag, startPoint x: 114, startPoint y: 180, endPoint x: 117, endPoint y: 172, distance: 8.4
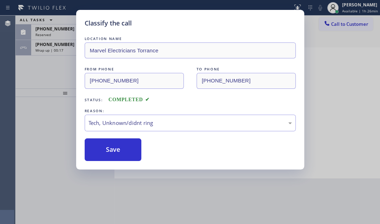
drag, startPoint x: 119, startPoint y: 151, endPoint x: 112, endPoint y: 134, distance: 18.4
click at [119, 150] on button "Save" at bounding box center [113, 150] width 57 height 23
drag, startPoint x: 52, startPoint y: 70, endPoint x: 62, endPoint y: 68, distance: 9.7
click at [53, 70] on div "Classify the call LOCATION NAME Marvel Electricians Torrance FROM PHONE [PHONE_…" at bounding box center [190, 112] width 380 height 224
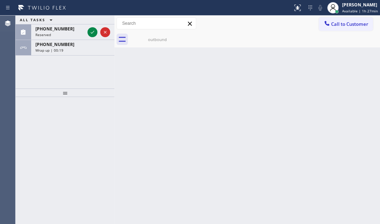
drag, startPoint x: 91, startPoint y: 31, endPoint x: 276, endPoint y: 158, distance: 224.6
click at [91, 32] on icon at bounding box center [92, 32] width 9 height 9
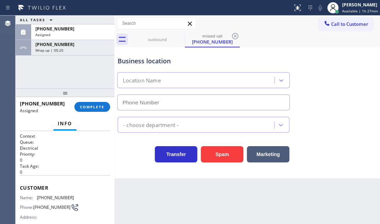
type input "[PHONE_NUMBER]"
drag, startPoint x: 72, startPoint y: 75, endPoint x: 118, endPoint y: 108, distance: 56.5
click at [72, 75] on div "ALL TASKS ALL TASKS ACTIVE TASKS TASKS IN WRAP UP [PHONE_NUMBER] Assigned [PHON…" at bounding box center [65, 52] width 99 height 73
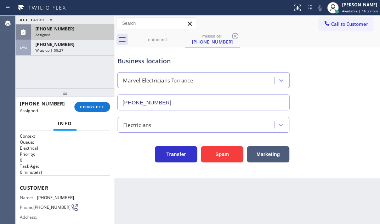
click at [76, 32] on div "Assigned" at bounding box center [72, 34] width 75 height 5
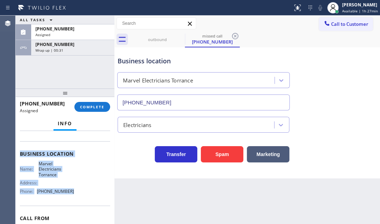
scroll to position [96, 0]
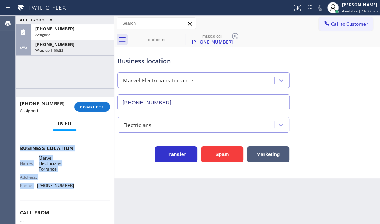
drag, startPoint x: 19, startPoint y: 184, endPoint x: 77, endPoint y: 194, distance: 58.6
click at [77, 194] on div "Context Queue: Electrical Priority: 0 Task Age: [DEMOGRAPHIC_DATA] minute(s) Cu…" at bounding box center [65, 177] width 99 height 93
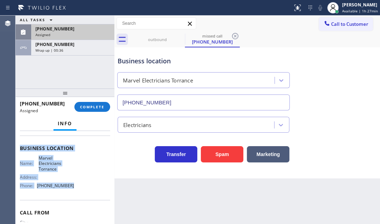
click at [92, 34] on div "Assigned" at bounding box center [72, 34] width 75 height 5
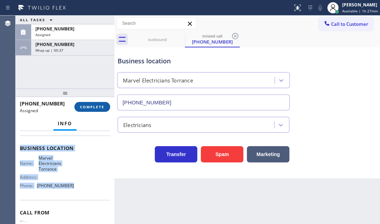
click at [98, 107] on span "COMPLETE" at bounding box center [92, 107] width 24 height 5
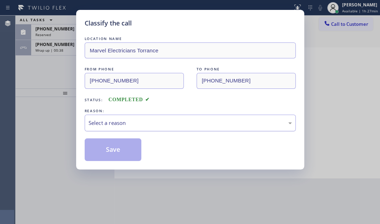
click at [163, 124] on div "Select a reason" at bounding box center [190, 123] width 203 height 8
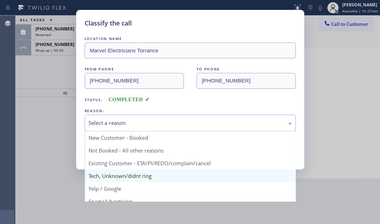
drag, startPoint x: 105, startPoint y: 174, endPoint x: 107, endPoint y: 163, distance: 11.5
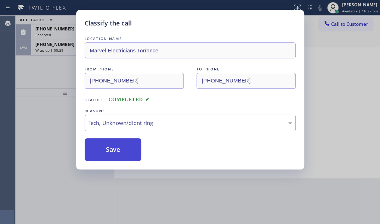
click at [108, 160] on div "Classify the call LOCATION NAME Marvel Electricians Torrance FROM PHONE [PHONE_…" at bounding box center [190, 90] width 228 height 160
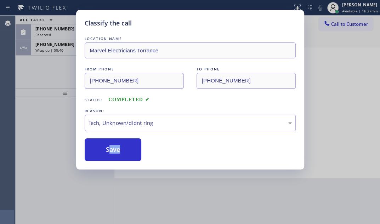
drag, startPoint x: 101, startPoint y: 145, endPoint x: 77, endPoint y: 124, distance: 31.9
click at [101, 145] on button "Save" at bounding box center [113, 150] width 57 height 23
click at [39, 92] on div "Classify the call LOCATION NAME Marvel Electricians Torrance FROM PHONE [PHONE_…" at bounding box center [190, 112] width 380 height 224
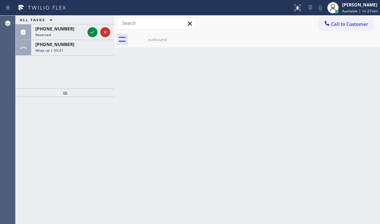
drag, startPoint x: 49, startPoint y: 71, endPoint x: 60, endPoint y: 68, distance: 11.4
click at [49, 71] on div "Classify the call LOCATION NAME [PERSON_NAME] Electrical Service FROM PHONE [PH…" at bounding box center [198, 120] width 365 height 209
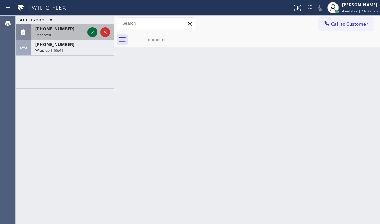
click at [91, 28] on icon at bounding box center [92, 32] width 9 height 9
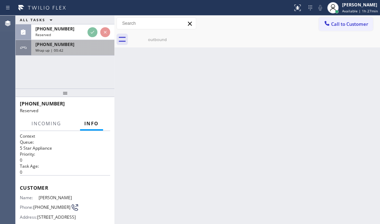
click at [85, 47] on div "[PHONE_NUMBER]" at bounding box center [72, 44] width 75 height 6
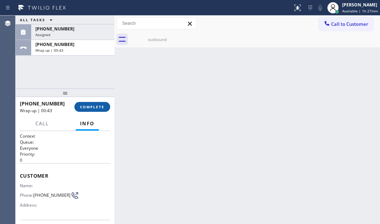
click at [94, 104] on button "COMPLETE" at bounding box center [92, 107] width 36 height 10
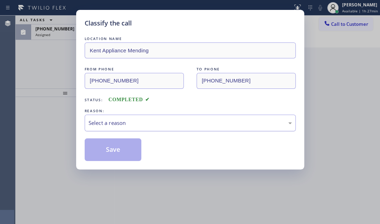
drag, startPoint x: 129, startPoint y: 122, endPoint x: 126, endPoint y: 129, distance: 7.0
click at [129, 124] on div "Select a reason" at bounding box center [190, 123] width 203 height 8
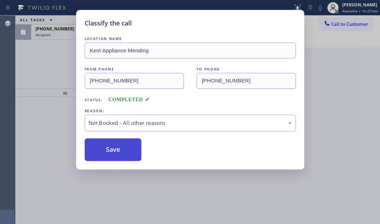
click at [105, 149] on button "Save" at bounding box center [113, 150] width 57 height 23
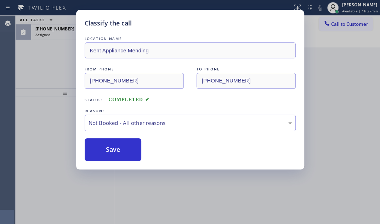
click at [60, 34] on div "Classify the call LOCATION NAME Kent Appliance Mending FROM PHONE [PHONE_NUMBER…" at bounding box center [190, 112] width 380 height 224
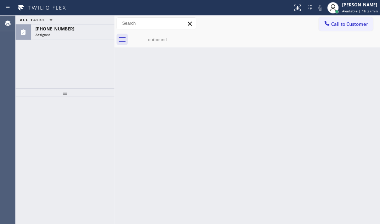
click at [60, 34] on div "Assigned" at bounding box center [72, 34] width 75 height 5
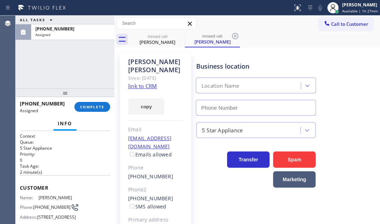
type input "[PHONE_NUMBER]"
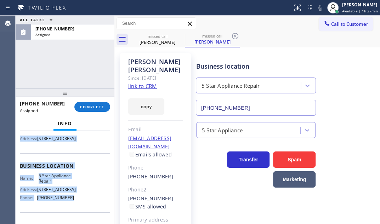
scroll to position [96, 0]
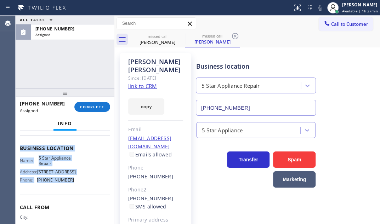
drag, startPoint x: 19, startPoint y: 185, endPoint x: 71, endPoint y: 198, distance: 53.9
click at [71, 198] on div "Context Queue: 5 Star Appliance Priority: 0 Task Age: [DEMOGRAPHIC_DATA] minute…" at bounding box center [65, 177] width 99 height 93
click at [94, 109] on span "COMPLETE" at bounding box center [92, 107] width 24 height 5
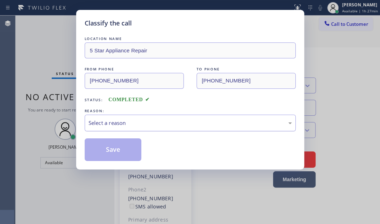
drag, startPoint x: 175, startPoint y: 120, endPoint x: 167, endPoint y: 128, distance: 11.3
click at [175, 120] on div "Select a reason" at bounding box center [190, 123] width 203 height 8
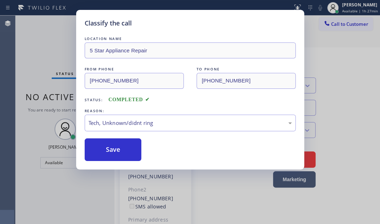
drag, startPoint x: 114, startPoint y: 147, endPoint x: 191, endPoint y: 147, distance: 77.6
click at [119, 147] on button "Save" at bounding box center [113, 150] width 57 height 23
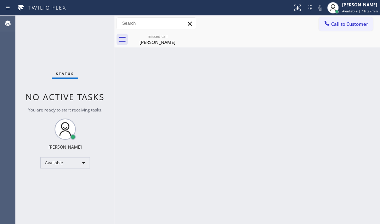
drag, startPoint x: 268, startPoint y: 115, endPoint x: 299, endPoint y: 104, distance: 33.4
click at [276, 112] on div "Back to Dashboard Change Sender ID Customers Technicians Select a contact Outbo…" at bounding box center [247, 120] width 266 height 209
drag, startPoint x: 356, startPoint y: 27, endPoint x: 267, endPoint y: 60, distance: 94.9
click at [351, 28] on button "Call to Customer" at bounding box center [346, 23] width 54 height 13
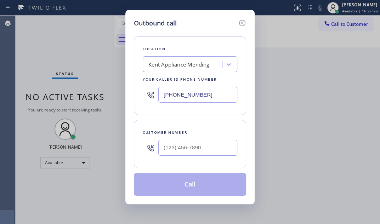
click at [205, 96] on input "[PHONE_NUMBER]" at bounding box center [197, 95] width 79 height 16
paste input "310) 388-3878"
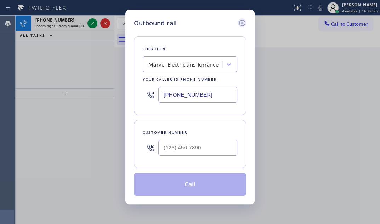
type input "[PHONE_NUMBER]"
drag, startPoint x: 240, startPoint y: 21, endPoint x: 149, endPoint y: 23, distance: 91.8
click at [240, 22] on icon at bounding box center [242, 23] width 9 height 9
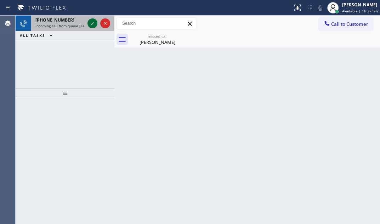
click at [94, 21] on icon at bounding box center [92, 23] width 9 height 9
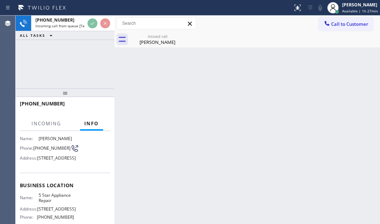
scroll to position [64, 0]
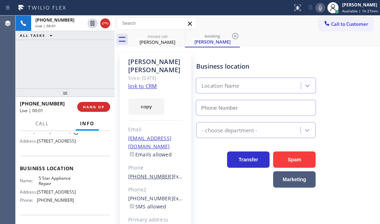
type input "[PHONE_NUMBER]"
click at [146, 83] on link "link to CRM" at bounding box center [142, 86] width 29 height 7
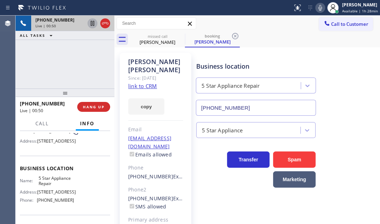
click at [90, 25] on icon at bounding box center [92, 23] width 9 height 9
click at [90, 21] on icon at bounding box center [92, 23] width 9 height 9
click at [92, 72] on div "[PHONE_NUMBER] Live | 02:55 ALL TASKS ALL TASKS ACTIVE TASKS TASKS IN WRAP UP" at bounding box center [65, 52] width 99 height 73
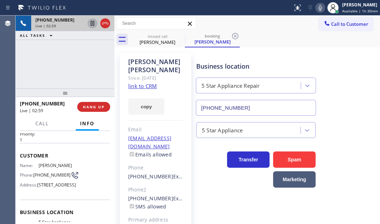
scroll to position [0, 0]
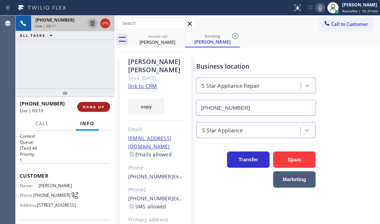
click at [92, 108] on span "HANG UP" at bounding box center [94, 107] width 22 height 5
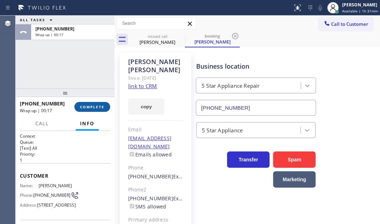
click at [93, 107] on span "COMPLETE" at bounding box center [92, 107] width 24 height 5
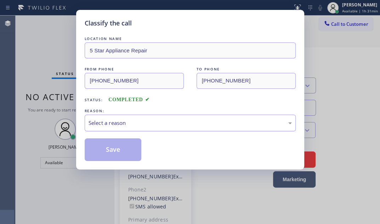
click at [124, 115] on div "Select a reason" at bounding box center [190, 123] width 211 height 17
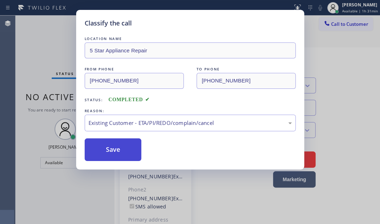
drag, startPoint x: 116, startPoint y: 163, endPoint x: 115, endPoint y: 151, distance: 12.1
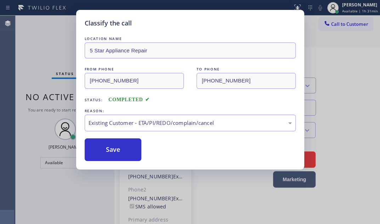
drag, startPoint x: 115, startPoint y: 150, endPoint x: 143, endPoint y: 150, distance: 28.0
click at [118, 150] on button "Save" at bounding box center [113, 150] width 57 height 23
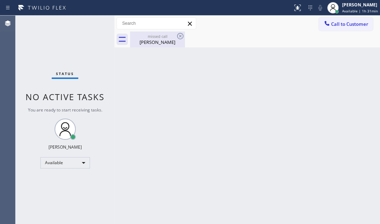
click at [162, 44] on div "[PERSON_NAME]" at bounding box center [158, 42] width 54 height 6
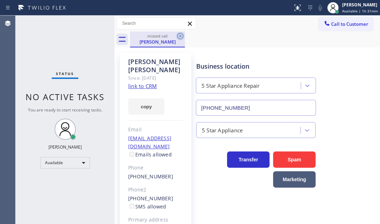
click at [180, 34] on icon at bounding box center [180, 36] width 9 height 9
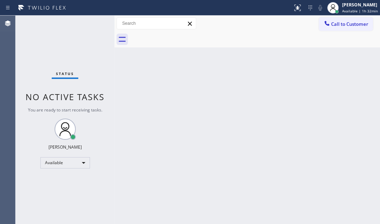
drag, startPoint x: 255, startPoint y: 74, endPoint x: 342, endPoint y: 32, distance: 97.0
click at [278, 66] on div "Back to Dashboard Change Sender ID Customers Technicians Select a contact Outbo…" at bounding box center [247, 120] width 266 height 209
click at [354, 20] on button "Call to Customer" at bounding box center [346, 23] width 54 height 13
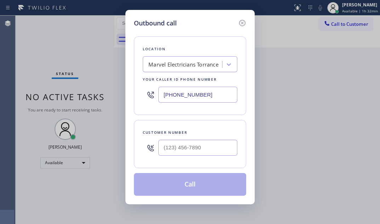
click at [206, 96] on input "[PHONE_NUMBER]" at bounding box center [197, 95] width 79 height 16
paste input "text"
type input "[PHONE_NUMBER]"
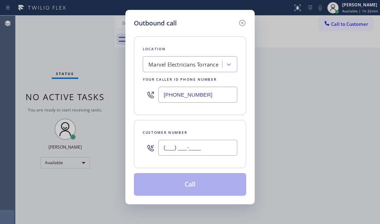
click at [179, 152] on input "(___) ___-____" at bounding box center [197, 148] width 79 height 16
paste input "424) 342-1966"
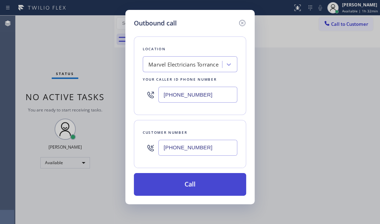
type input "[PHONE_NUMBER]"
click at [206, 184] on button "Call" at bounding box center [190, 184] width 112 height 23
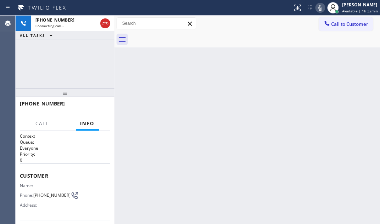
drag, startPoint x: 203, startPoint y: 107, endPoint x: 206, endPoint y: 103, distance: 4.5
click at [204, 105] on div "Back to Dashboard Change Sender ID Customers Technicians Select a contact Outbo…" at bounding box center [247, 120] width 266 height 209
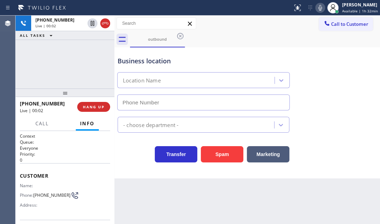
type input "[PHONE_NUMBER]"
click at [94, 107] on span "HANG UP" at bounding box center [94, 107] width 22 height 5
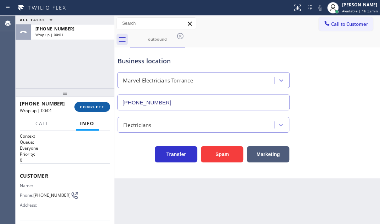
click at [94, 107] on span "COMPLETE" at bounding box center [92, 107] width 24 height 5
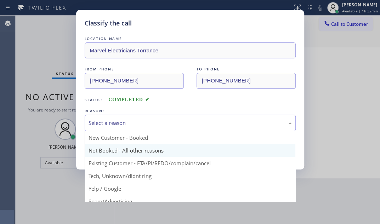
drag, startPoint x: 158, startPoint y: 121, endPoint x: 135, endPoint y: 145, distance: 33.8
click at [158, 121] on div "Select a reason" at bounding box center [190, 123] width 203 height 8
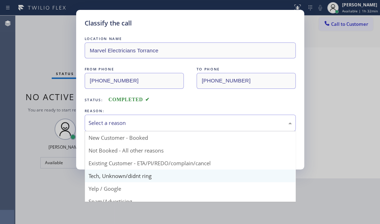
scroll to position [32, 0]
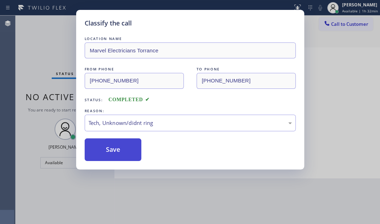
click at [115, 141] on button "Save" at bounding box center [113, 150] width 57 height 23
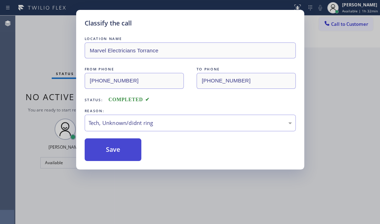
click at [113, 147] on button "Save" at bounding box center [113, 150] width 57 height 23
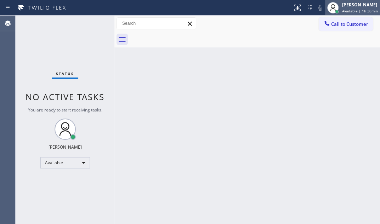
click at [342, 6] on div "[PERSON_NAME]" at bounding box center [360, 5] width 36 height 6
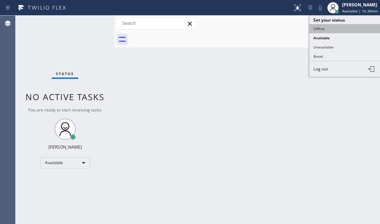
click at [320, 28] on button "Offline" at bounding box center [344, 28] width 71 height 9
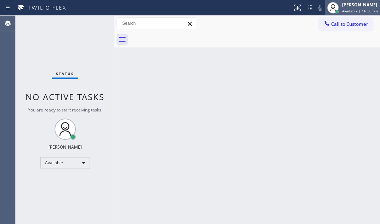
click at [348, 9] on span "Available | 1h 38min" at bounding box center [360, 11] width 36 height 5
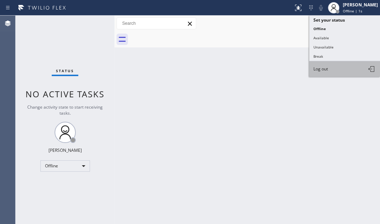
click at [322, 68] on span "Log out" at bounding box center [321, 69] width 15 height 6
